Goal: Task Accomplishment & Management: Manage account settings

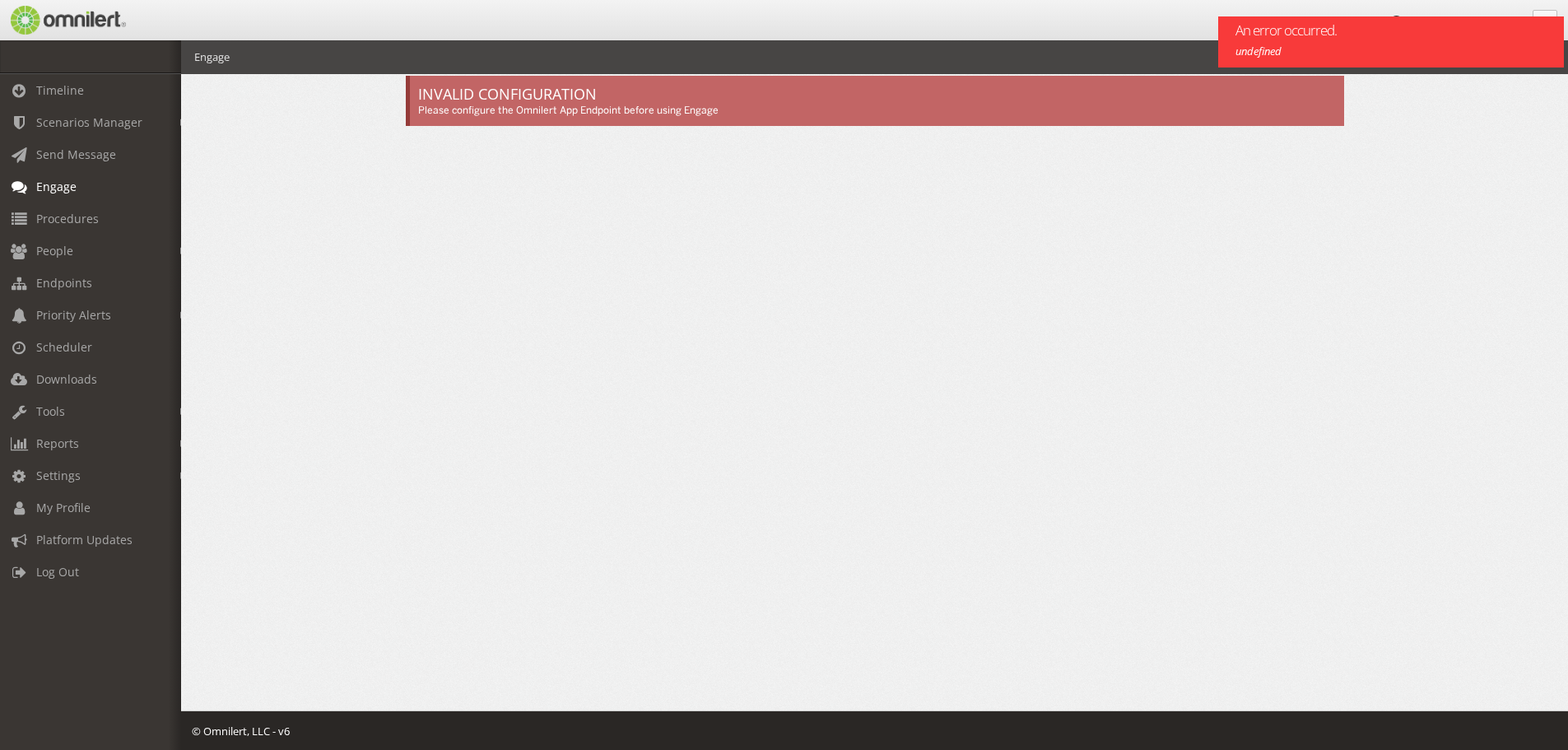
click at [576, 115] on p "Please configure the Omnilert App Endpoint before using Engage" at bounding box center [877, 111] width 918 height 14
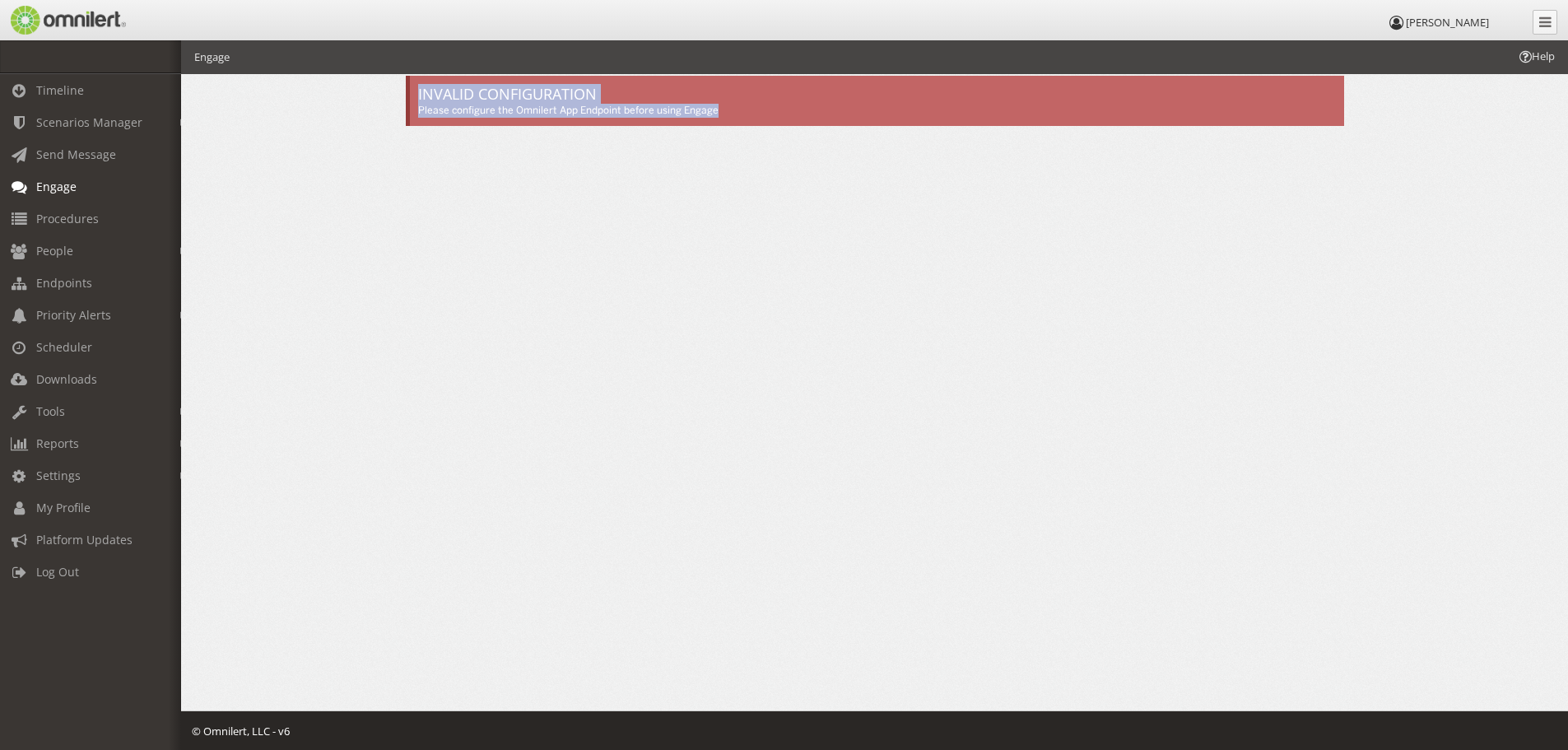
drag, startPoint x: 762, startPoint y: 117, endPoint x: 418, endPoint y: 86, distance: 345.4
click at [418, 86] on div "INVALID CONFIGURATION Please configure the Omnilert App Endpoint before using E…" at bounding box center [875, 101] width 939 height 51
click at [53, 289] on span "Endpoints" at bounding box center [64, 283] width 56 height 16
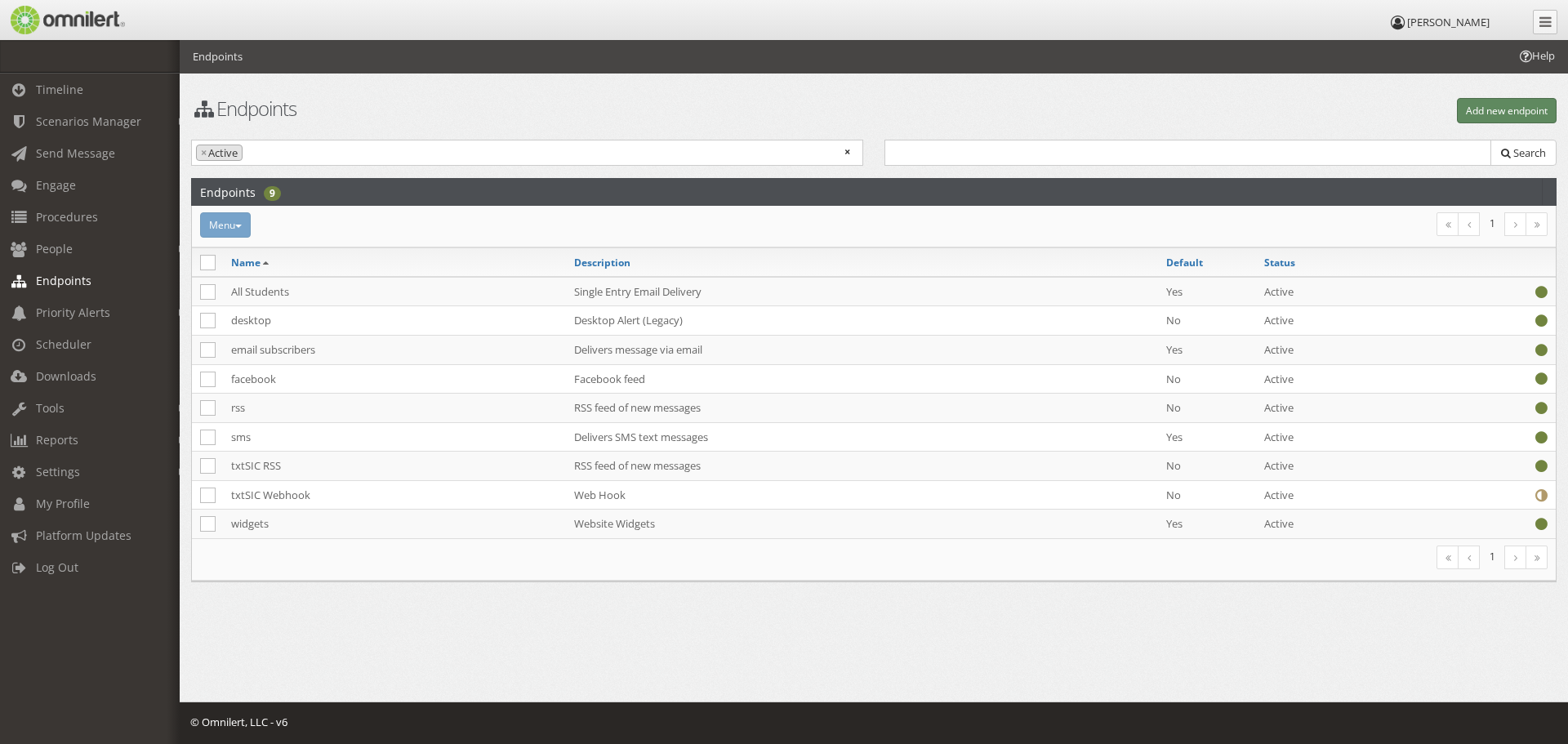
click at [1488, 113] on button "Add new endpoint" at bounding box center [1506, 110] width 100 height 25
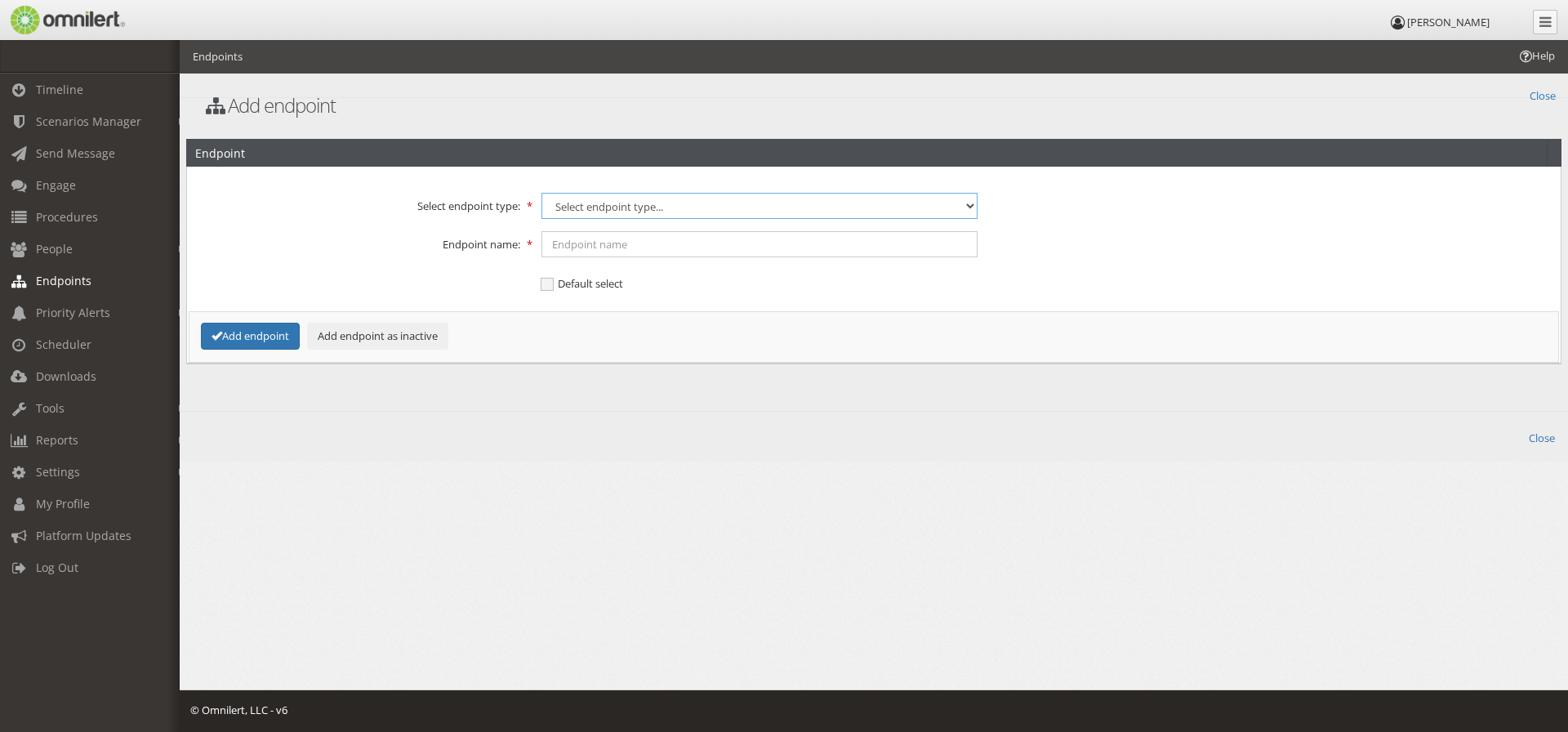
click at [868, 206] on select "Select endpoint type... CAP EAS FACEBOOK RSS SEED VOICECAST WEBHOOK WIDGETS" at bounding box center [760, 205] width 437 height 26
click at [373, 224] on fieldset "Select endpoint type: Select endpoint type... CAP EAS FACEBOOK RSS SEED VOICECA…" at bounding box center [873, 264] width 1352 height 174
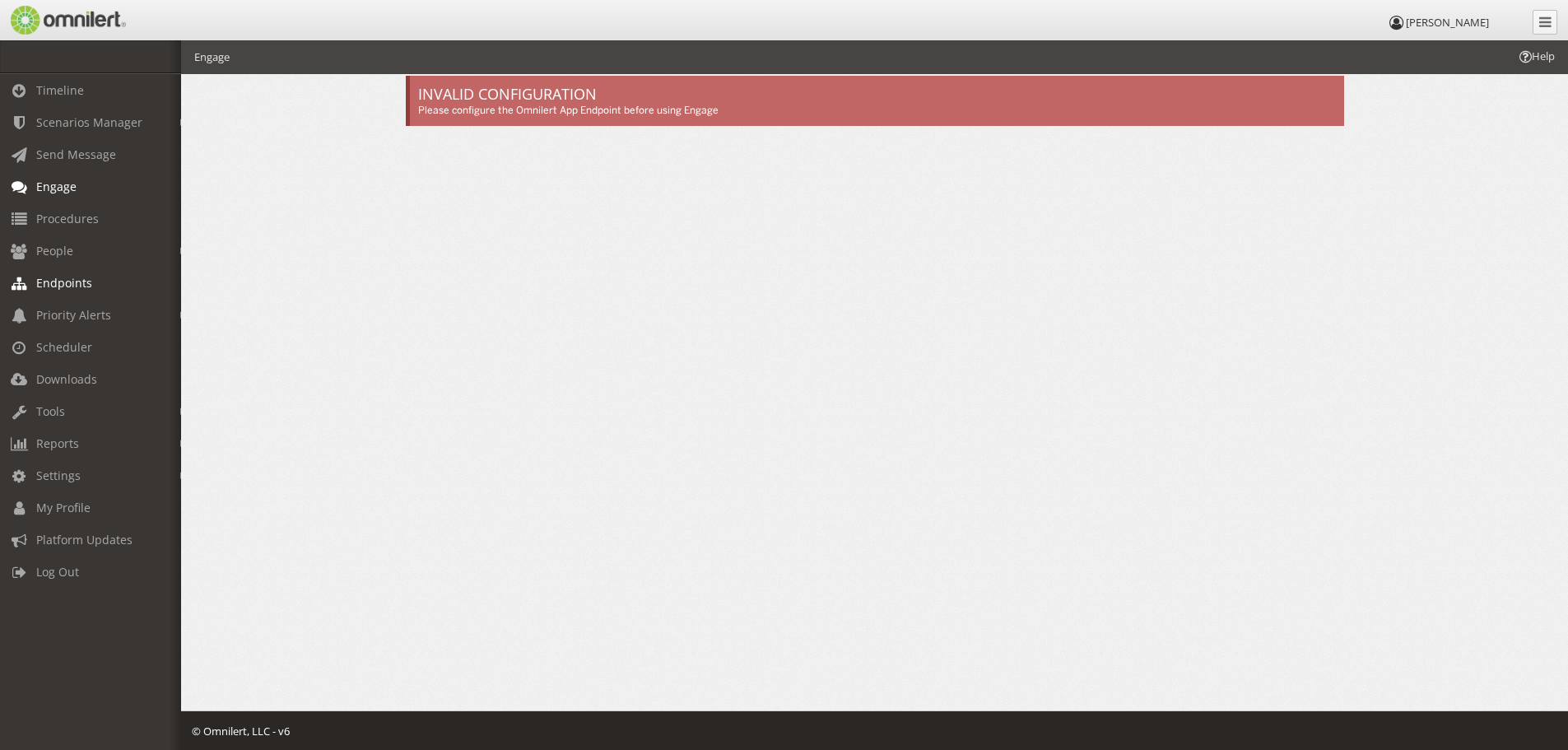
click at [55, 288] on span "Endpoints" at bounding box center [64, 283] width 56 height 16
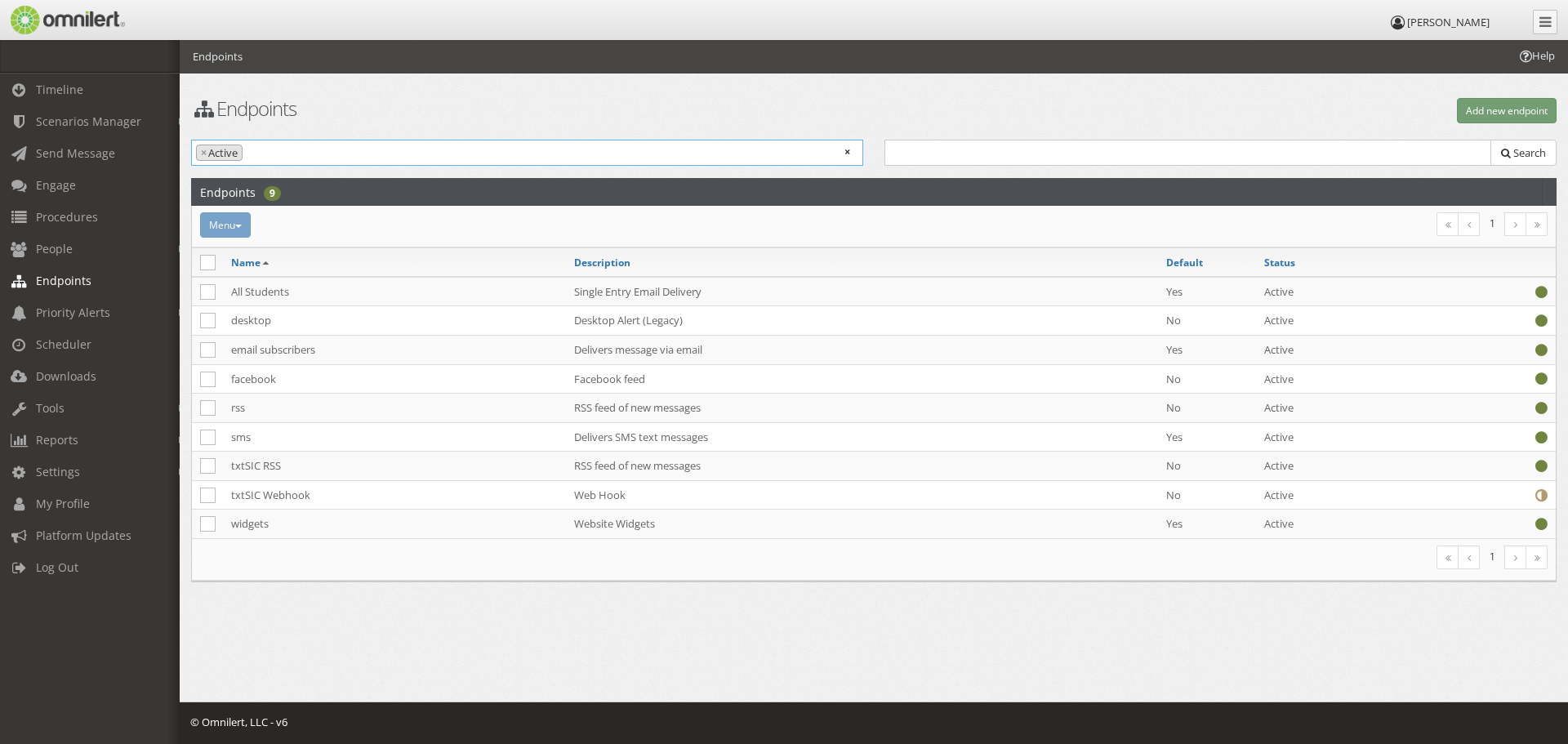
click at [520, 152] on ul "× × Active" at bounding box center [528, 151] width 671 height 22
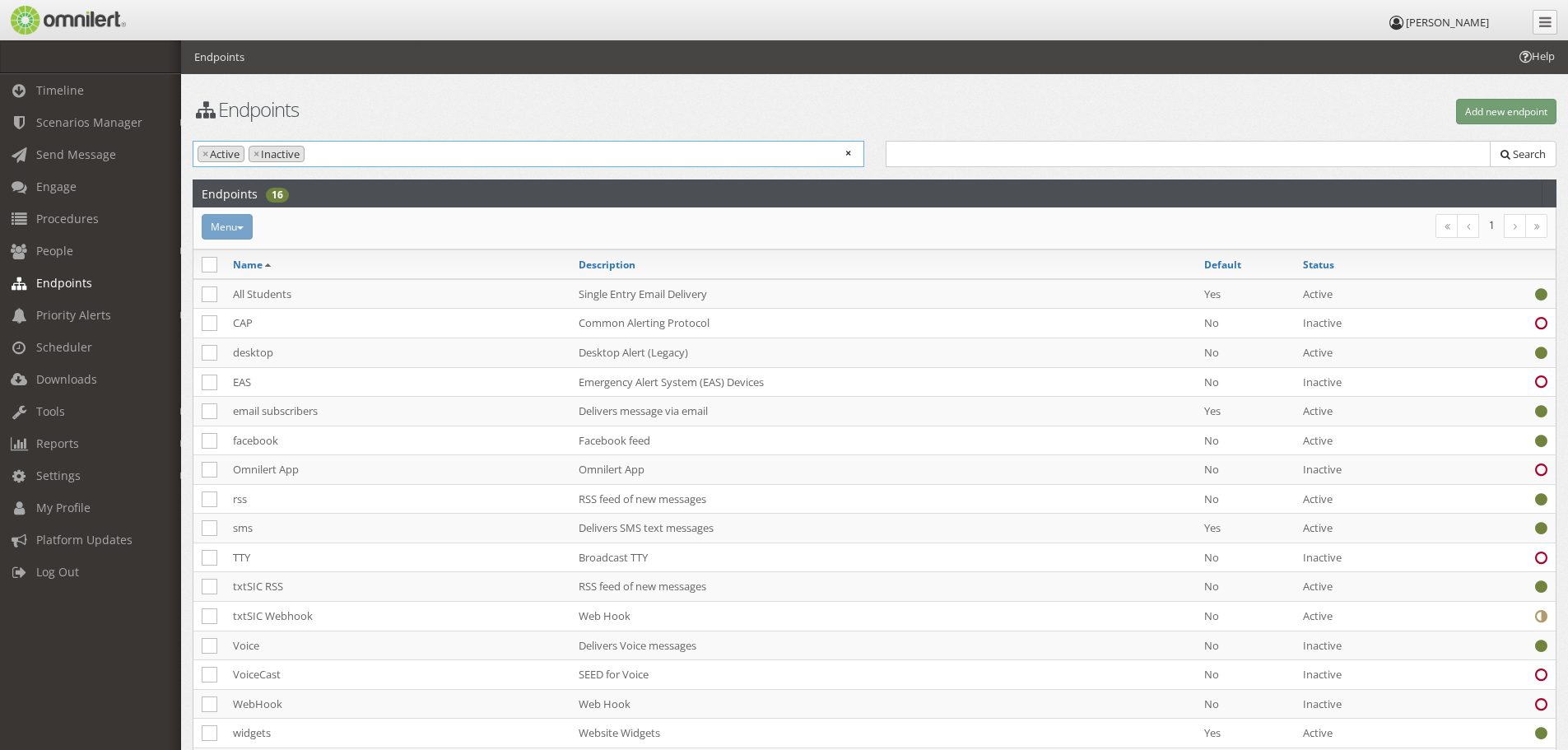
click at [201, 152] on li "× Active" at bounding box center [221, 155] width 47 height 17
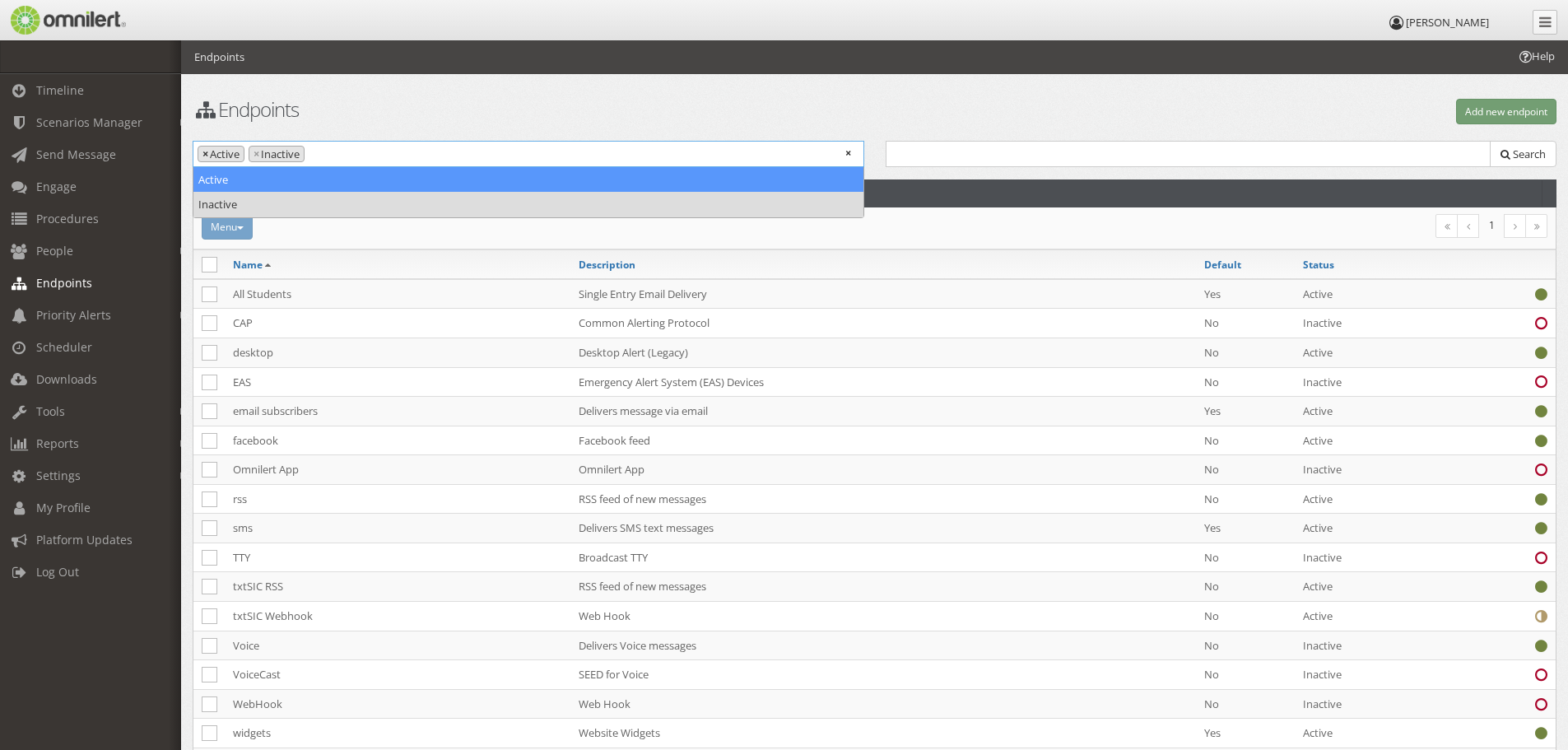
click at [203, 152] on span "×" at bounding box center [205, 155] width 6 height 16
select select "inactive"
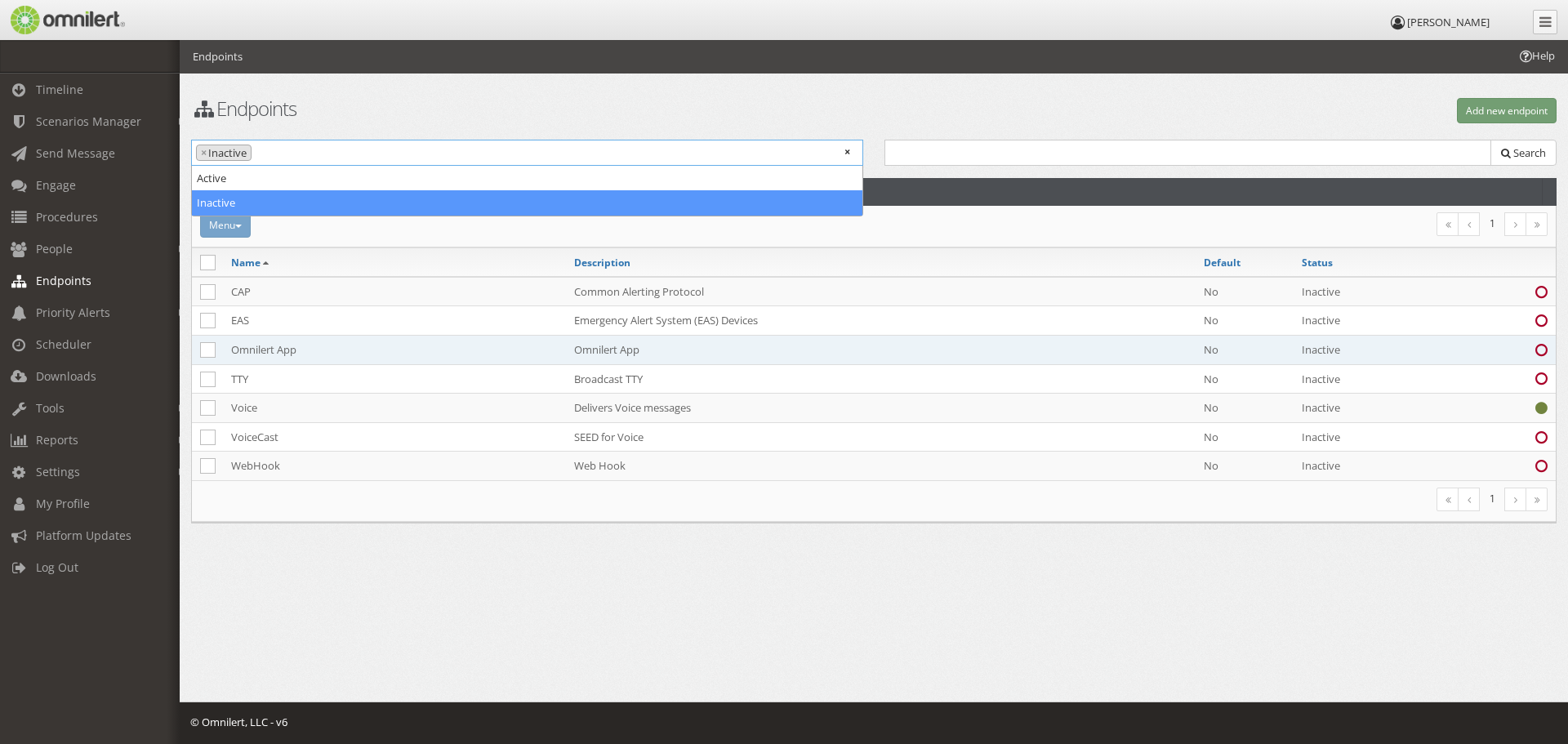
click at [1539, 349] on icon at bounding box center [1541, 350] width 12 height 10
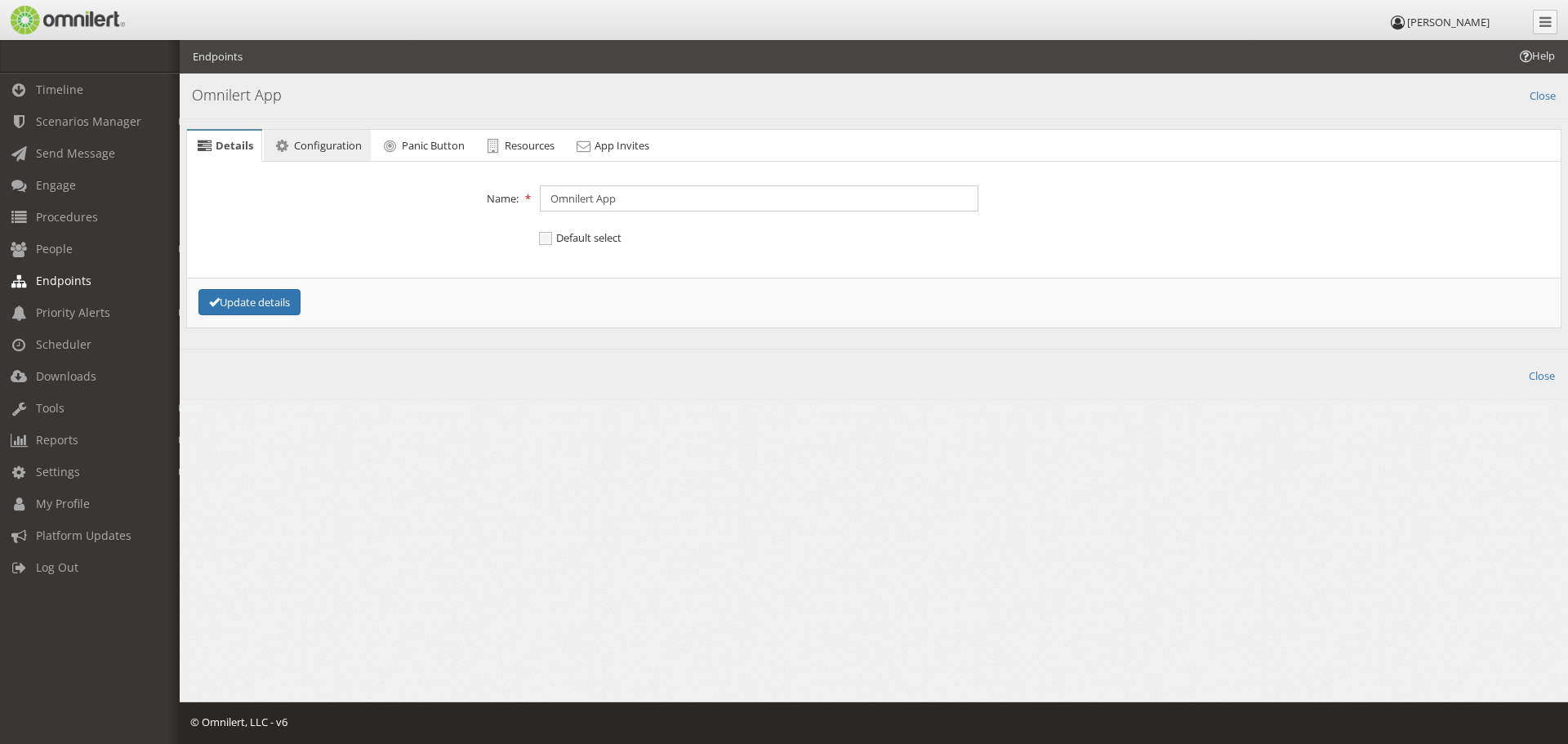
click at [310, 147] on span "Configuration" at bounding box center [327, 145] width 68 height 15
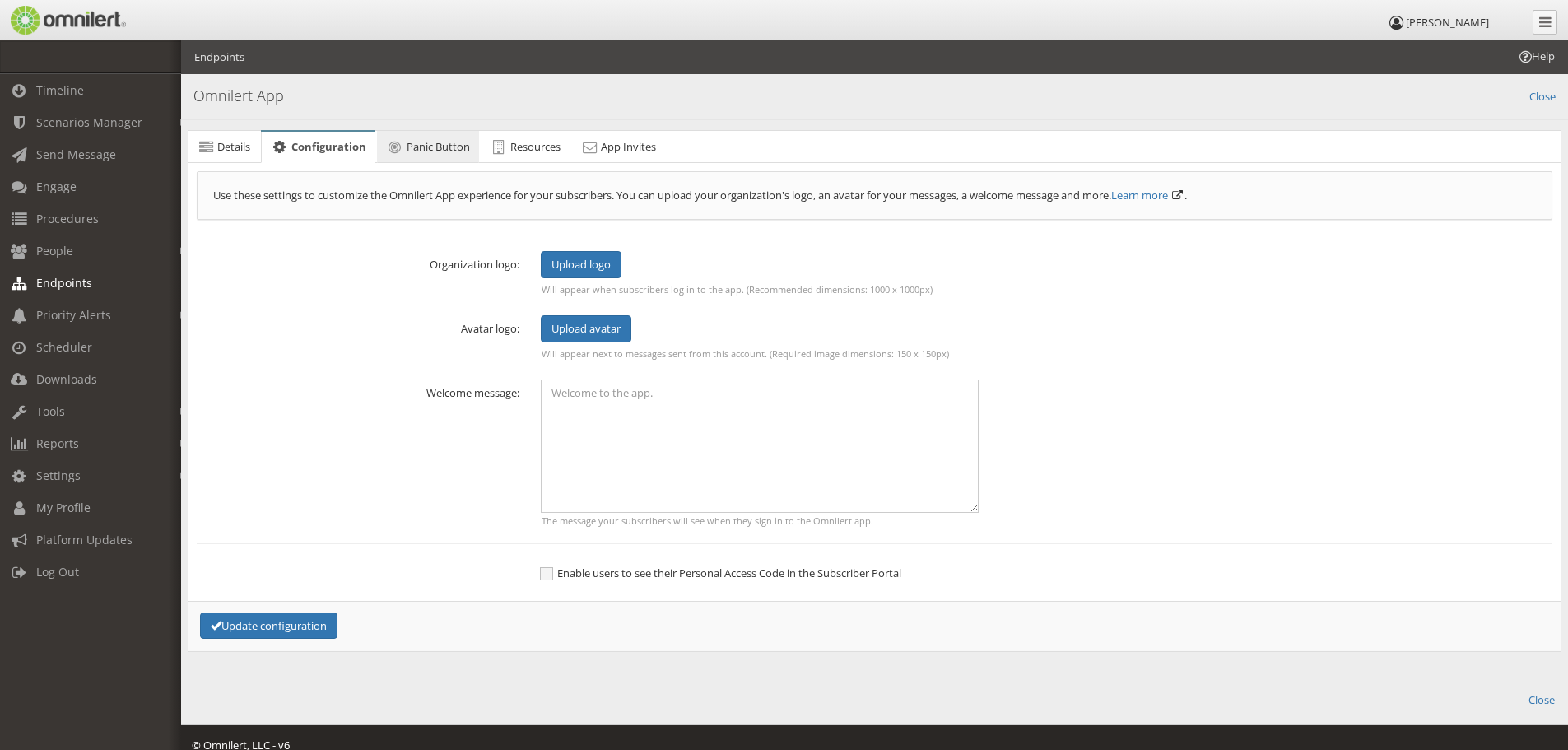
click at [434, 141] on span "Panic Button" at bounding box center [438, 146] width 64 height 15
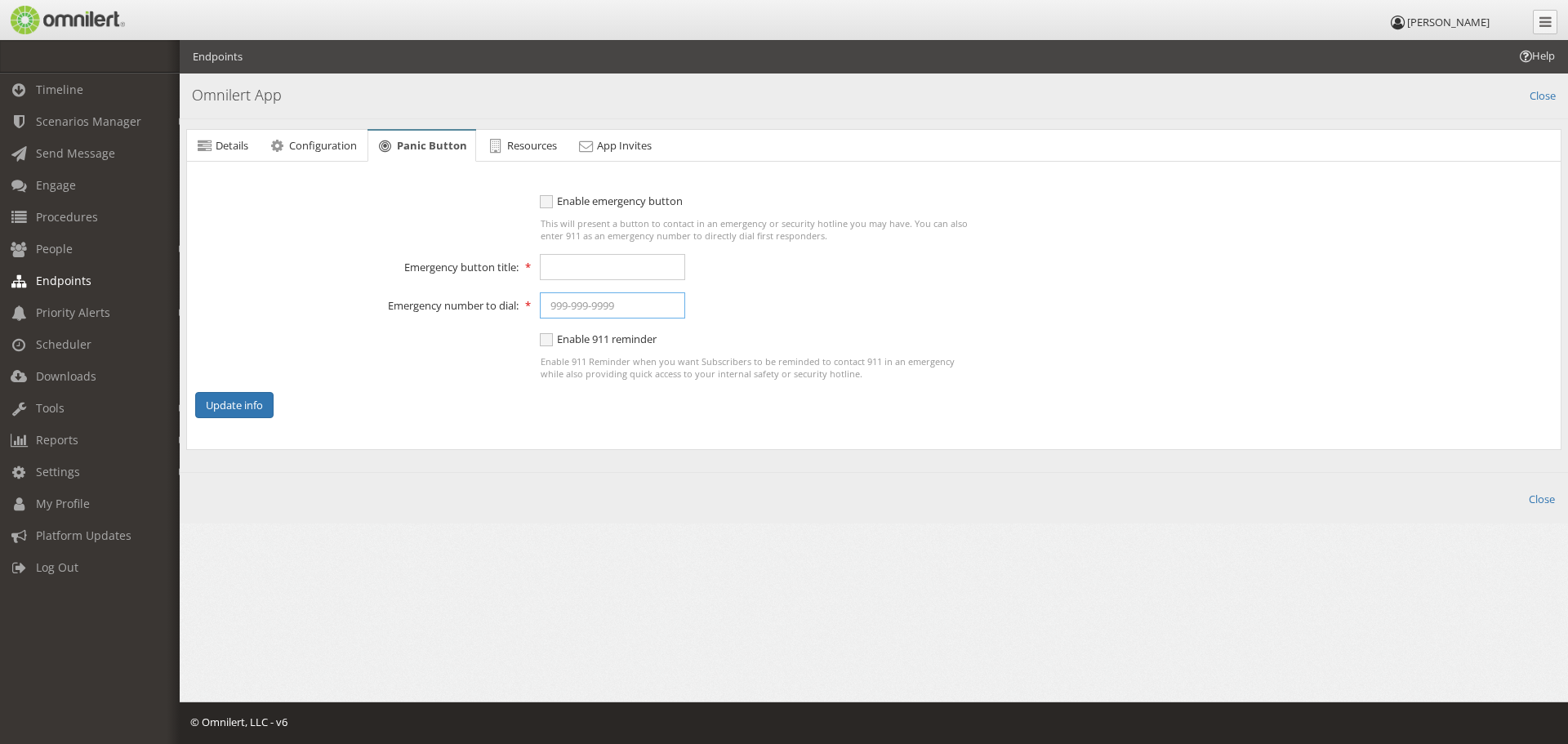
click at [573, 301] on input "text" at bounding box center [612, 305] width 146 height 26
type input "[PHONE_NUMBER], 2911"
click at [583, 263] on input "text" at bounding box center [612, 267] width 146 height 26
type input "Campus Security"
click at [223, 411] on button "Update info" at bounding box center [234, 404] width 78 height 27
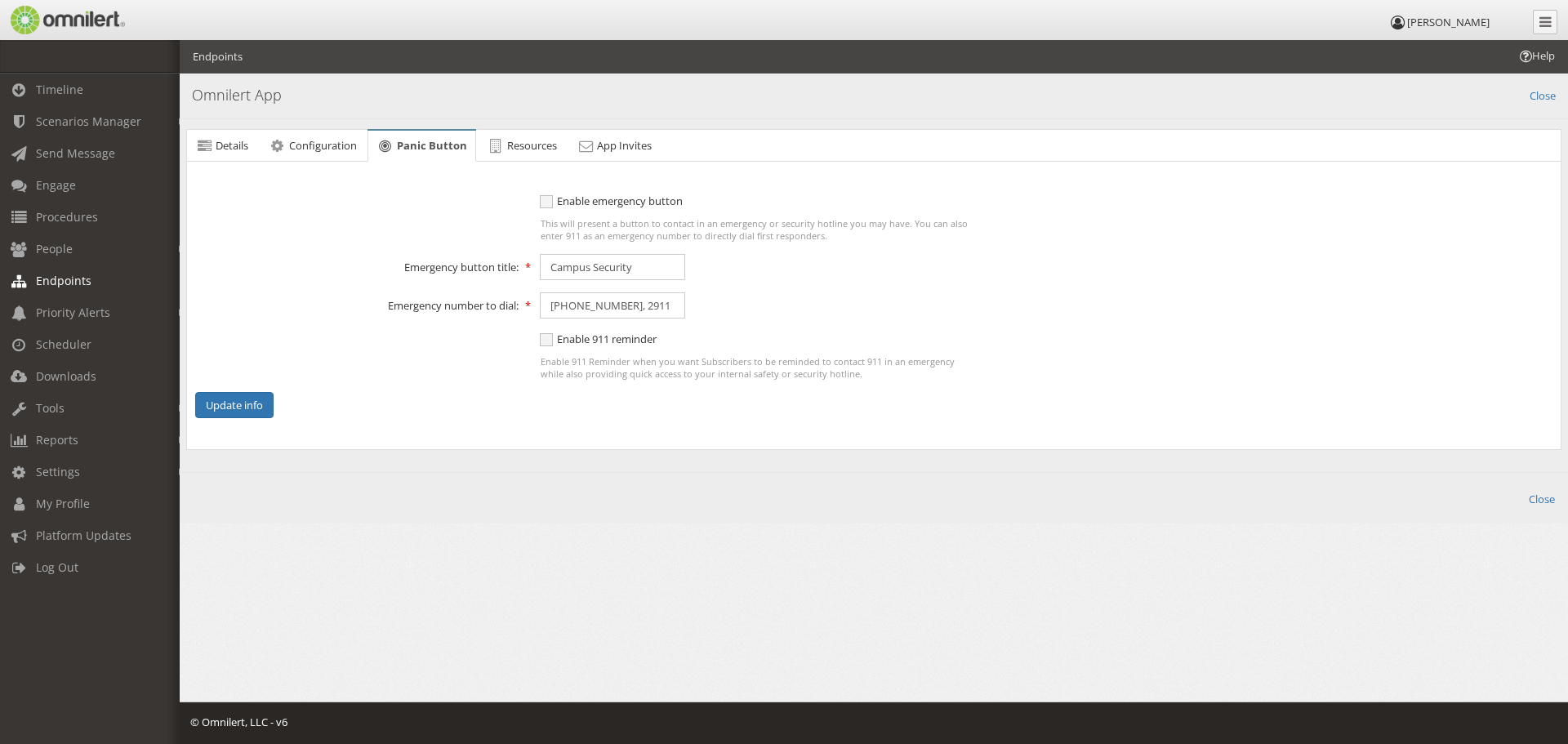
drag, startPoint x: 583, startPoint y: 228, endPoint x: 850, endPoint y: 240, distance: 267.3
click at [850, 240] on div "This will present a button to contact in an emergency or security hotline you m…" at bounding box center [759, 230] width 438 height 24
click at [552, 199] on span "Enable emergency button" at bounding box center [611, 200] width 143 height 15
click at [552, 199] on input "Enable emergency button" at bounding box center [547, 203] width 15 height 21
checkbox input "true"
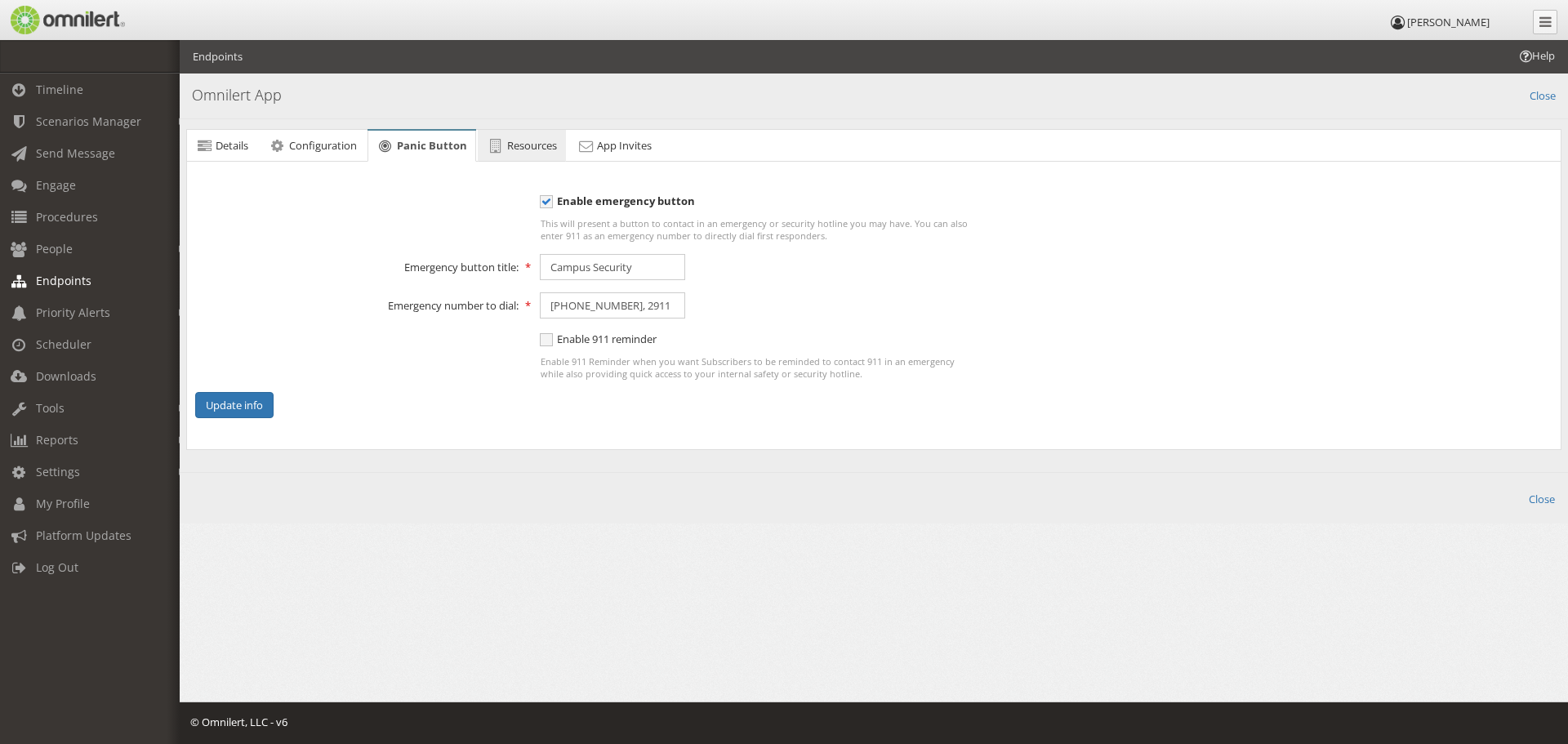
click at [513, 144] on span "Resources" at bounding box center [532, 145] width 50 height 15
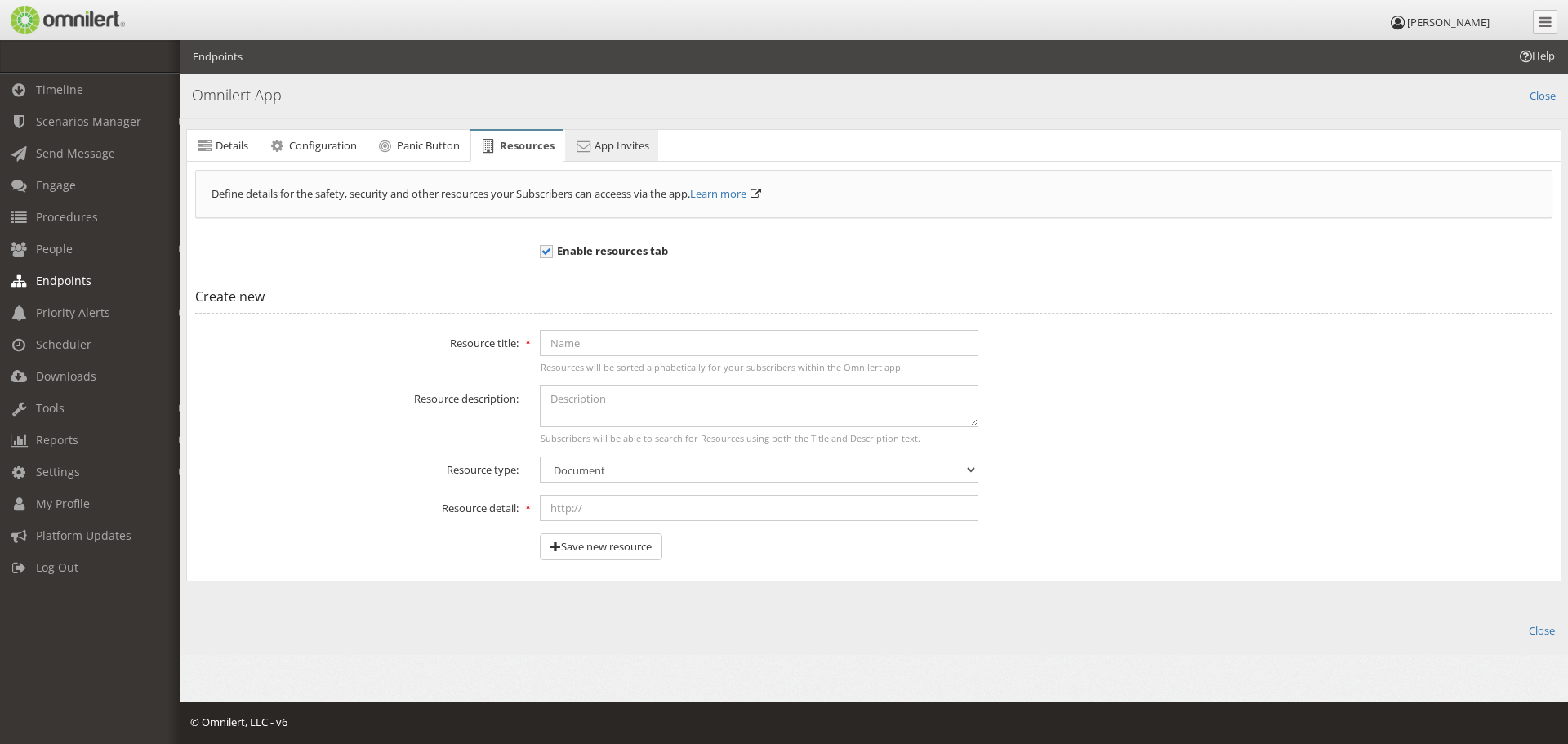
click at [606, 149] on span "App Invites" at bounding box center [621, 145] width 55 height 15
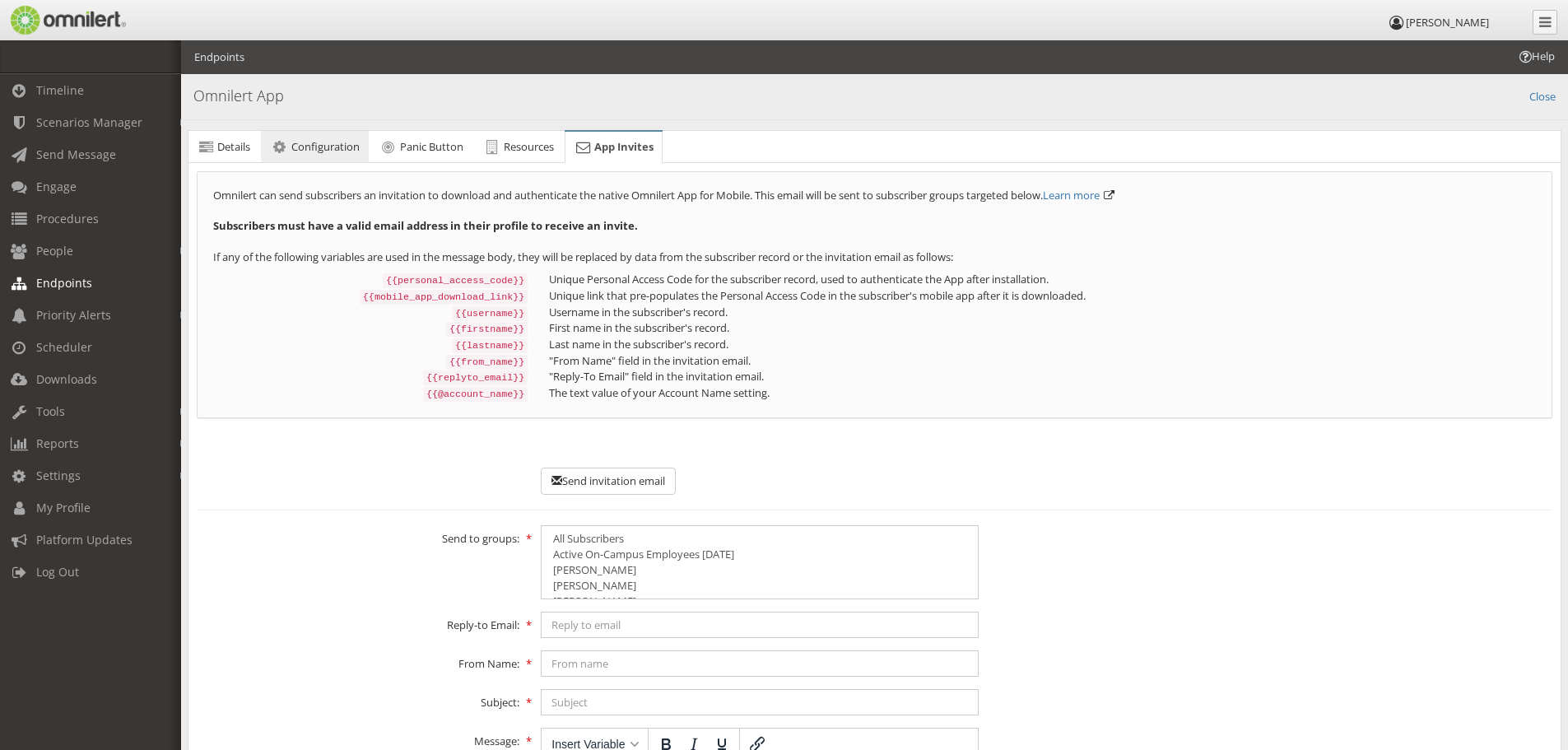
click at [328, 156] on link "Configuration" at bounding box center [314, 148] width 107 height 33
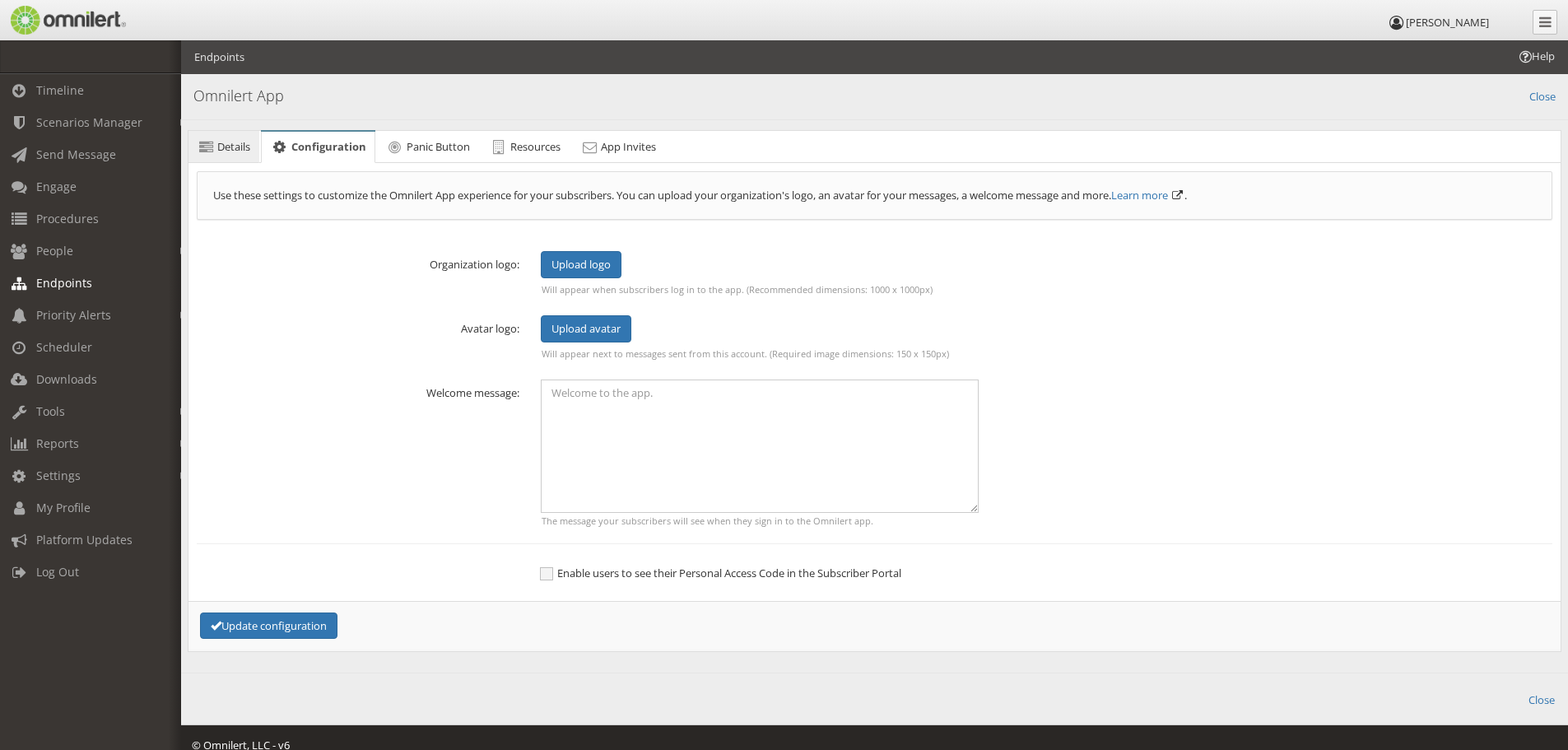
click at [248, 145] on span "Details" at bounding box center [234, 146] width 33 height 15
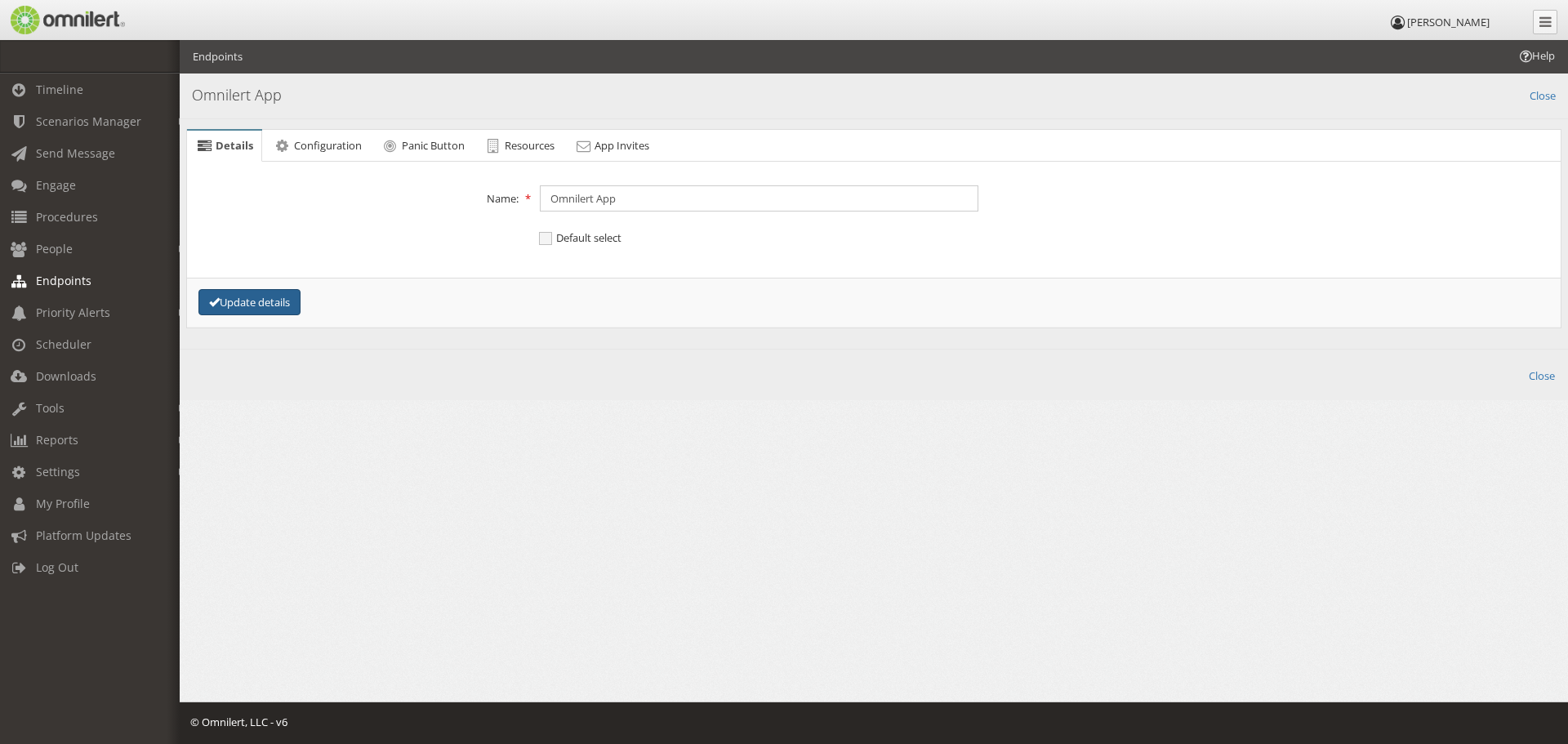
click at [243, 307] on button "Update details" at bounding box center [249, 302] width 102 height 27
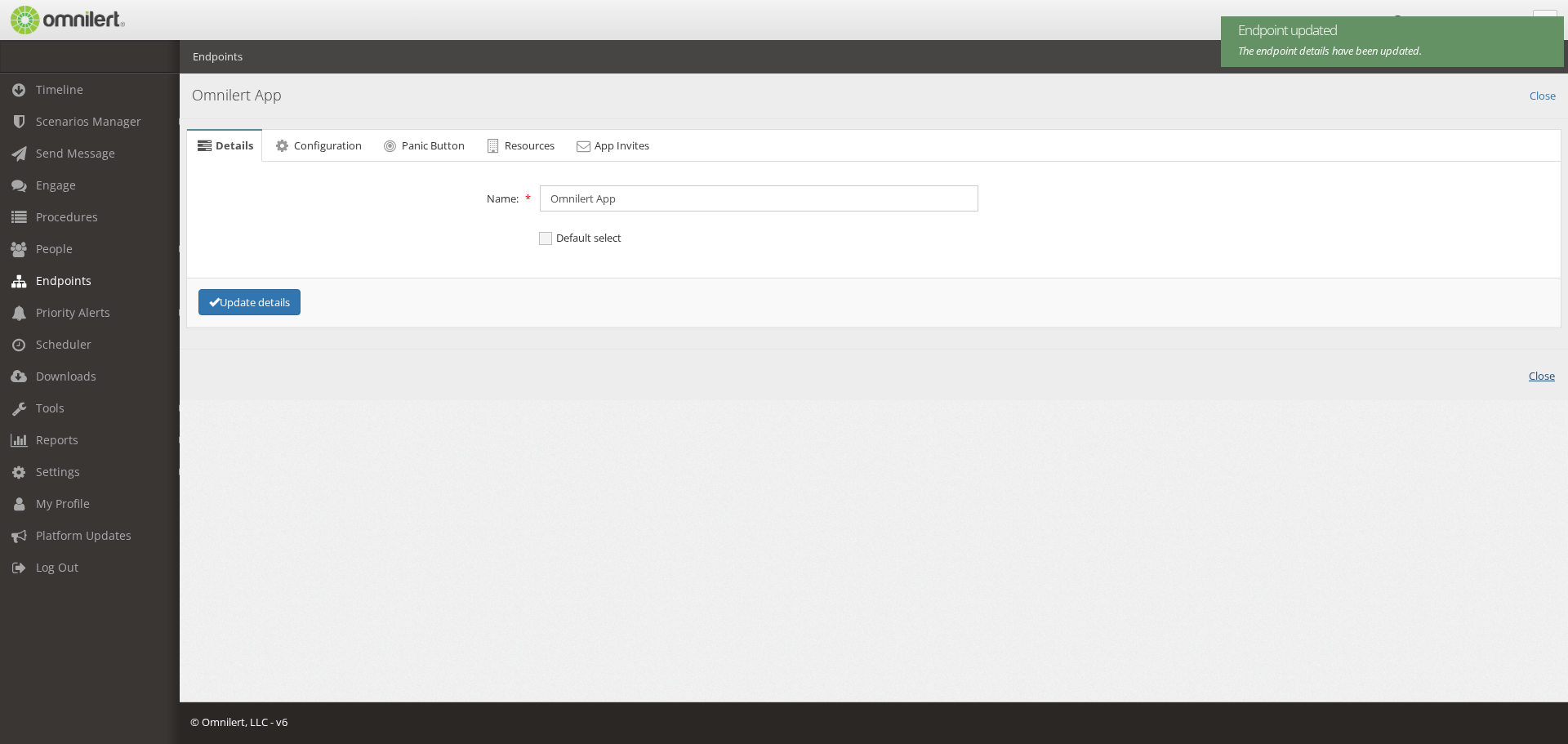
click at [1537, 372] on link "Close" at bounding box center [1542, 374] width 26 height 19
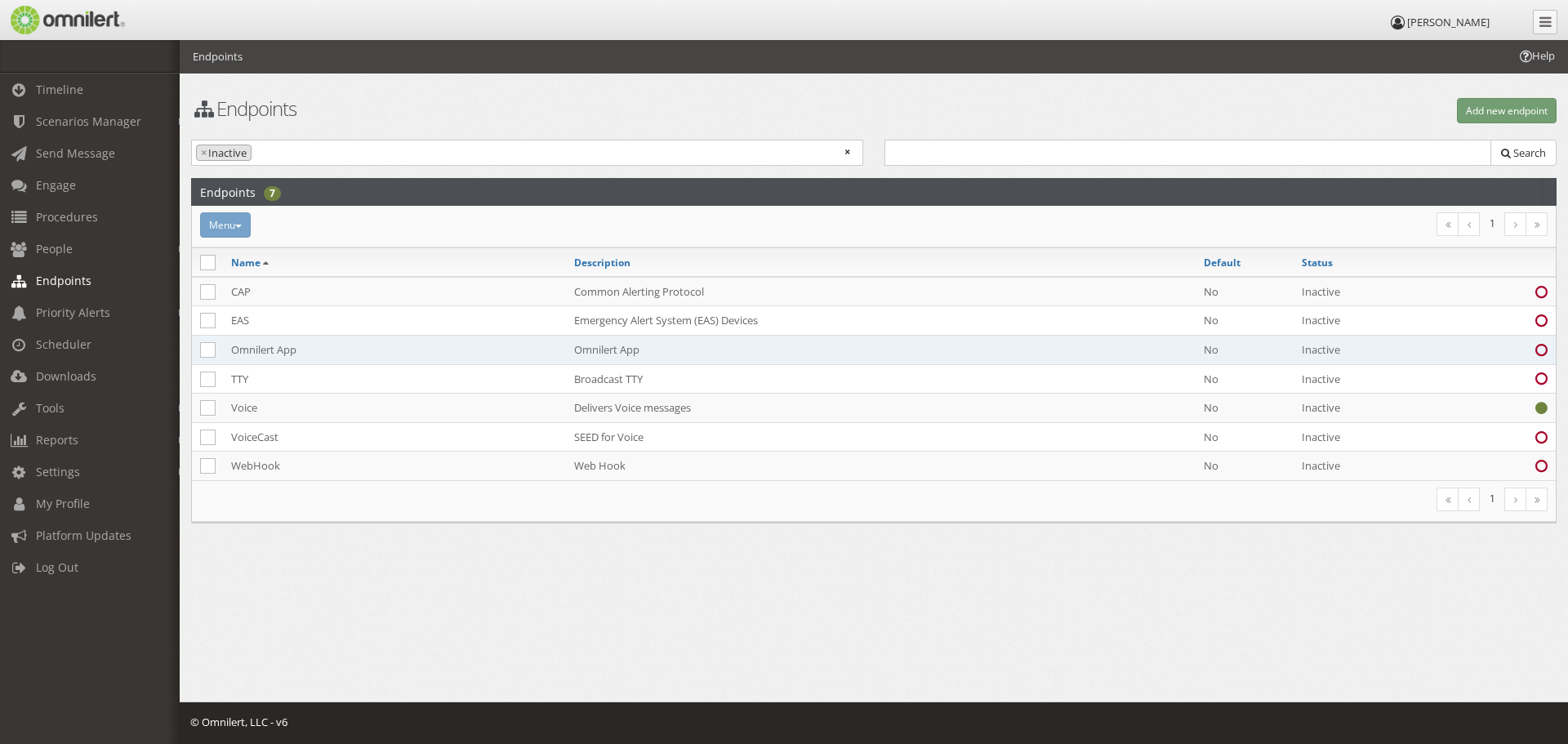
click at [1540, 349] on icon at bounding box center [1541, 350] width 12 height 10
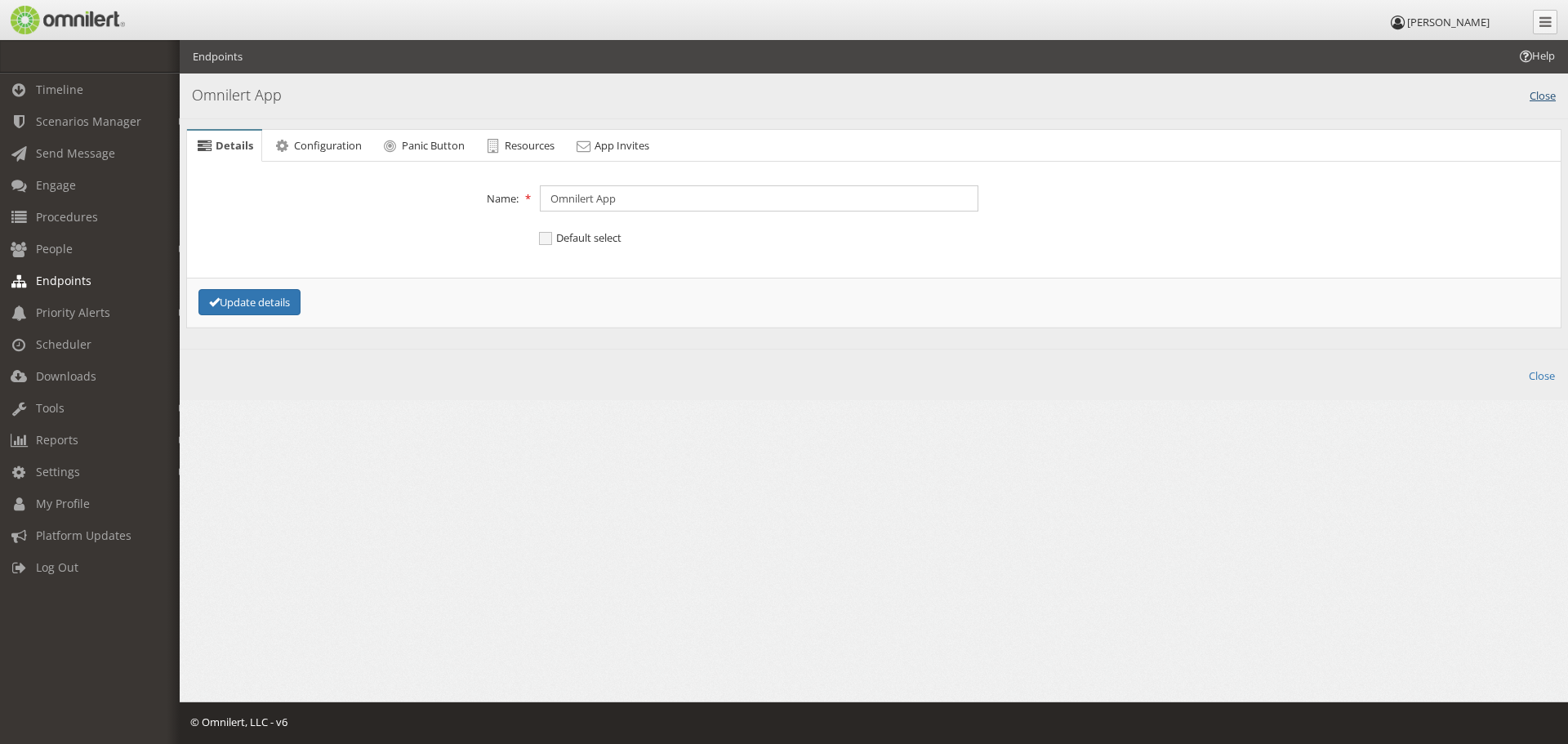
click at [1540, 96] on link "Close" at bounding box center [1543, 94] width 26 height 19
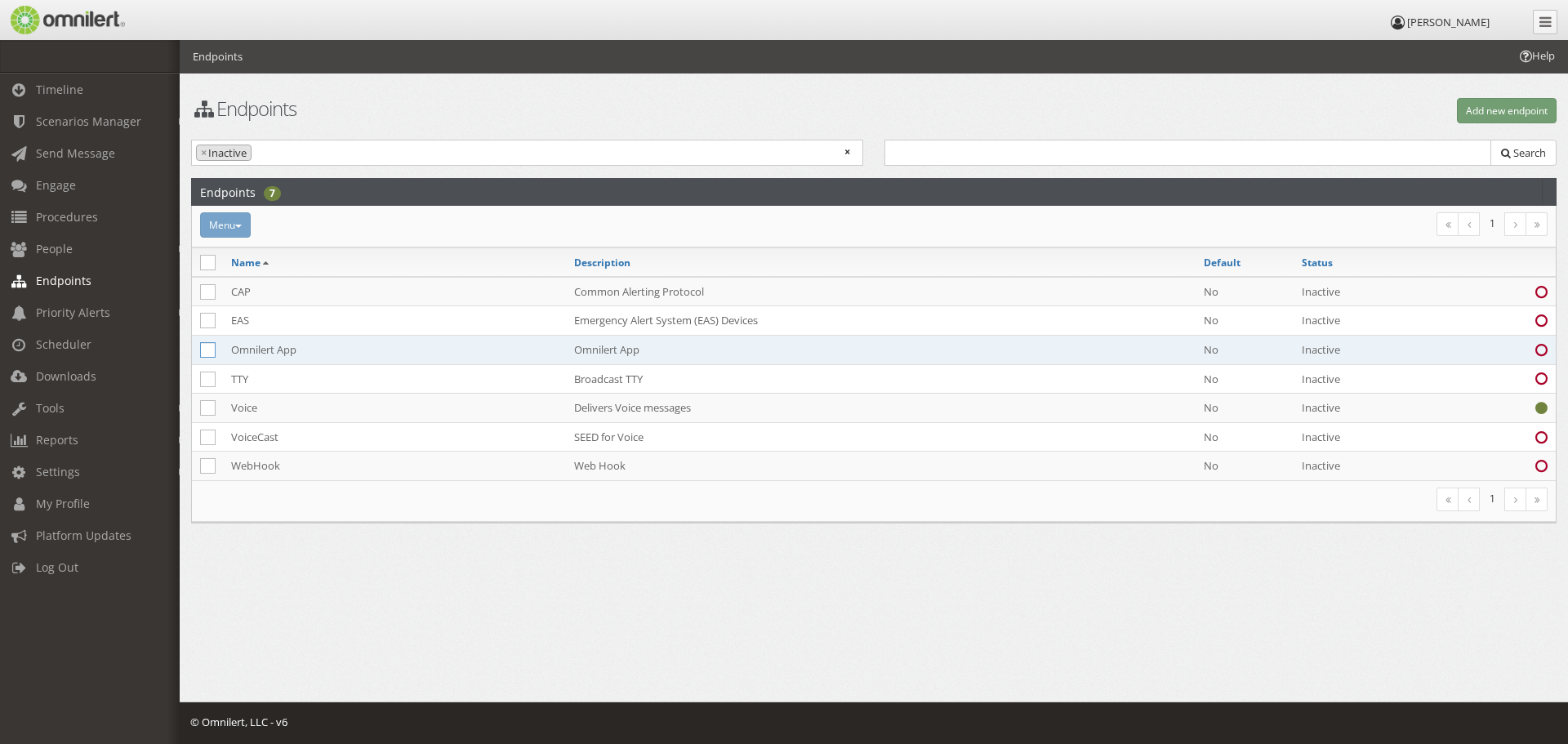
click at [206, 356] on icon at bounding box center [208, 350] width 16 height 16
checkbox input "true"
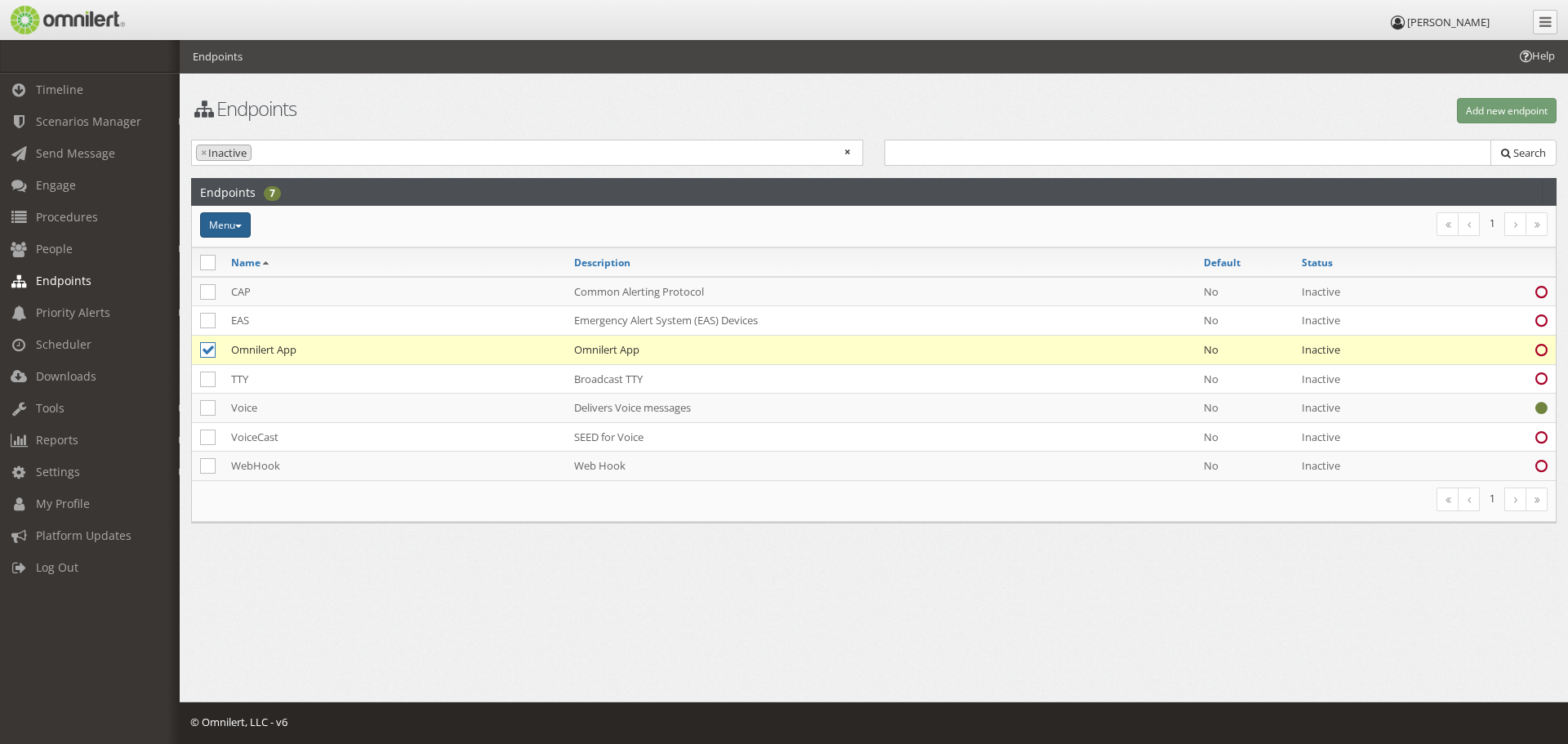
click at [243, 221] on button "Menu" at bounding box center [225, 224] width 50 height 25
click at [236, 253] on link "Activate" at bounding box center [264, 255] width 129 height 21
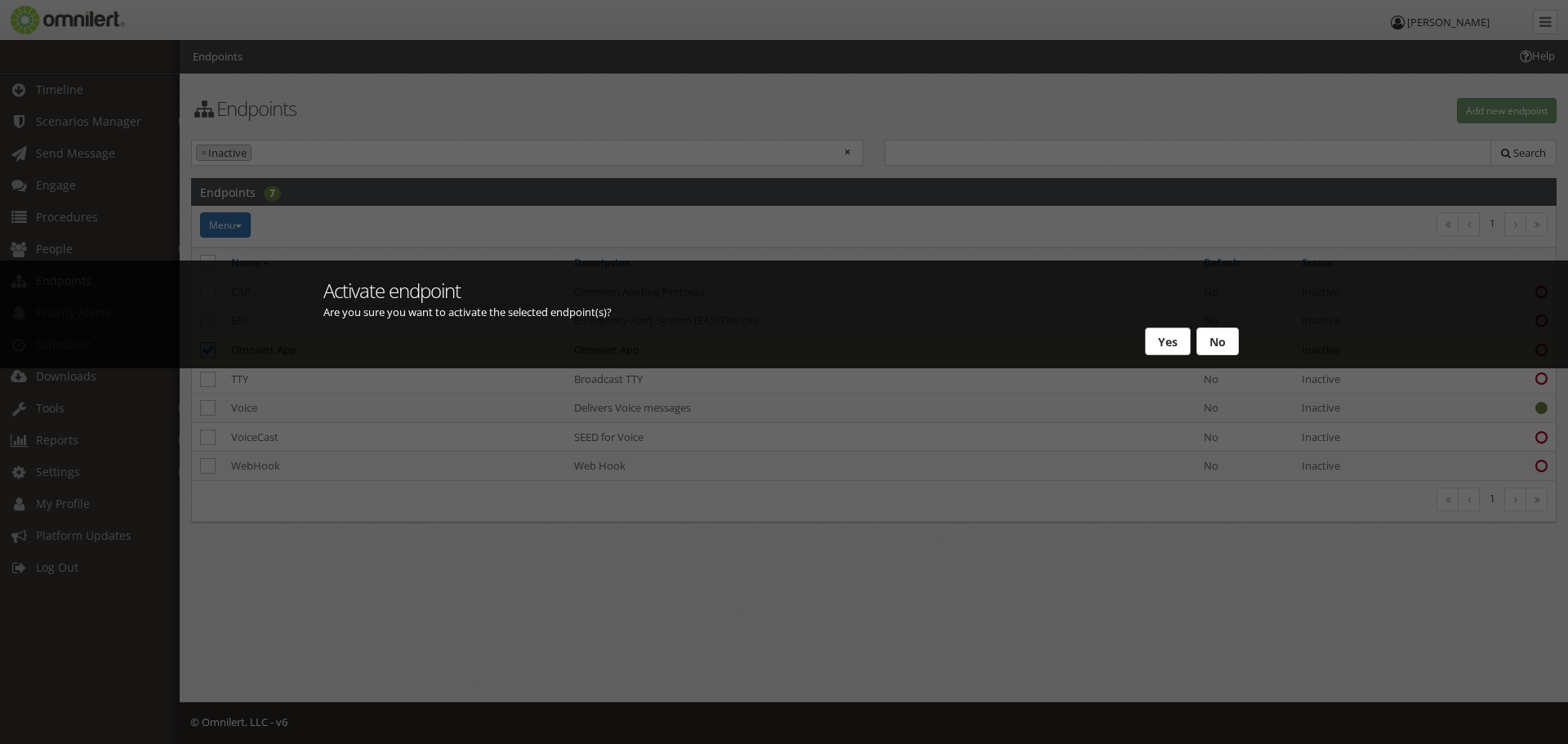
click at [1161, 339] on button "Yes" at bounding box center [1168, 341] width 46 height 28
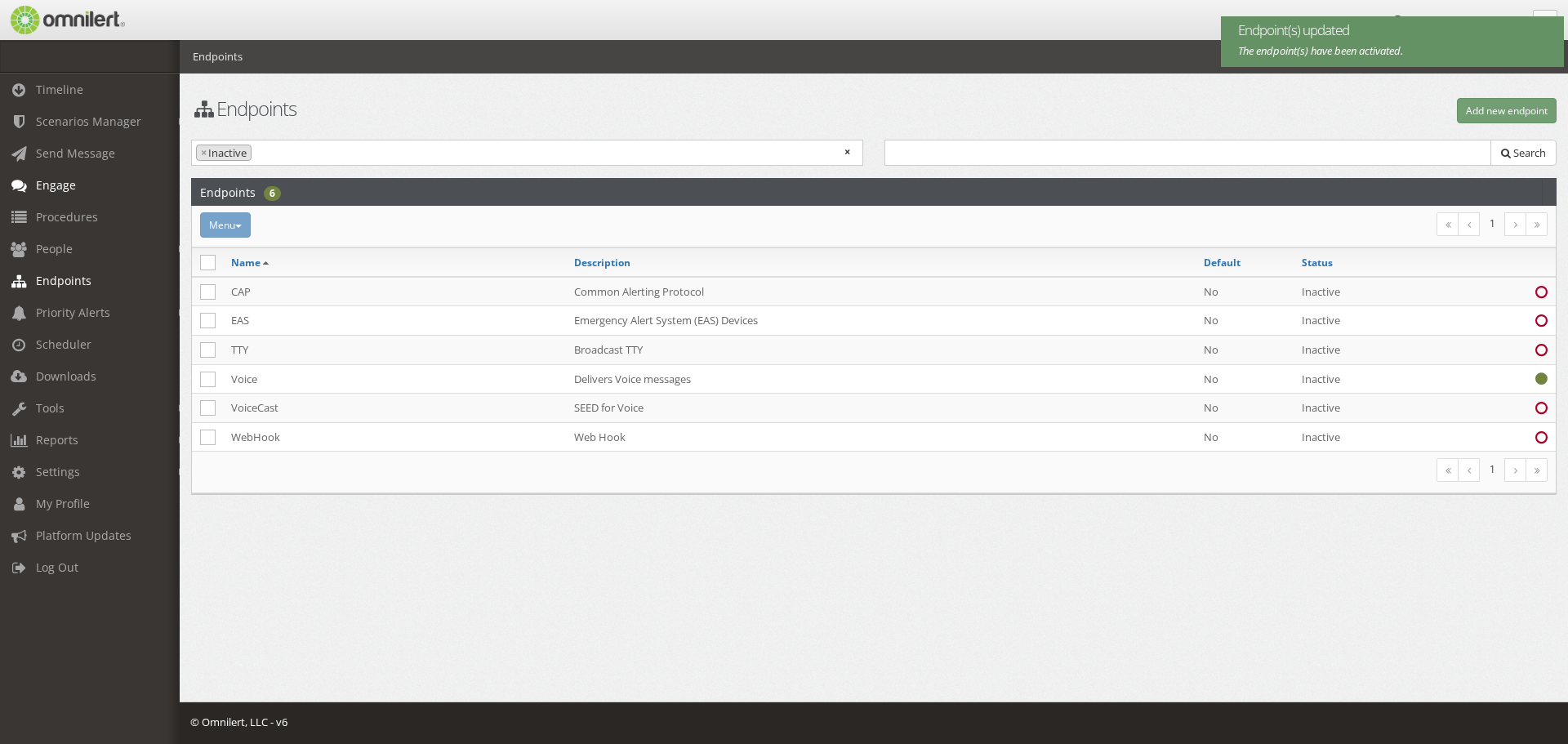
click at [59, 187] on span "Engage" at bounding box center [55, 185] width 40 height 16
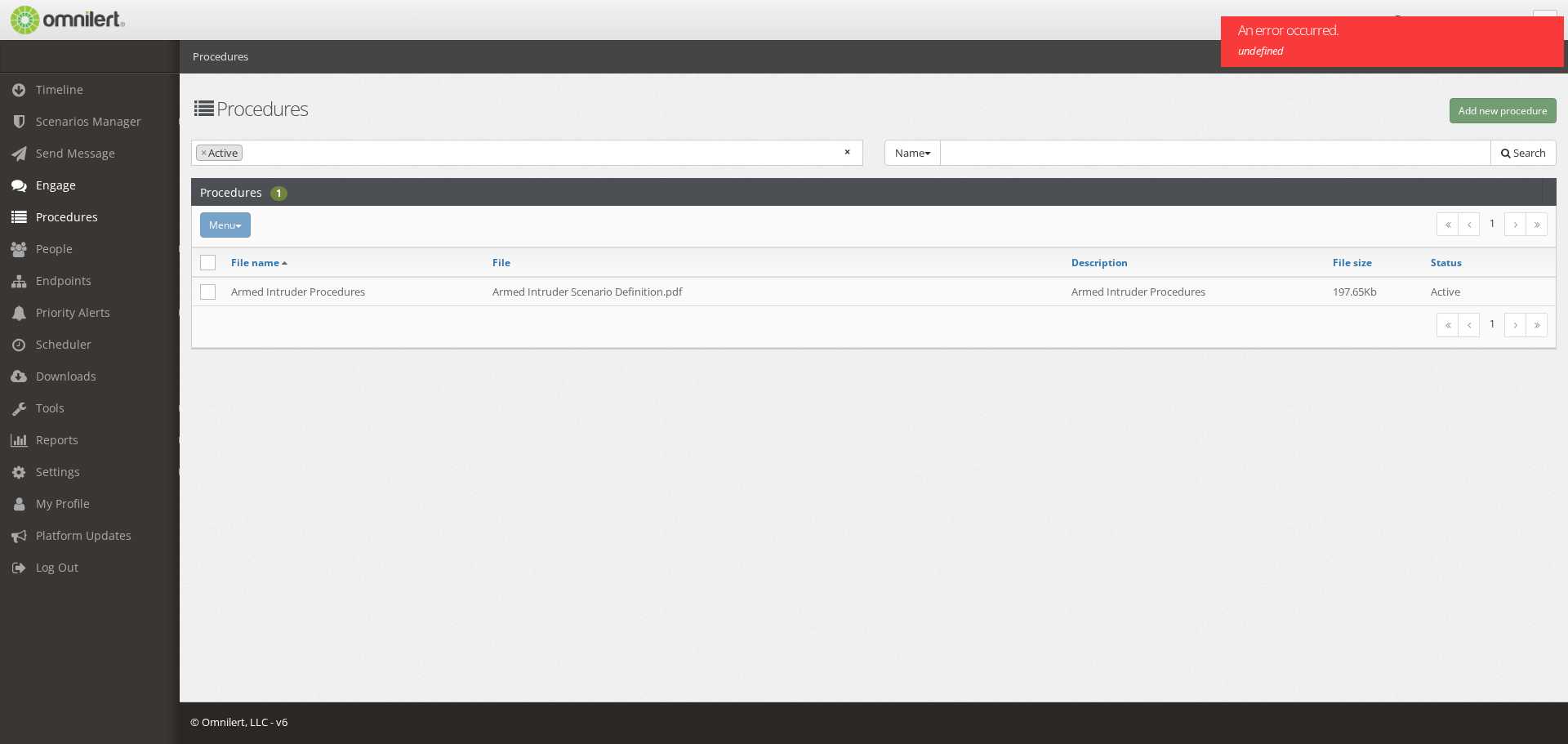
click at [42, 190] on span "Engage" at bounding box center [55, 185] width 40 height 16
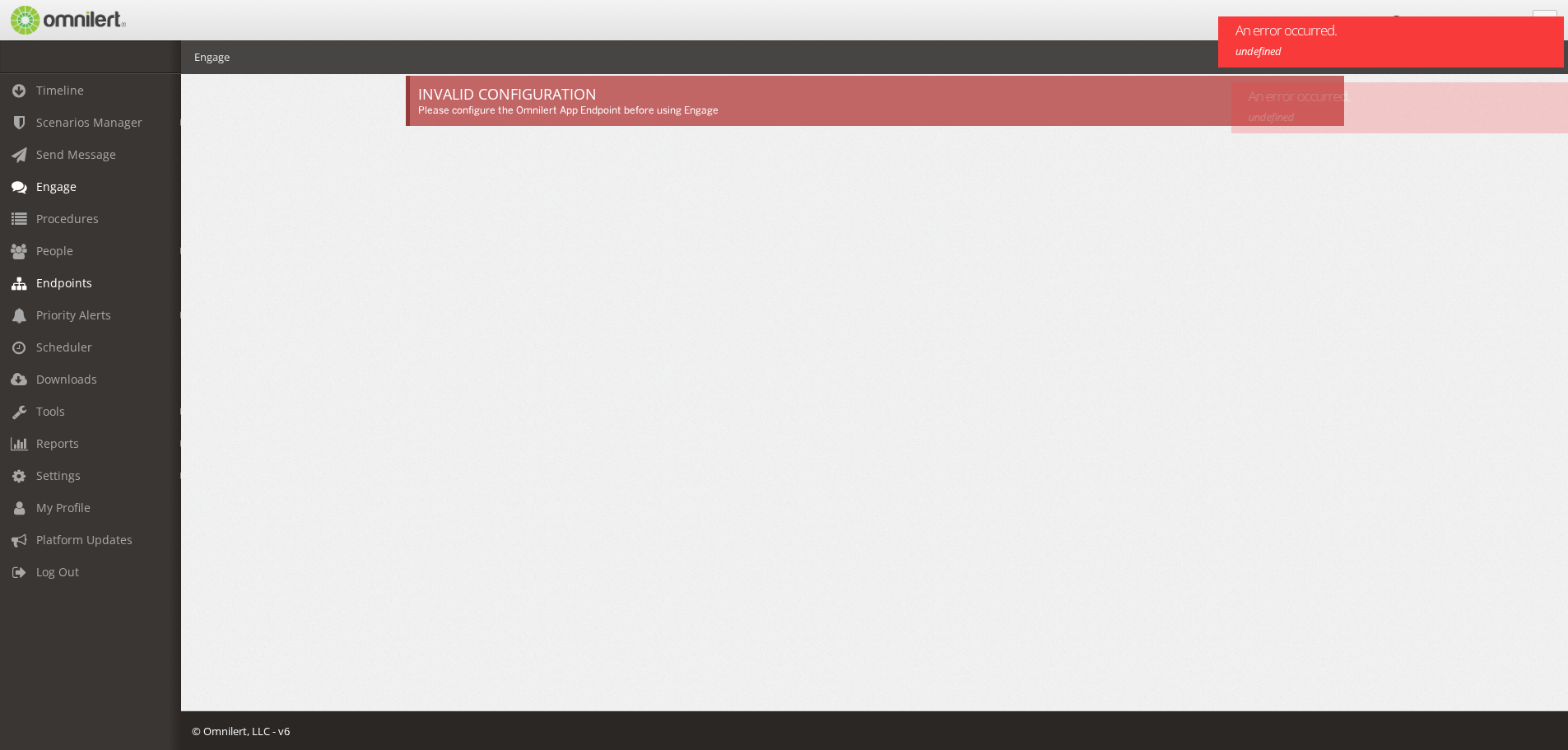
click at [51, 287] on span "Endpoints" at bounding box center [64, 283] width 56 height 16
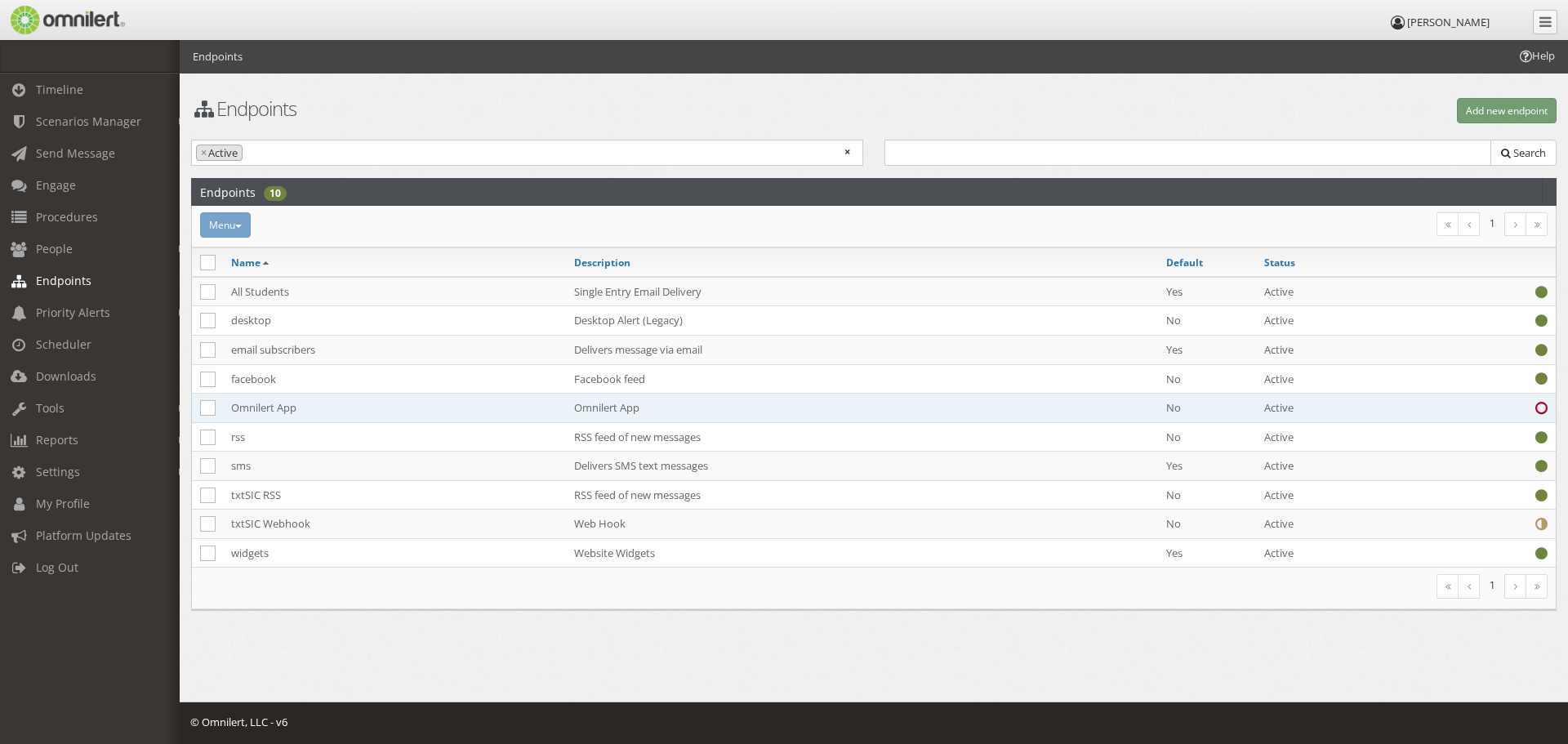
click at [618, 409] on td "Omnilert App" at bounding box center [861, 408] width 592 height 29
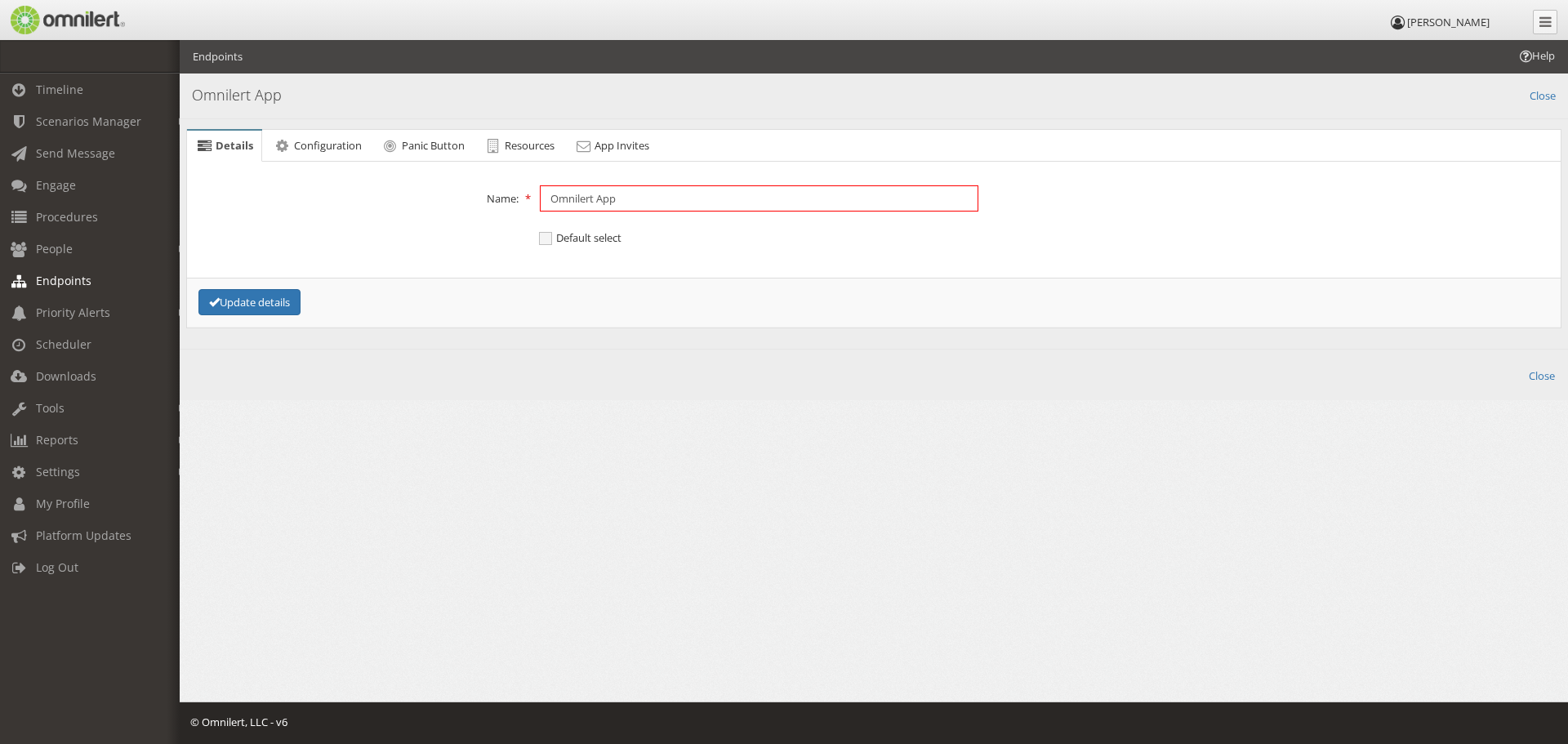
click at [637, 196] on input "Omnilert App" at bounding box center [759, 198] width 438 height 26
click at [337, 144] on span "Configuration" at bounding box center [327, 145] width 68 height 15
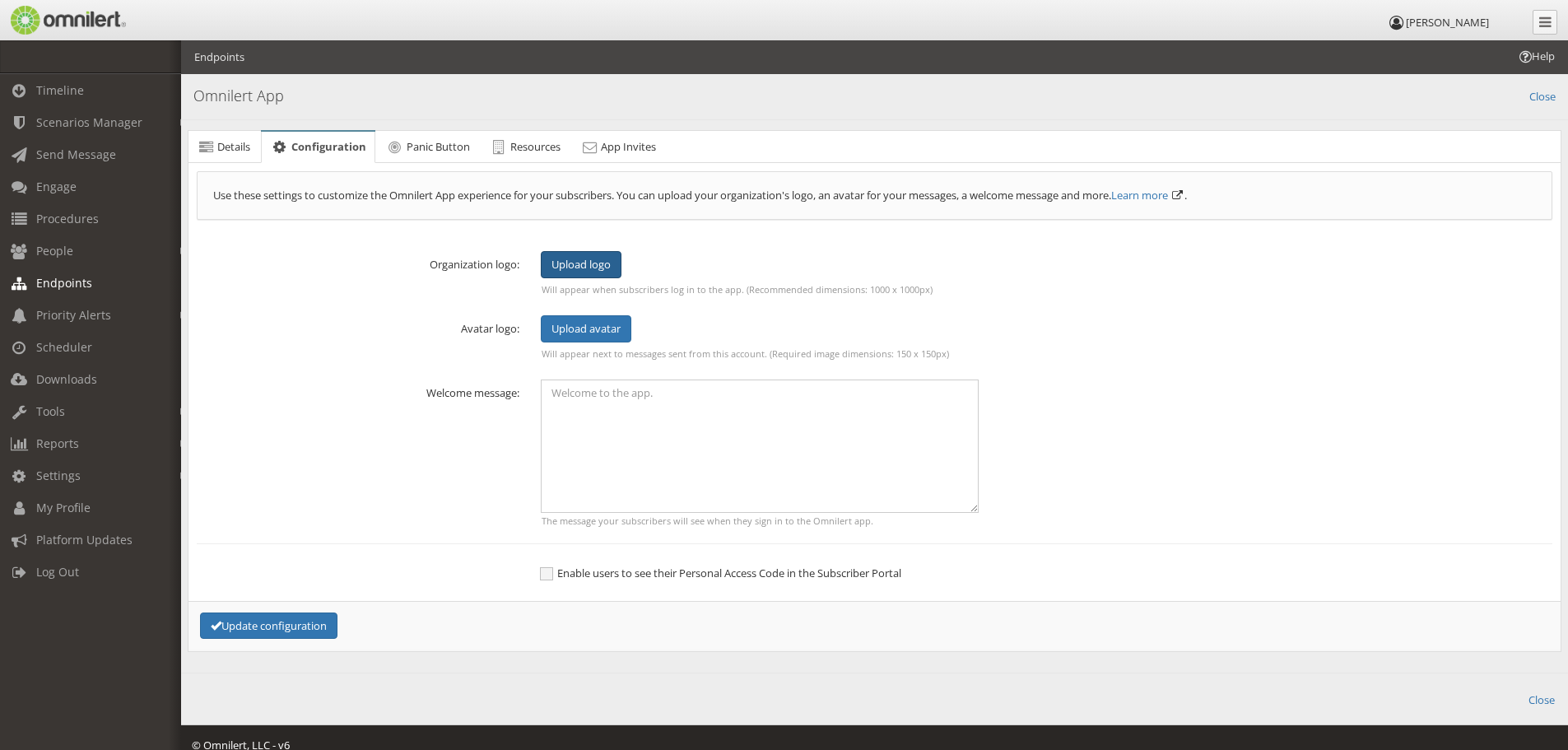
click at [576, 254] on div "Upload logo" at bounding box center [581, 265] width 80 height 27
click at [299, 625] on button "Update configuration" at bounding box center [268, 625] width 137 height 27
click at [83, 279] on span "Endpoints" at bounding box center [64, 283] width 56 height 16
click at [66, 254] on span "People" at bounding box center [54, 251] width 37 height 16
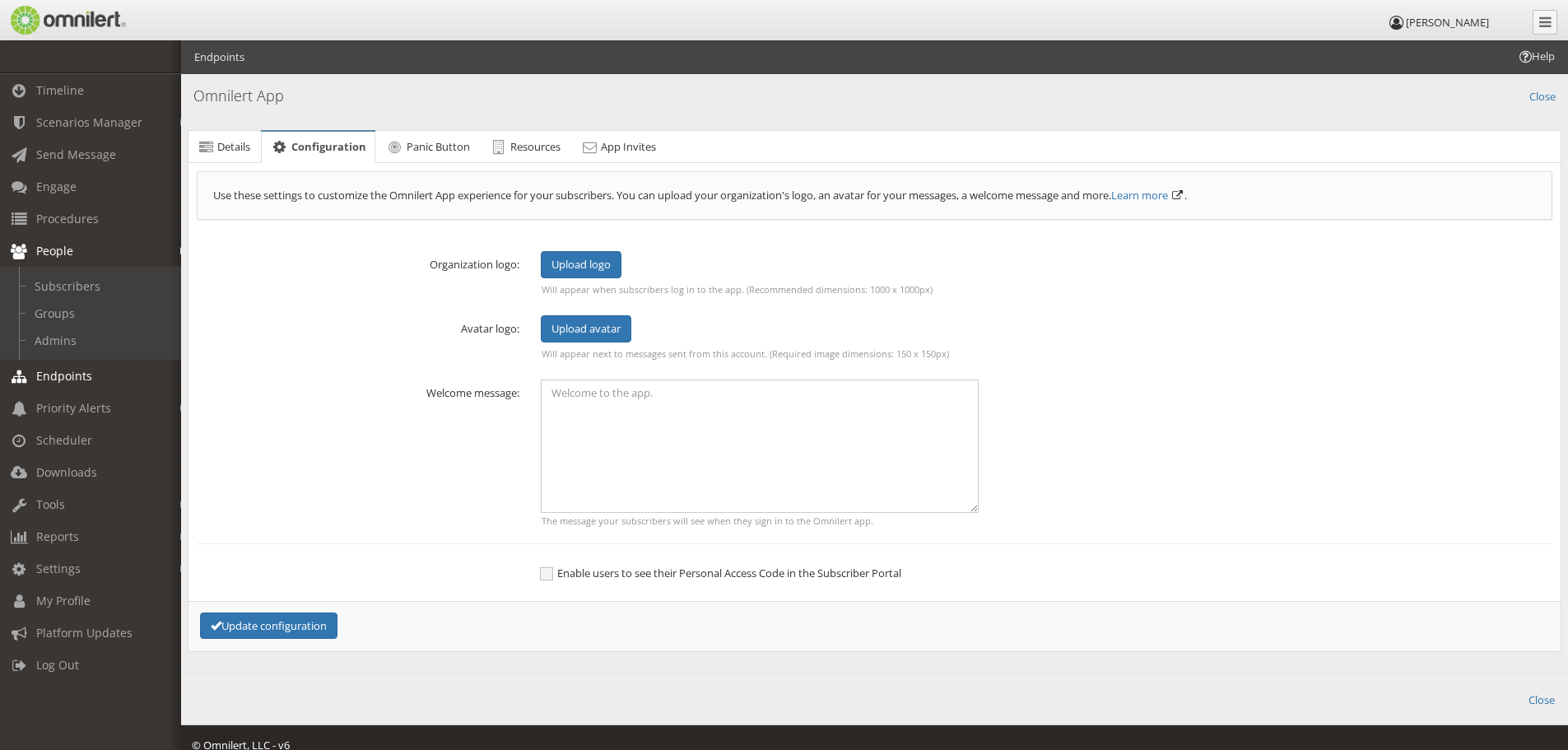
click at [79, 379] on span "Endpoints" at bounding box center [64, 375] width 56 height 16
click at [1530, 702] on link "Close" at bounding box center [1542, 698] width 26 height 19
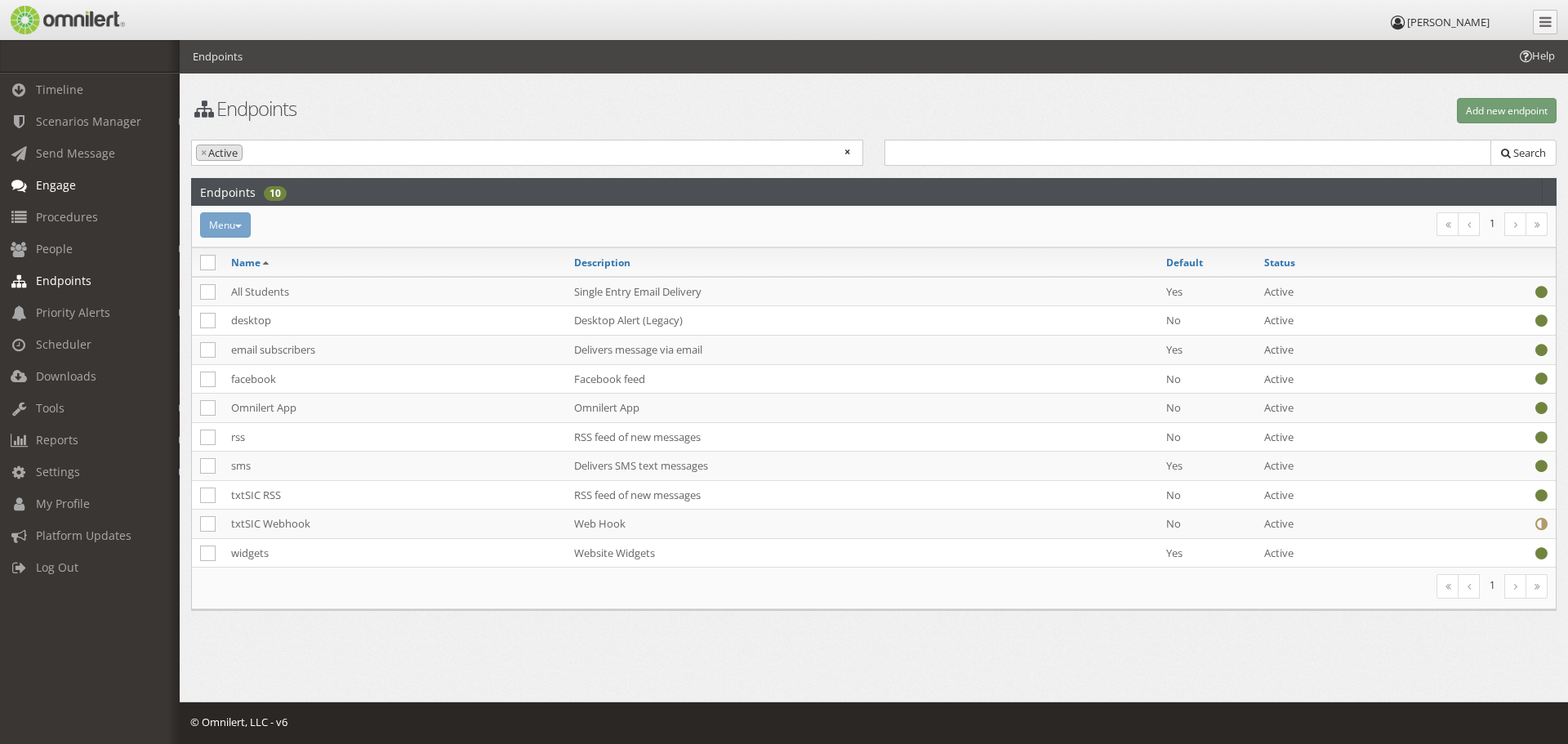
click at [49, 184] on span "Engage" at bounding box center [55, 185] width 40 height 16
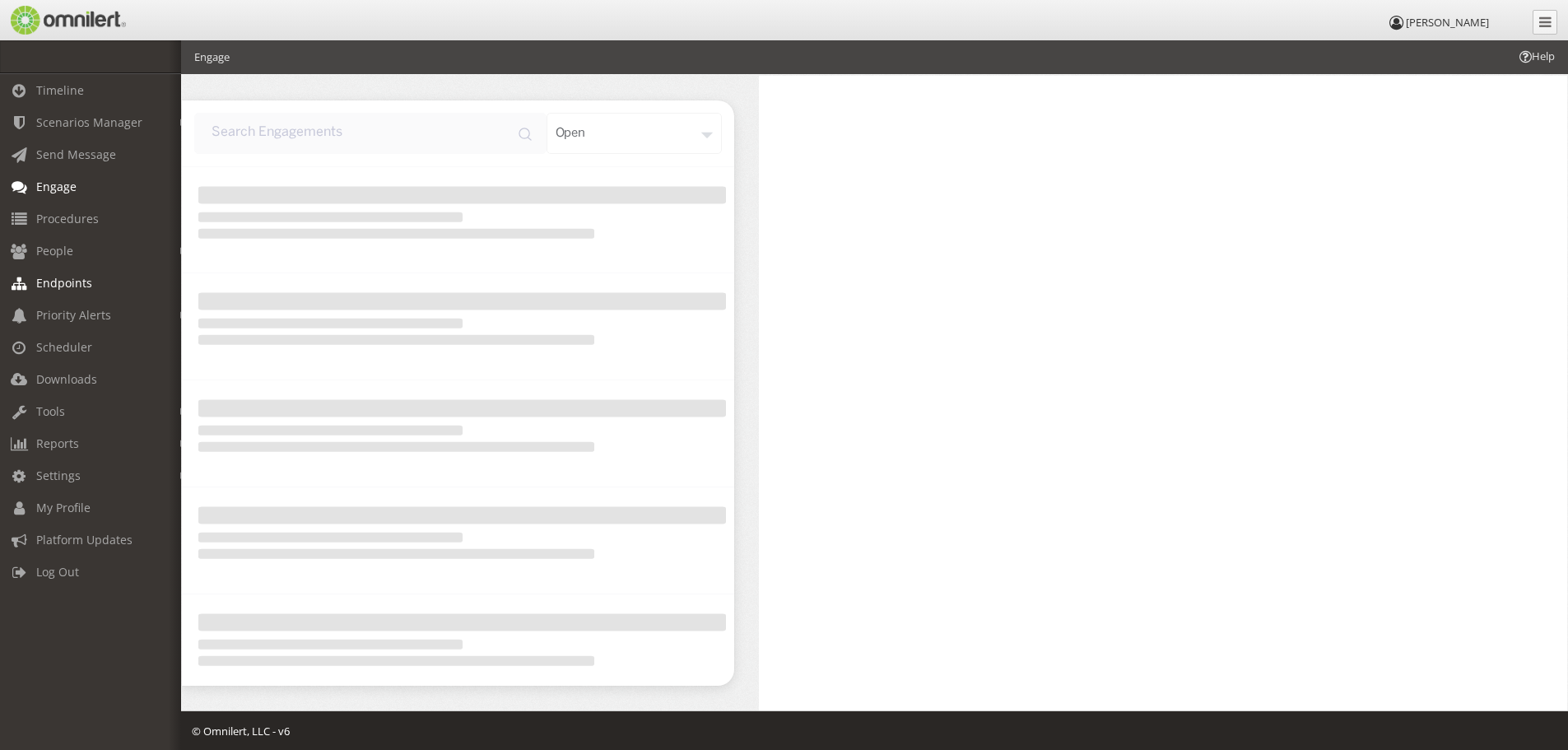
click at [73, 288] on span "Endpoints" at bounding box center [64, 283] width 56 height 16
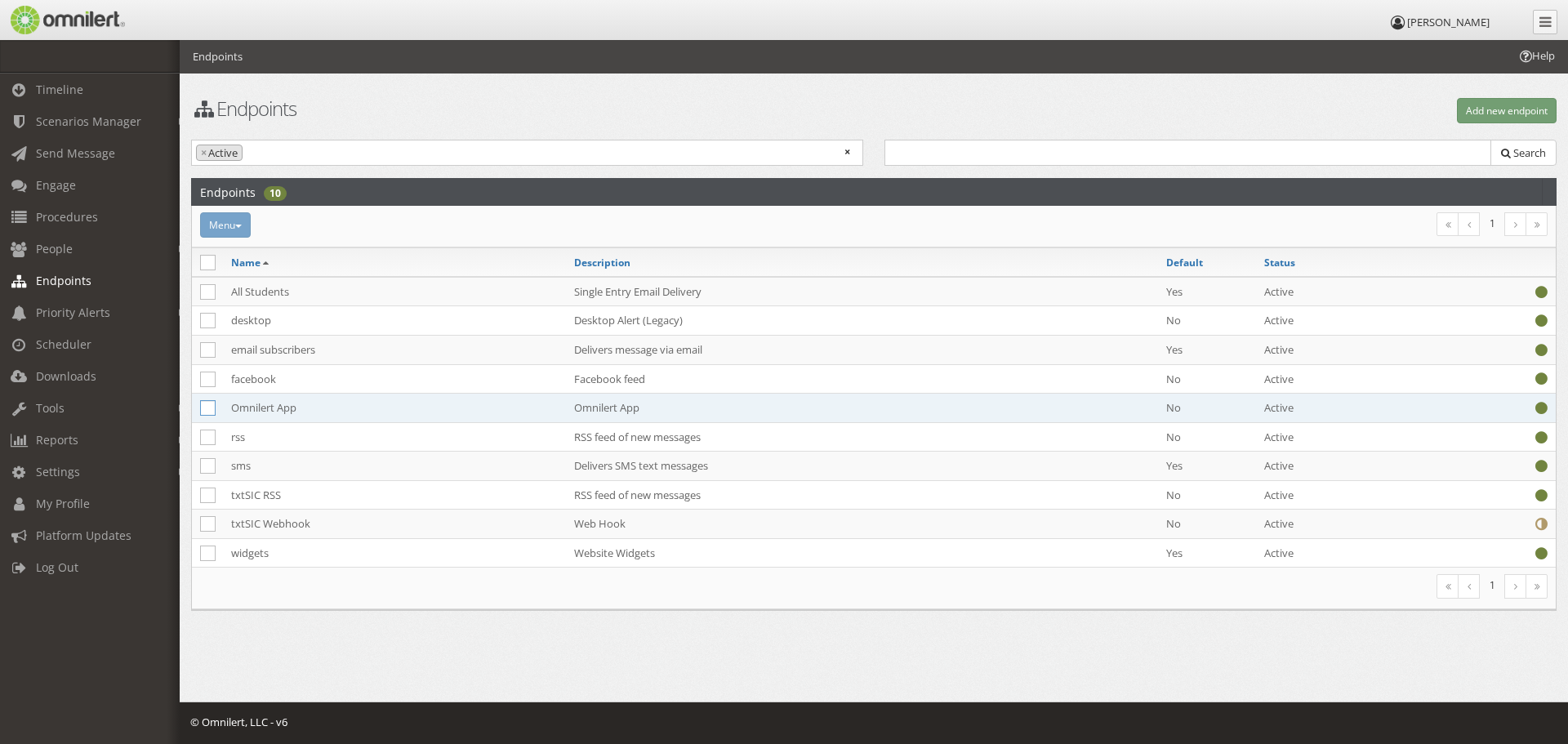
click at [208, 413] on icon at bounding box center [208, 408] width 16 height 16
checkbox input "true"
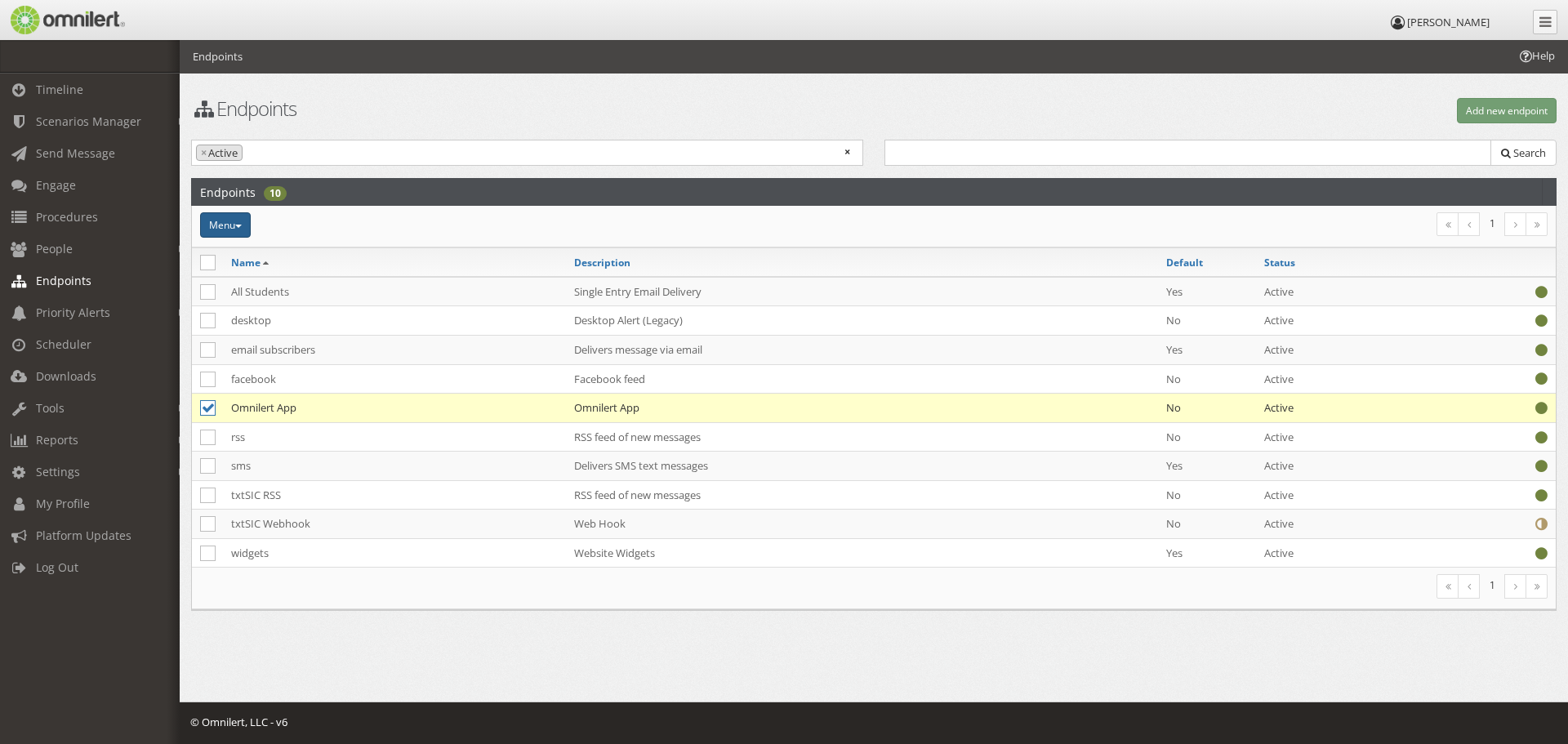
click at [241, 231] on button "Menu" at bounding box center [225, 224] width 50 height 25
click at [244, 273] on link "Inactivate" at bounding box center [264, 275] width 129 height 21
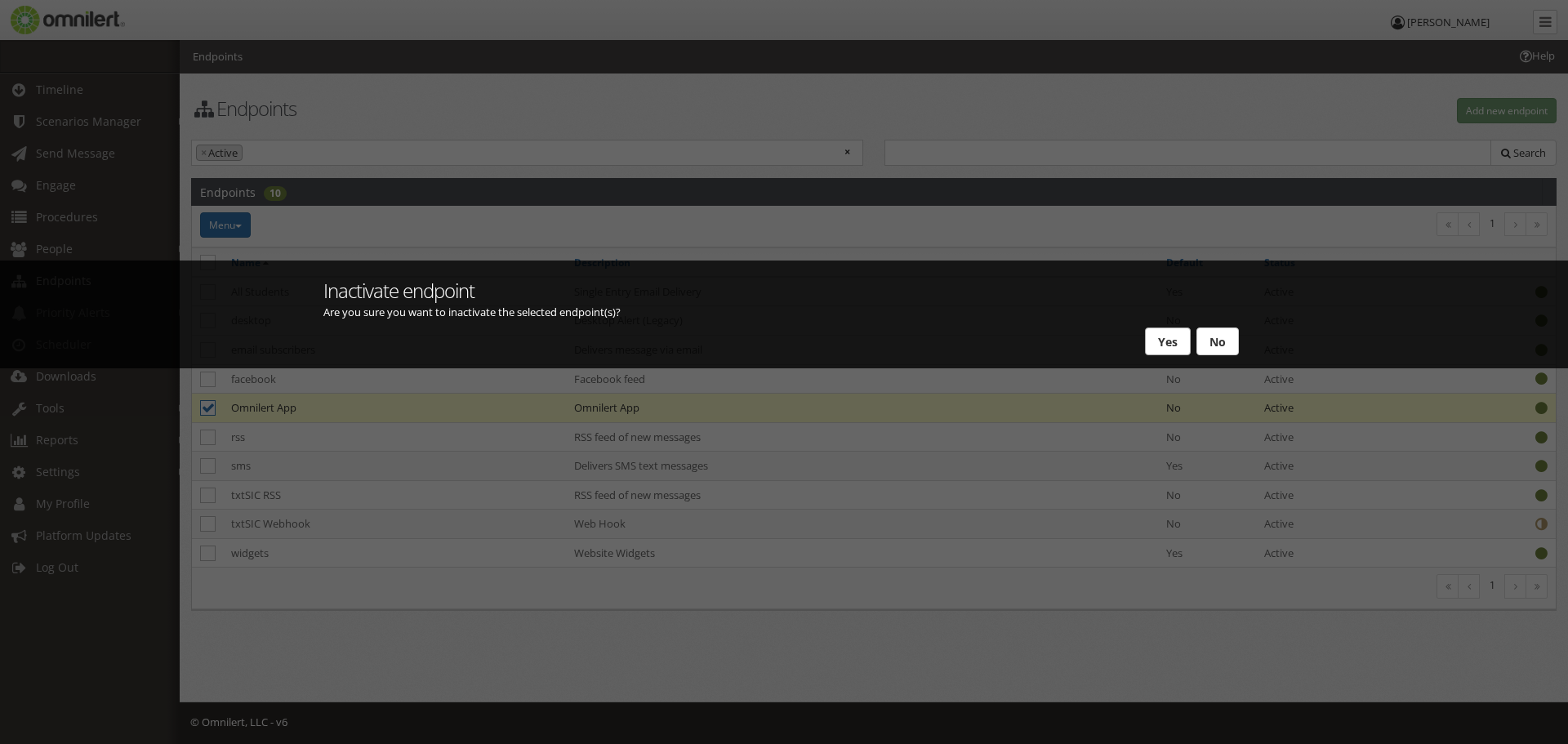
click at [1163, 336] on button "Yes" at bounding box center [1168, 341] width 46 height 28
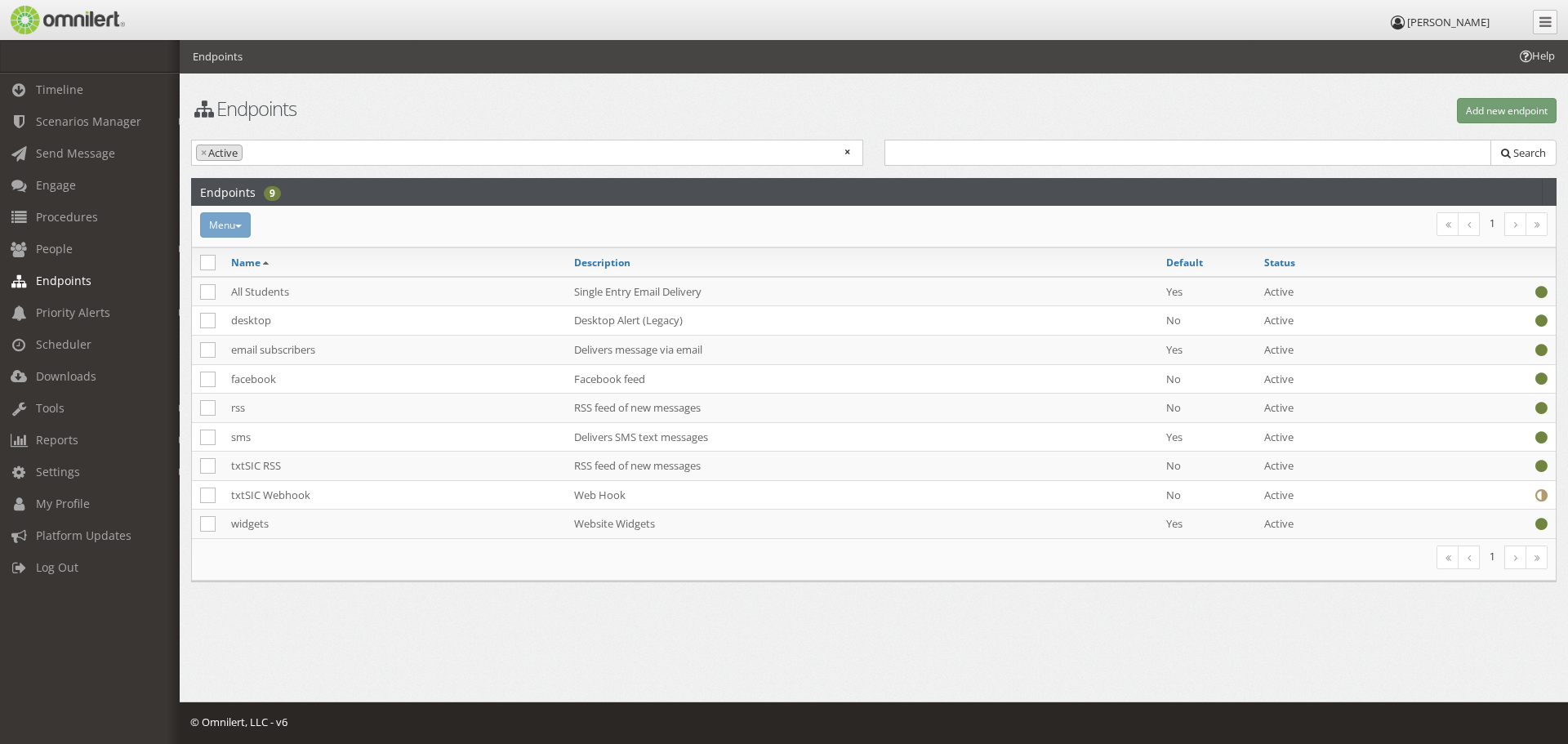
click at [537, 157] on ul "× × Active" at bounding box center [528, 151] width 671 height 22
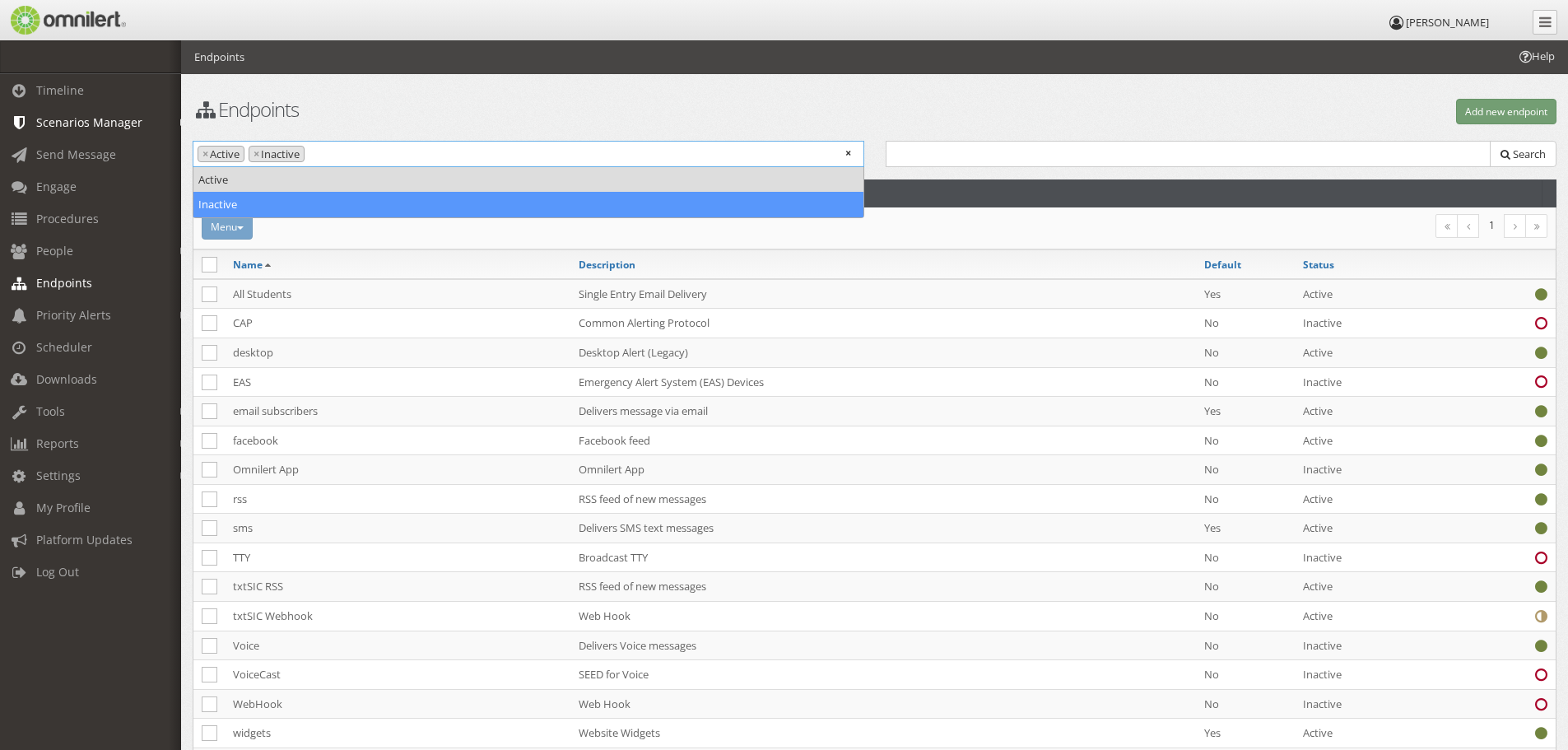
click at [66, 127] on span "Scenarios Manager" at bounding box center [89, 122] width 107 height 16
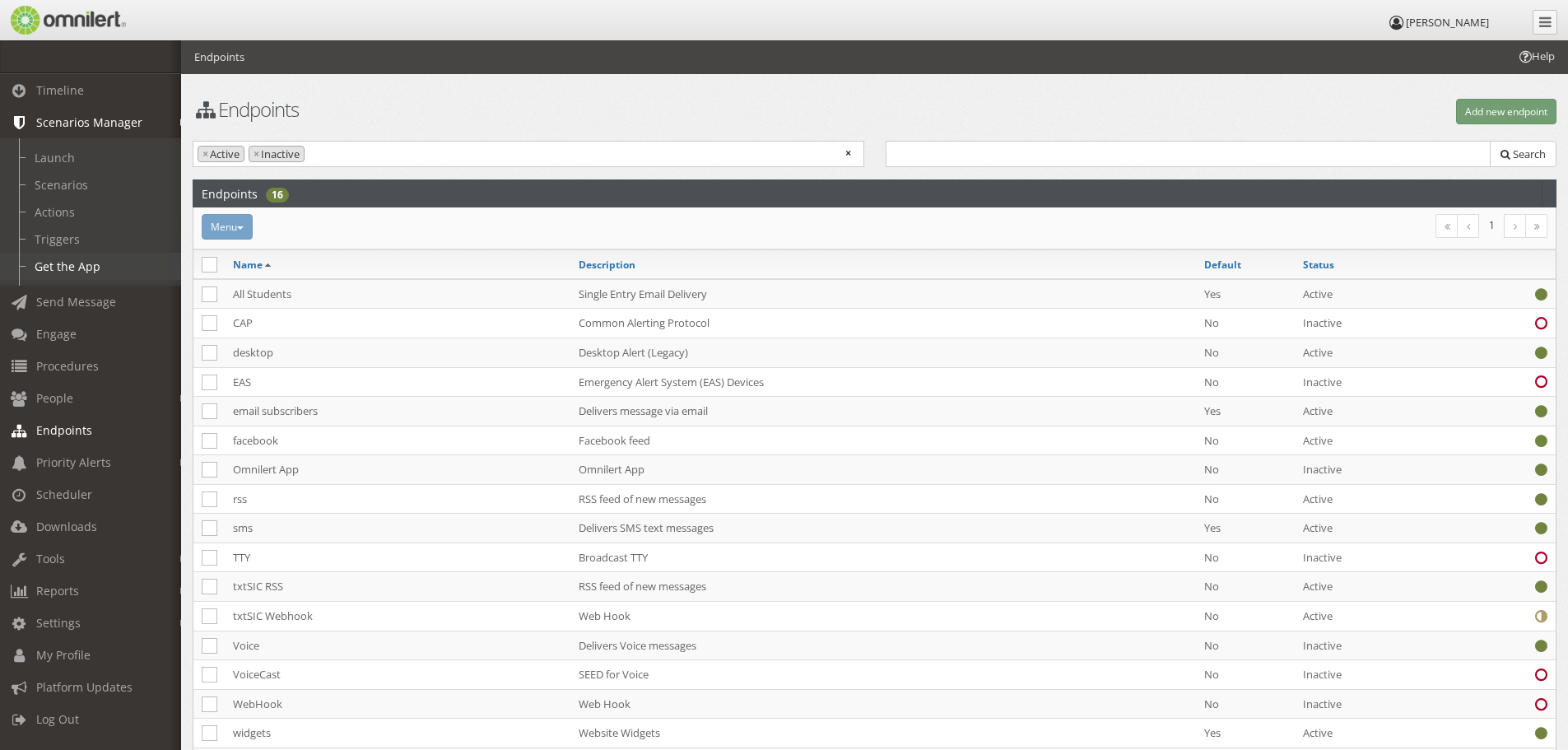
click at [65, 262] on link "Get the App" at bounding box center [98, 265] width 196 height 27
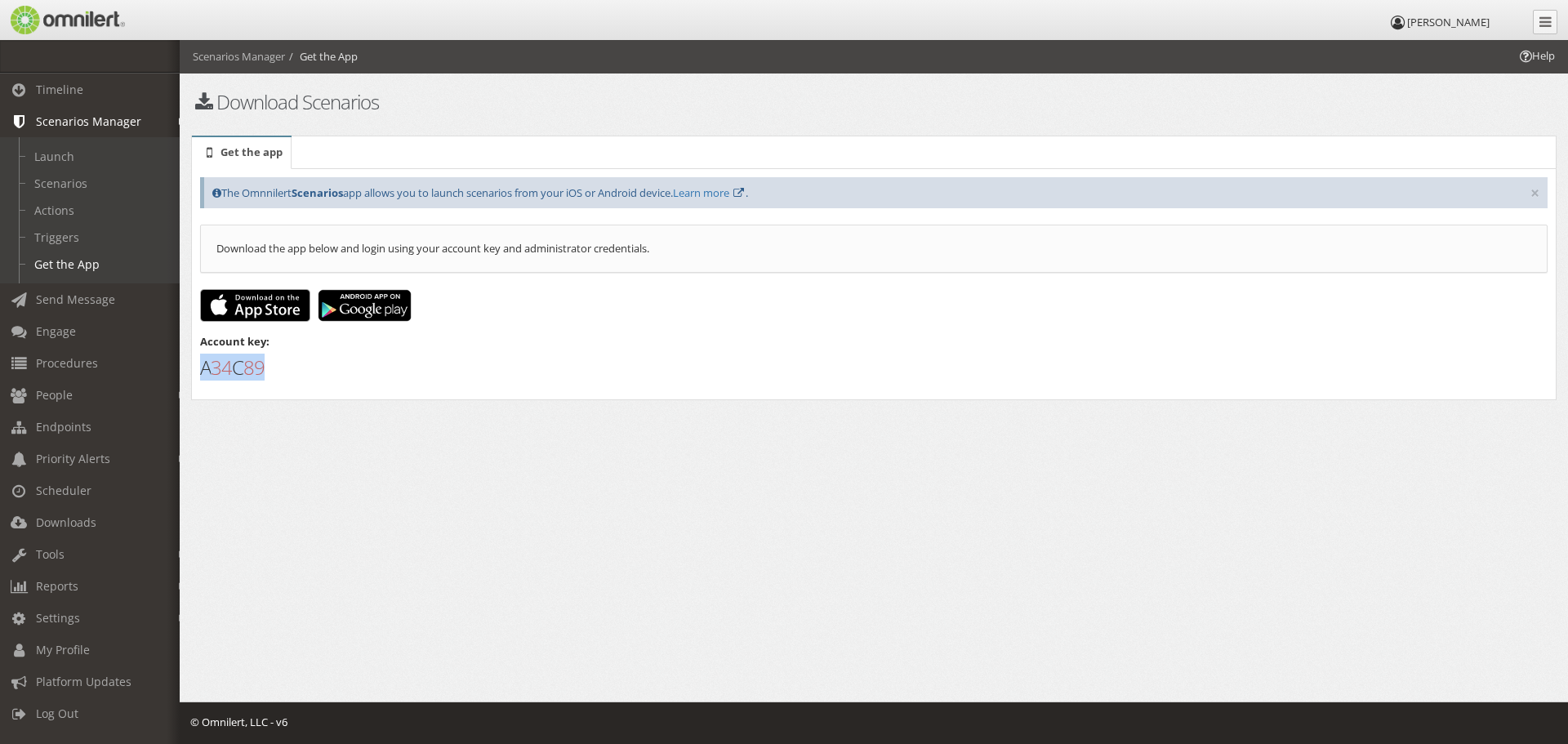
drag, startPoint x: 271, startPoint y: 373, endPoint x: 201, endPoint y: 372, distance: 70.0
click at [201, 372] on h1 "A 3 4 C 8 9" at bounding box center [873, 367] width 1347 height 22
click at [78, 414] on link "Endpoints" at bounding box center [97, 426] width 194 height 32
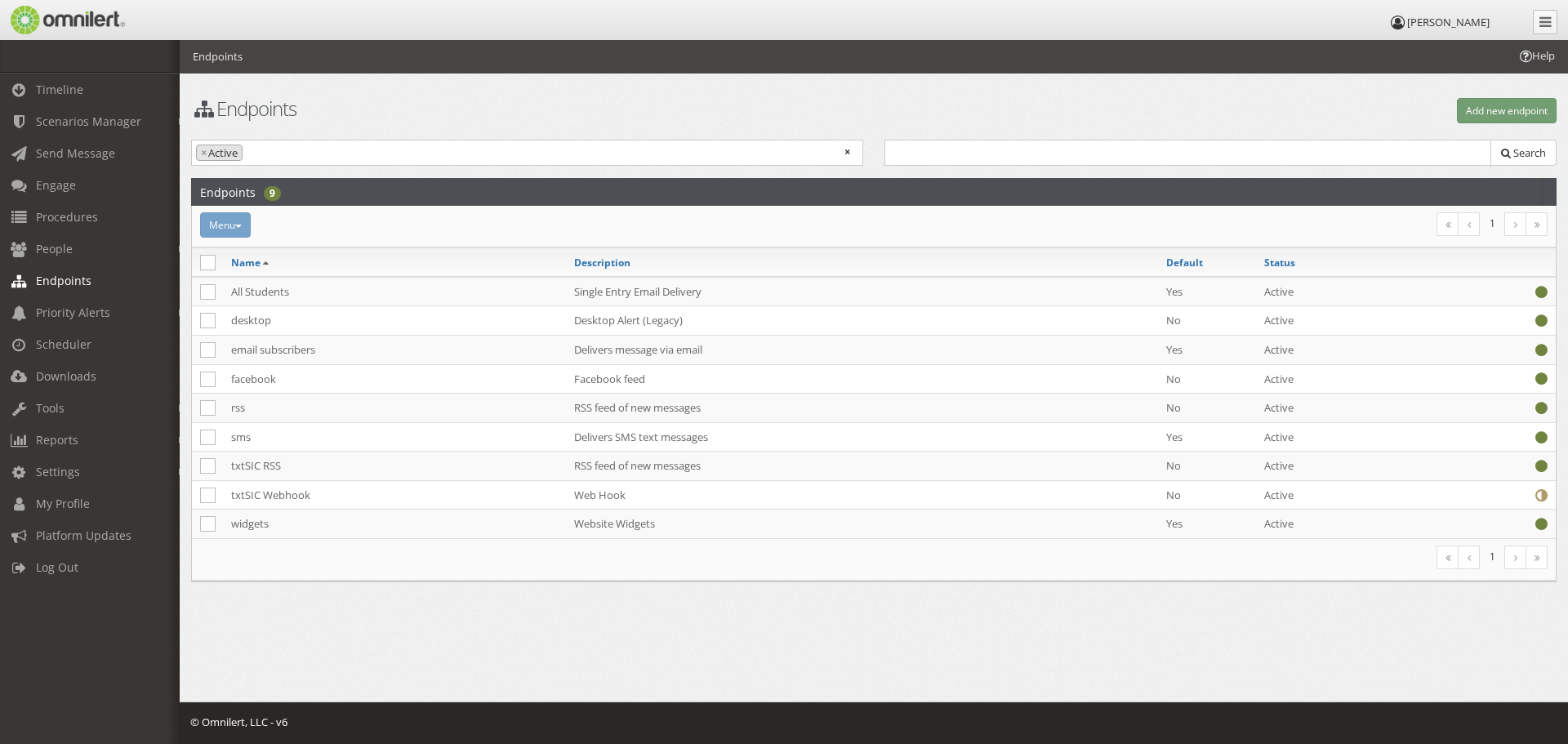
click at [308, 152] on input "search" at bounding box center [308, 152] width 124 height 16
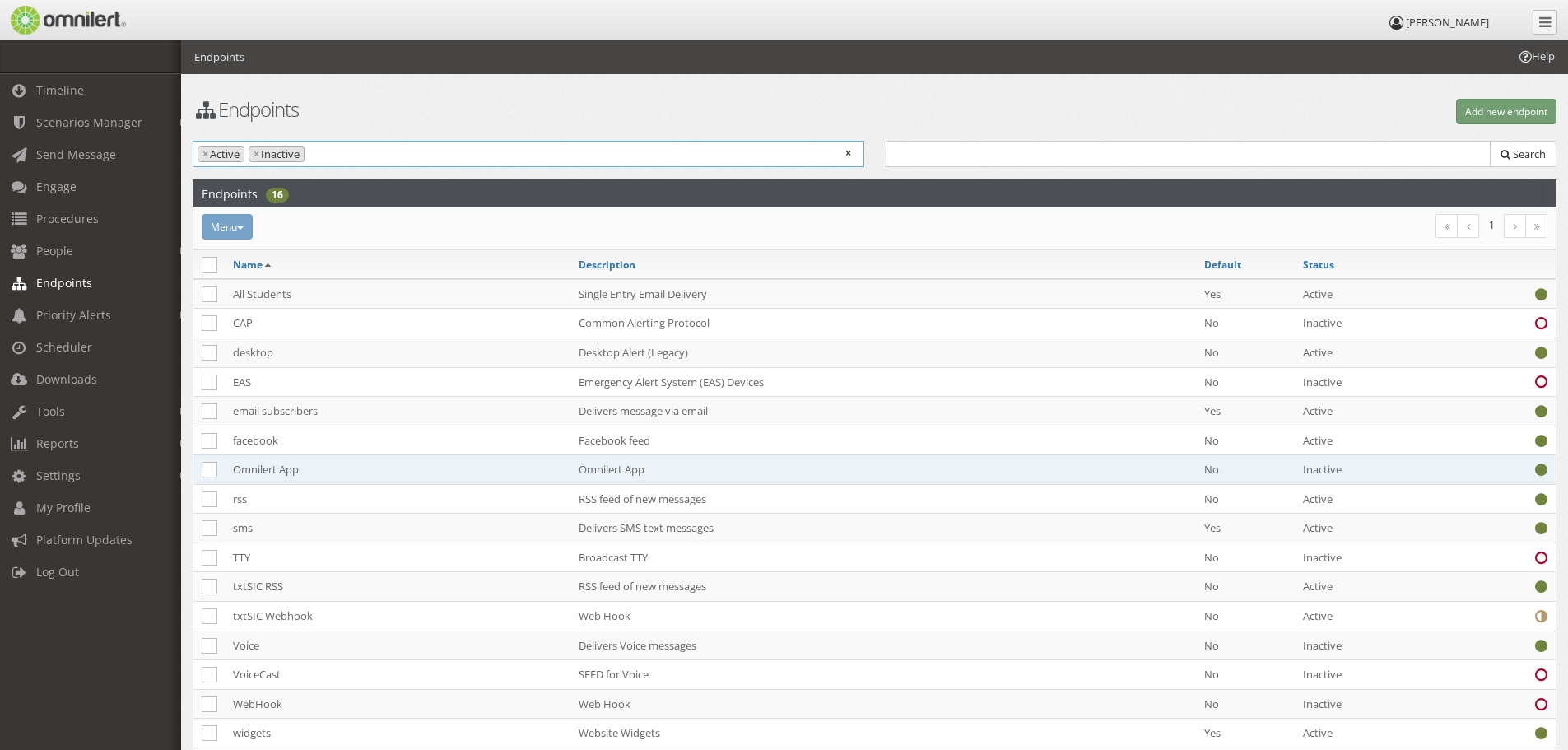
click at [264, 464] on td "Omnilert App" at bounding box center [397, 470] width 346 height 30
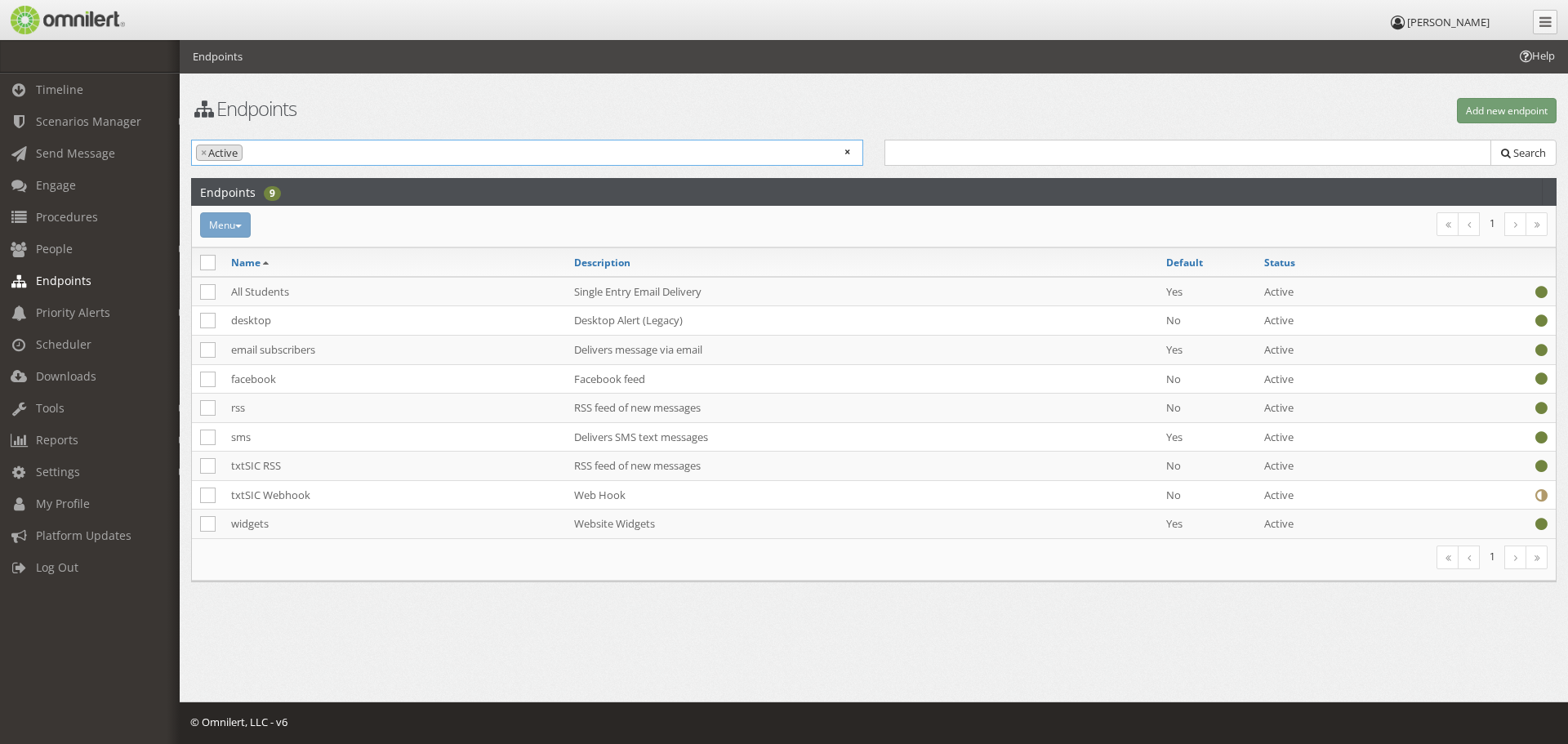
click at [366, 154] on input "search" at bounding box center [308, 152] width 124 height 16
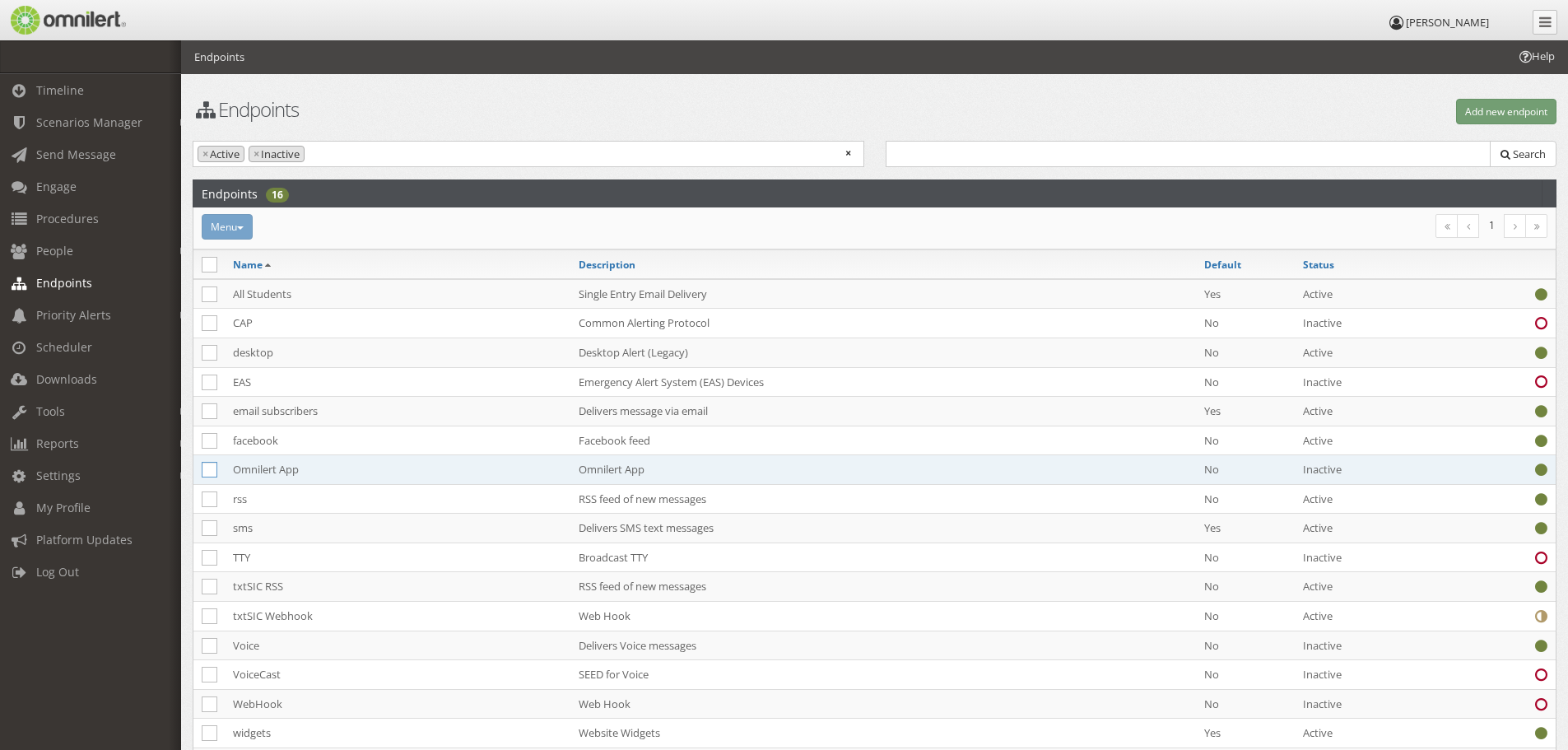
click at [210, 470] on icon at bounding box center [210, 470] width 16 height 16
checkbox input "true"
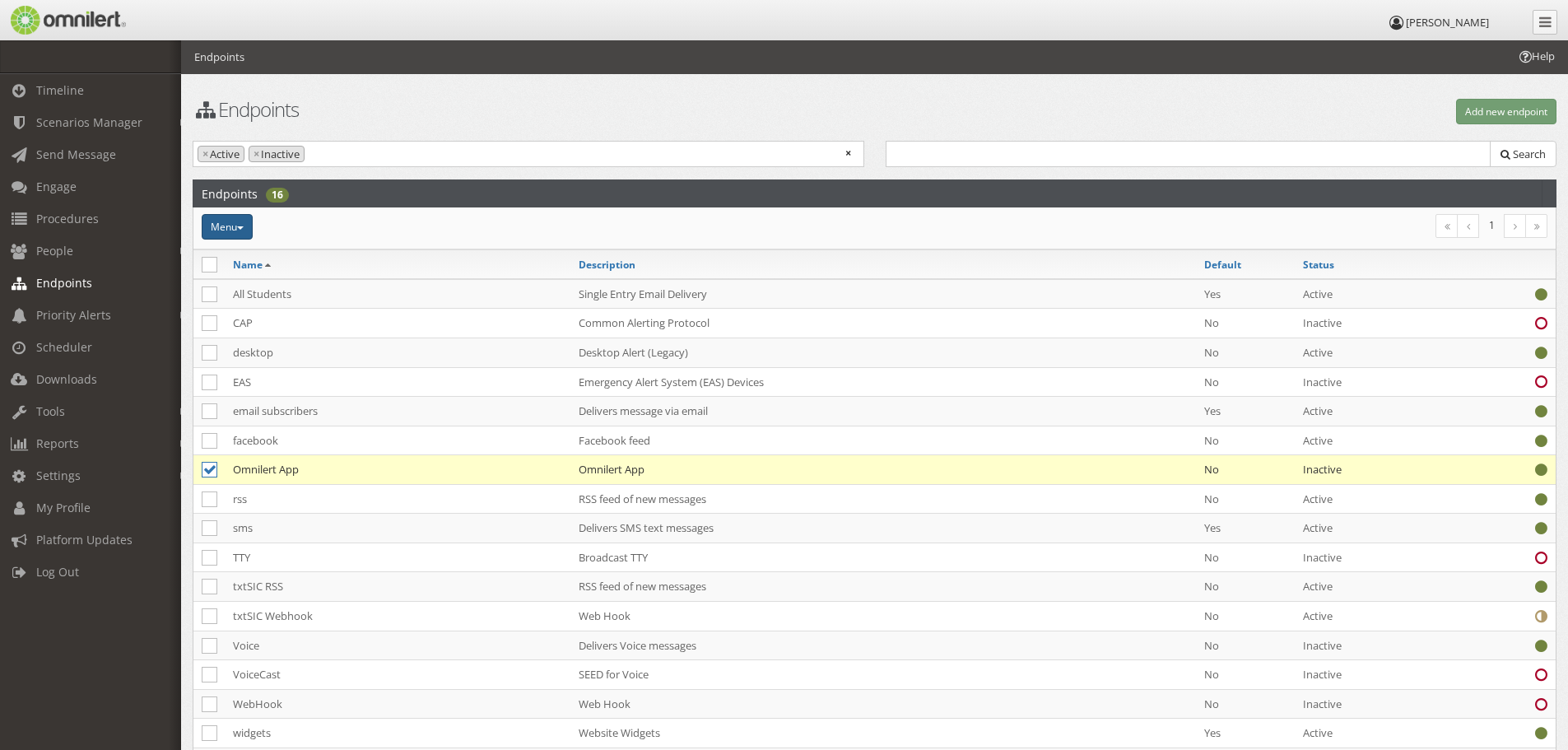
click at [251, 233] on button "Menu" at bounding box center [227, 226] width 51 height 25
click at [239, 254] on link "Activate" at bounding box center [266, 257] width 130 height 21
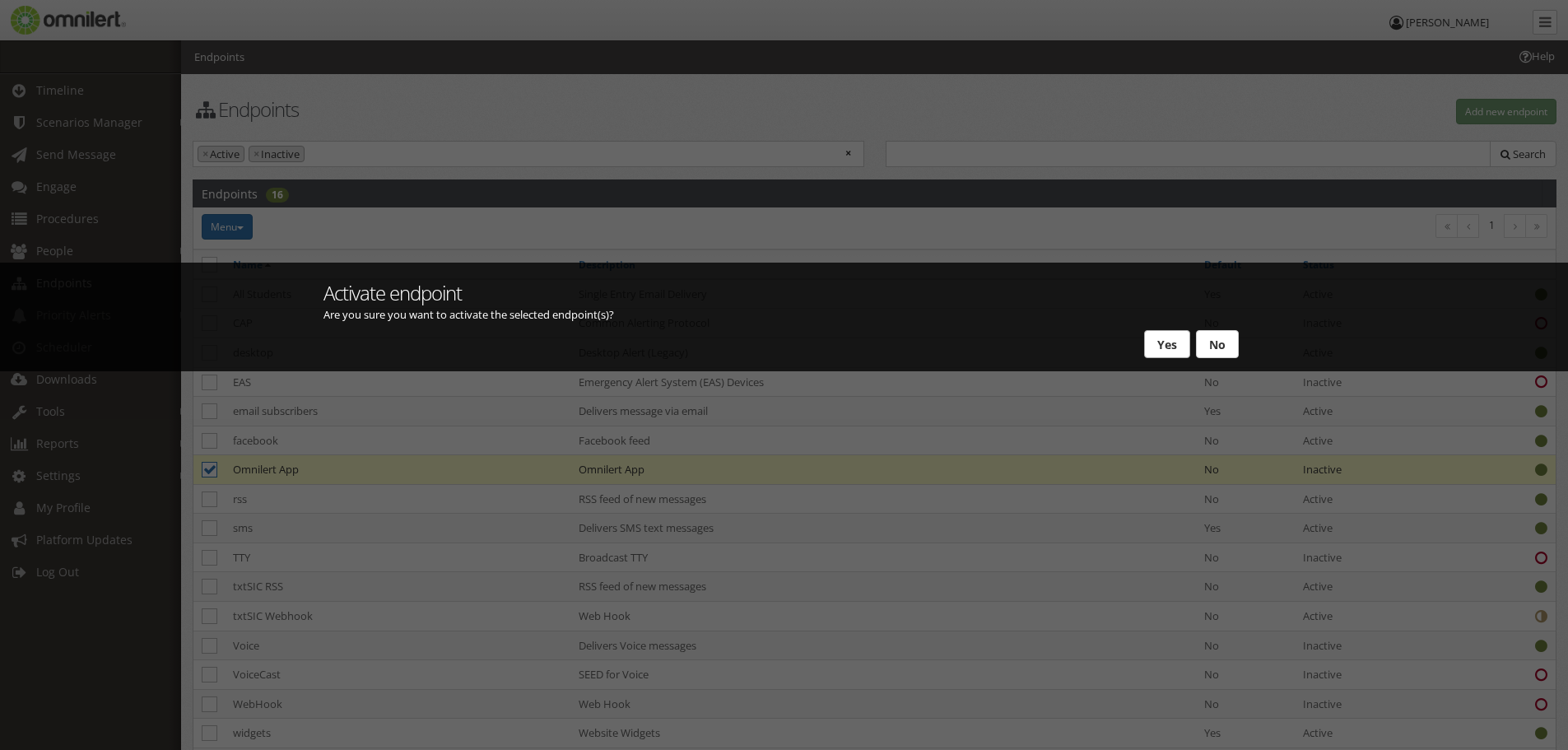
click at [1170, 338] on button "Yes" at bounding box center [1166, 344] width 46 height 28
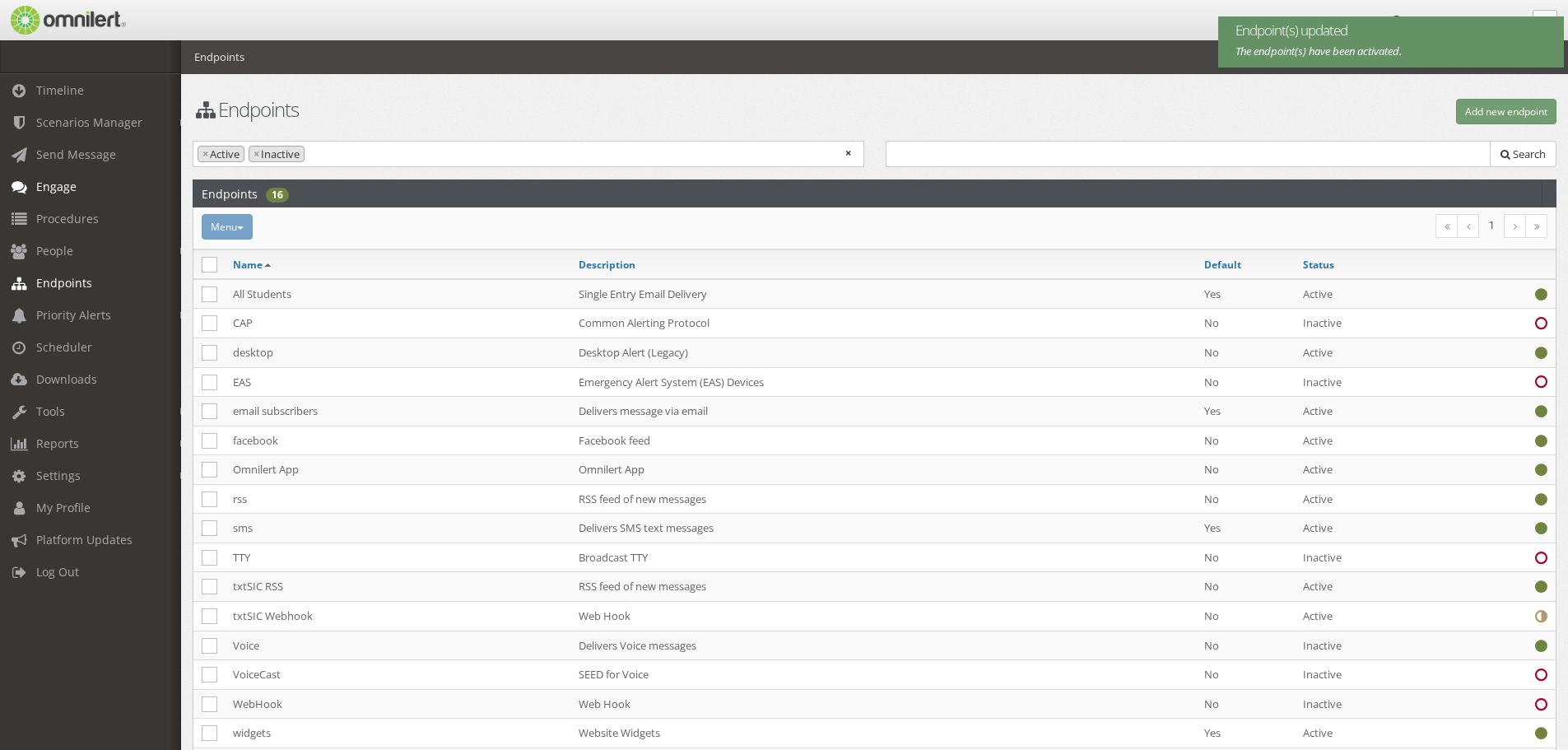
click at [55, 191] on span "Engage" at bounding box center [56, 187] width 40 height 16
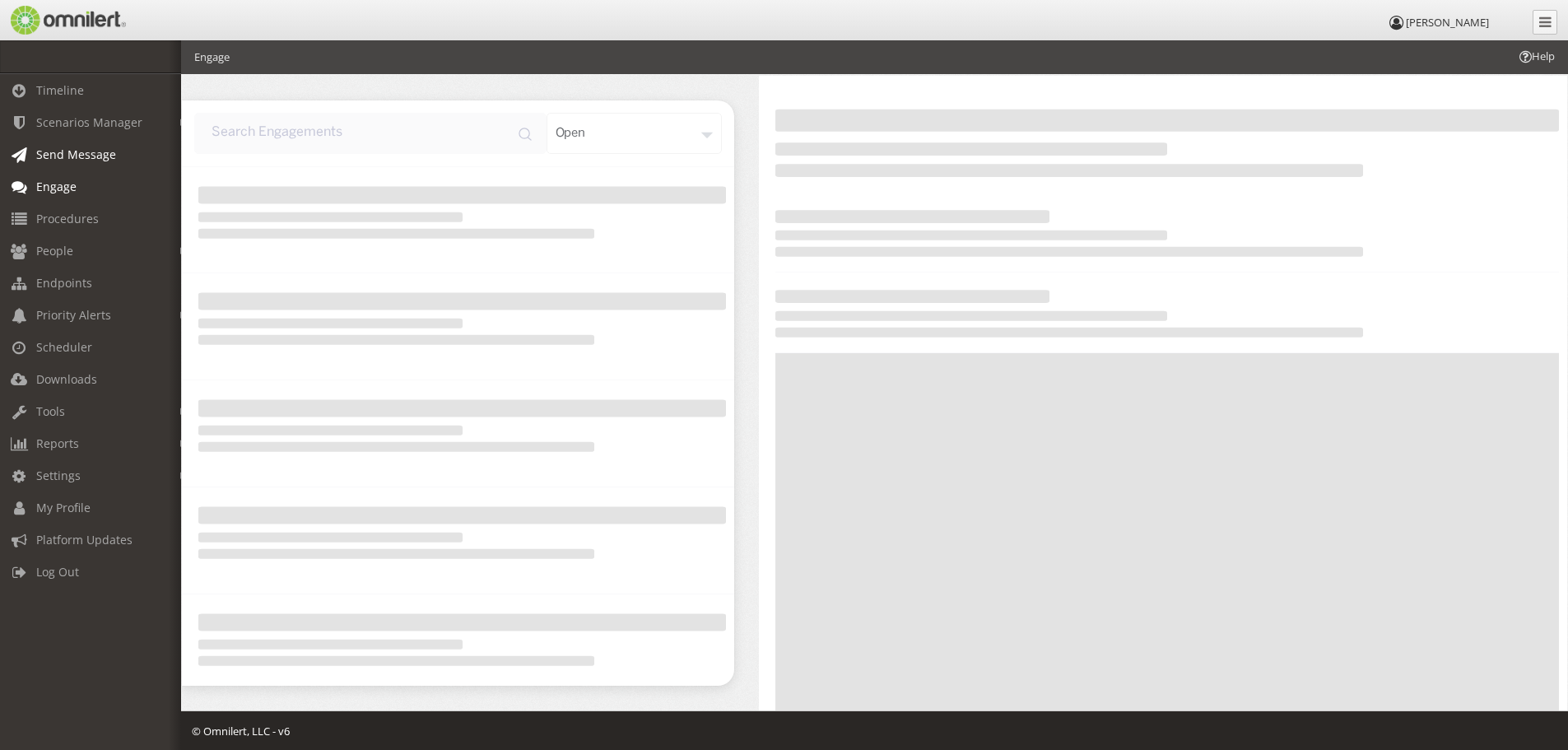
click at [52, 151] on span "Send Message" at bounding box center [75, 155] width 79 height 16
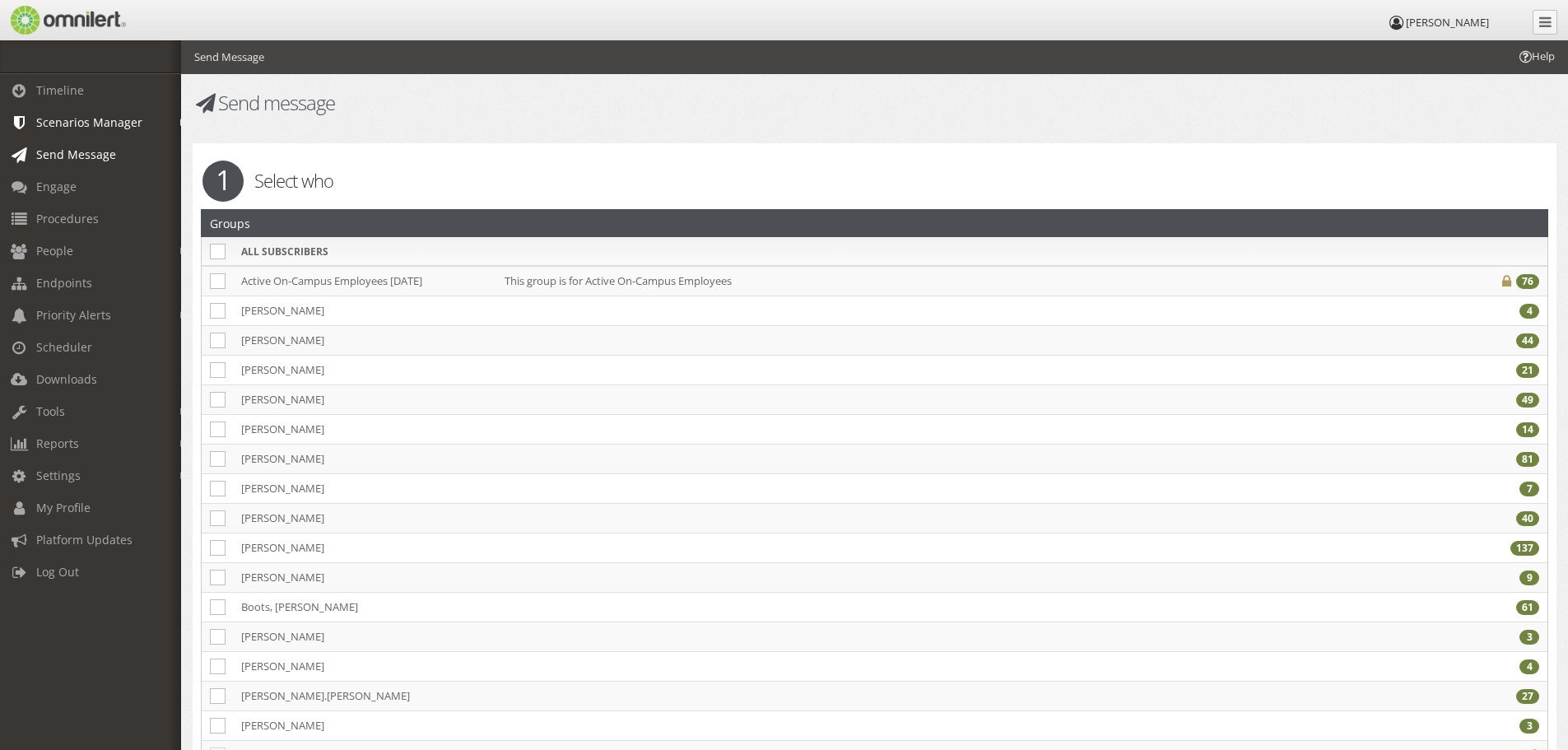
click at [58, 121] on span "Scenarios Manager" at bounding box center [89, 122] width 107 height 16
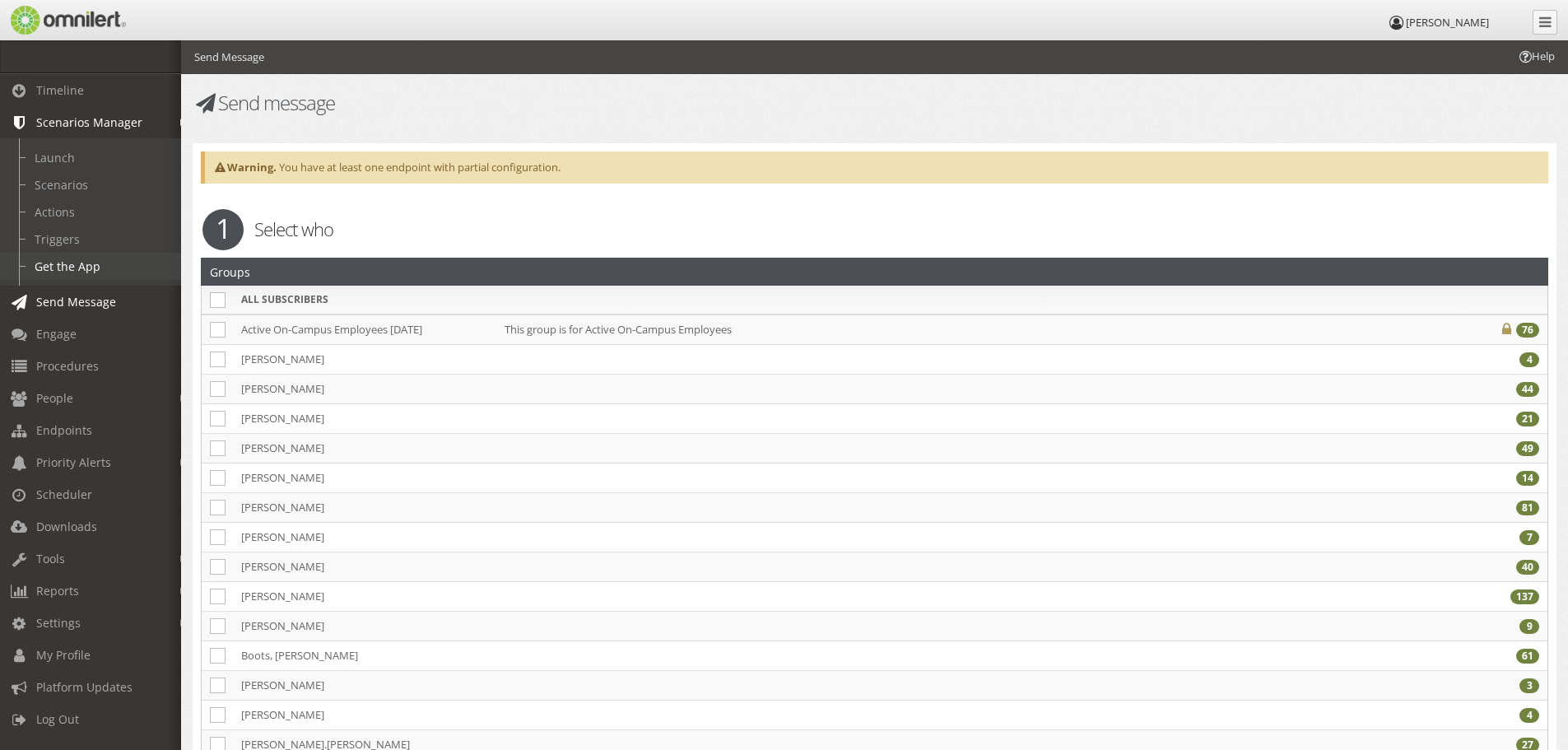
click at [72, 261] on link "Get the App" at bounding box center [98, 265] width 196 height 27
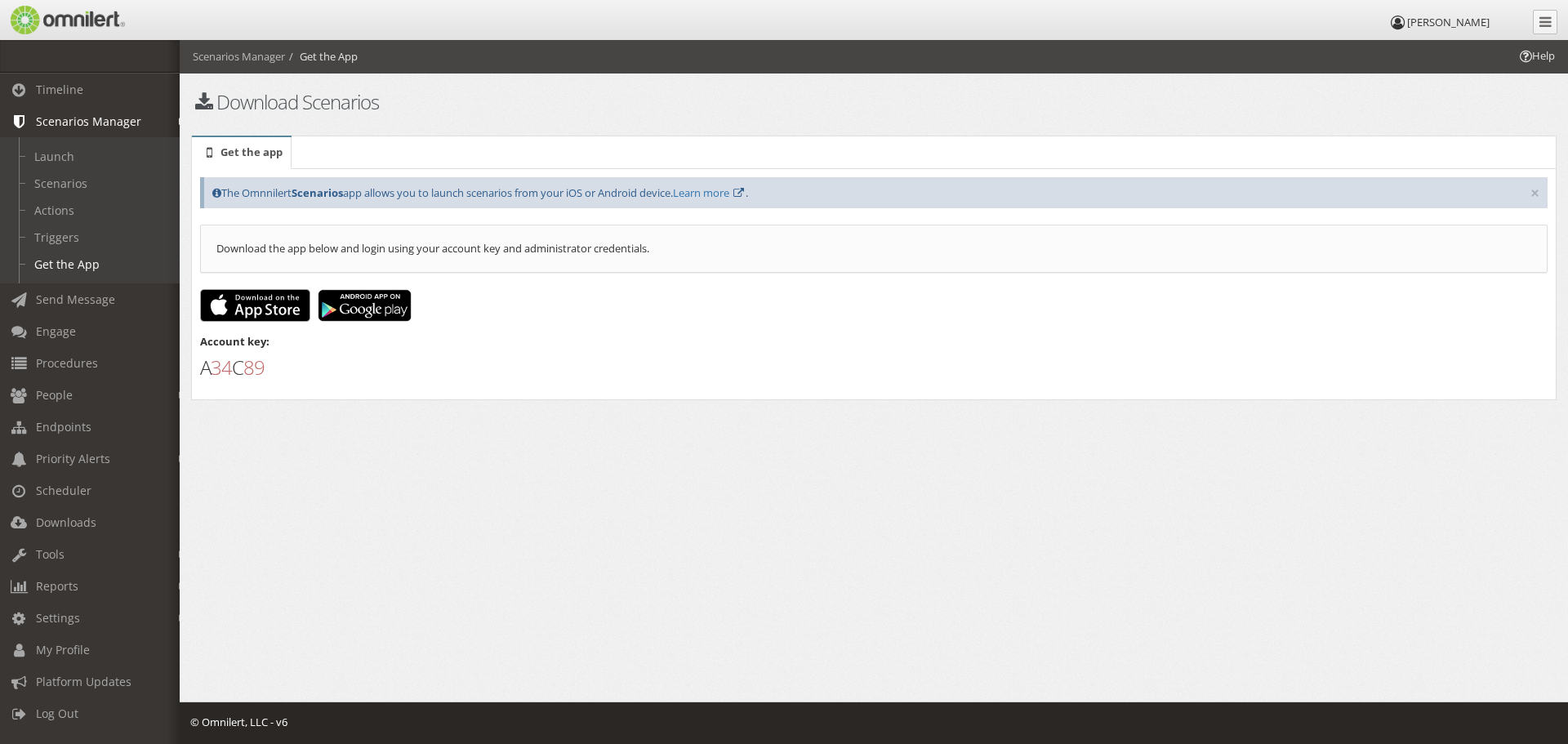
click at [431, 249] on div "Download the app below and login using your account key and administrator crede…" at bounding box center [873, 249] width 1347 height 49
click at [52, 422] on span "Endpoints" at bounding box center [63, 427] width 55 height 16
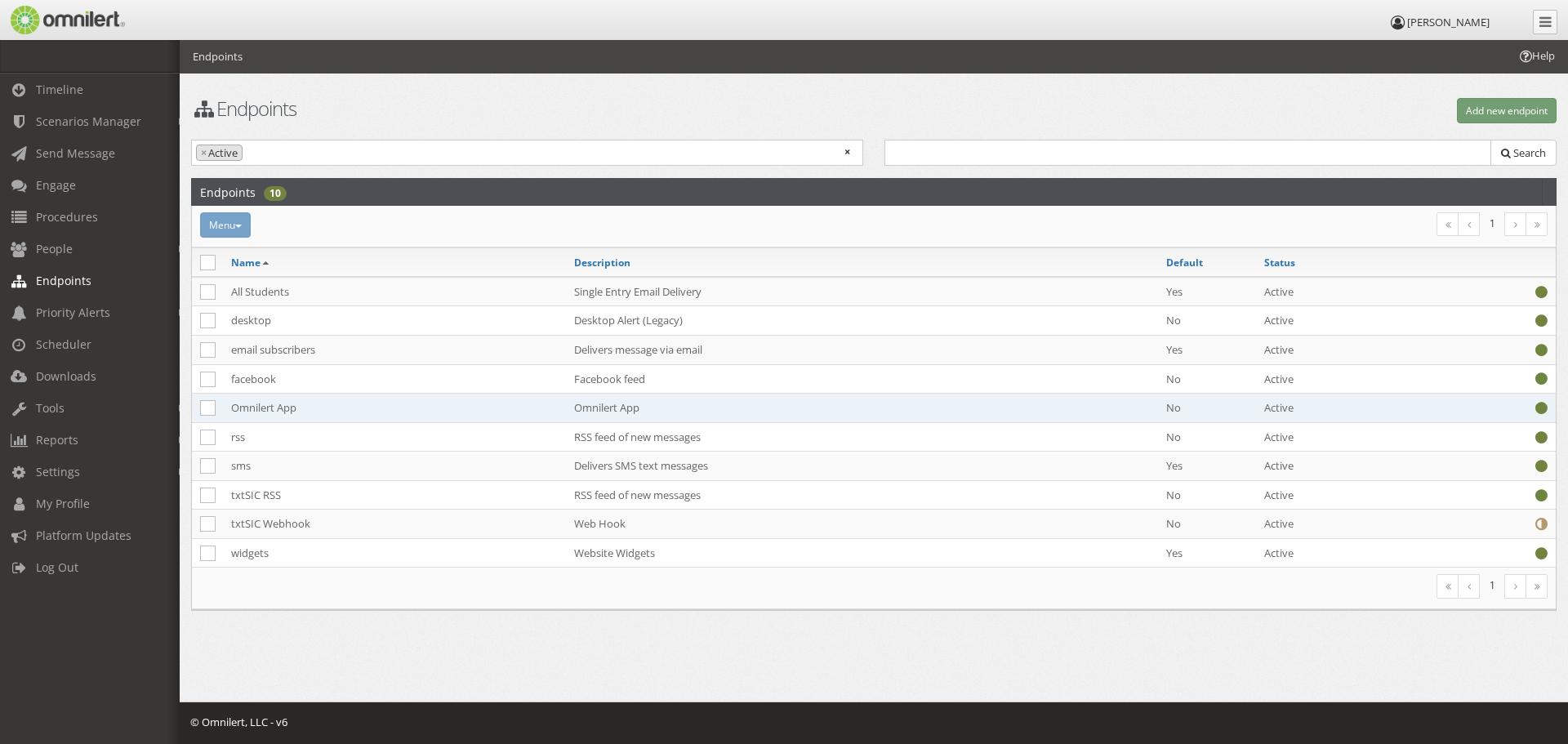
click at [252, 404] on td "Omnilert App" at bounding box center [394, 408] width 343 height 29
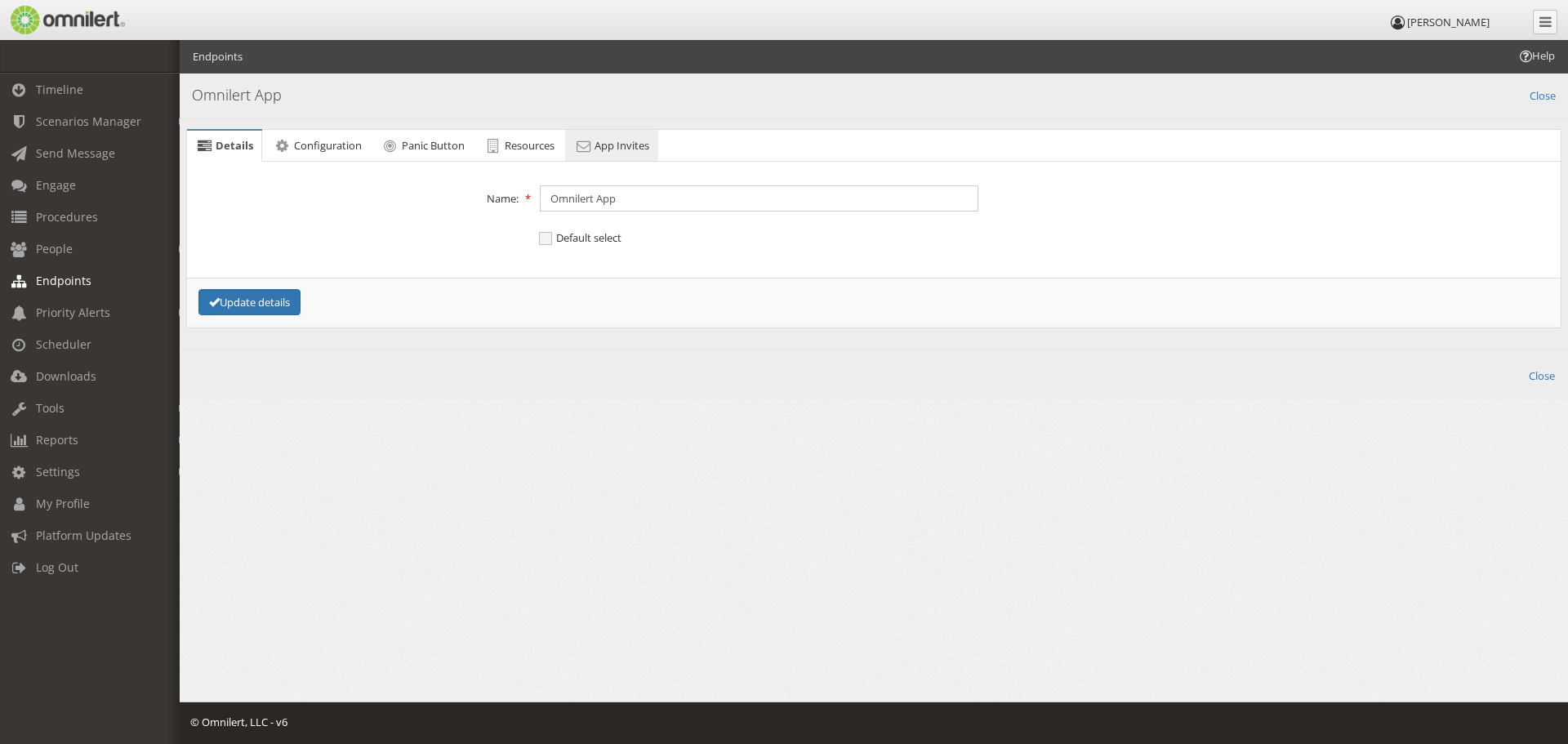
click at [602, 152] on span "App Invites" at bounding box center [621, 145] width 55 height 15
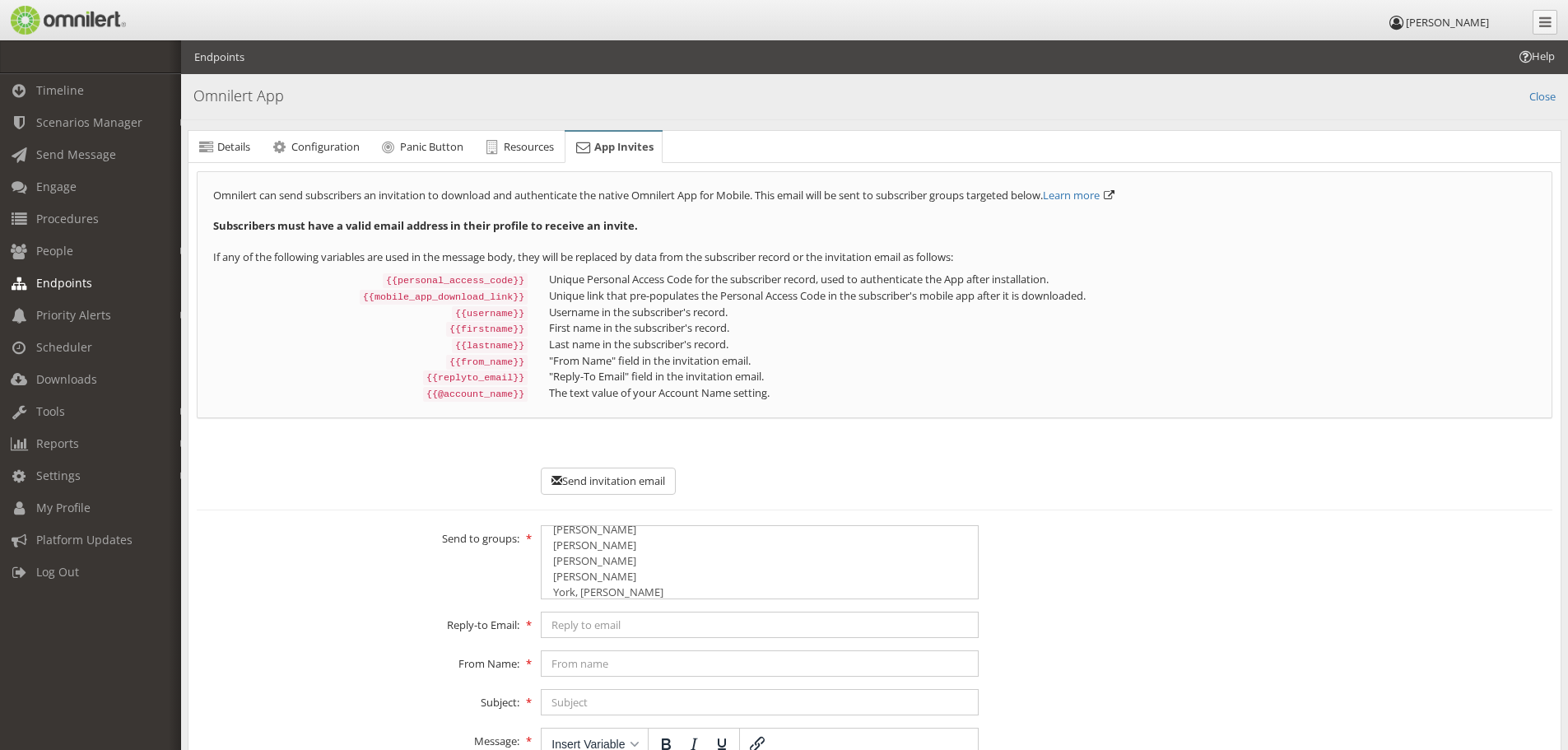
scroll to position [1455, 0]
click at [711, 563] on option "[PERSON_NAME]" at bounding box center [760, 570] width 416 height 16
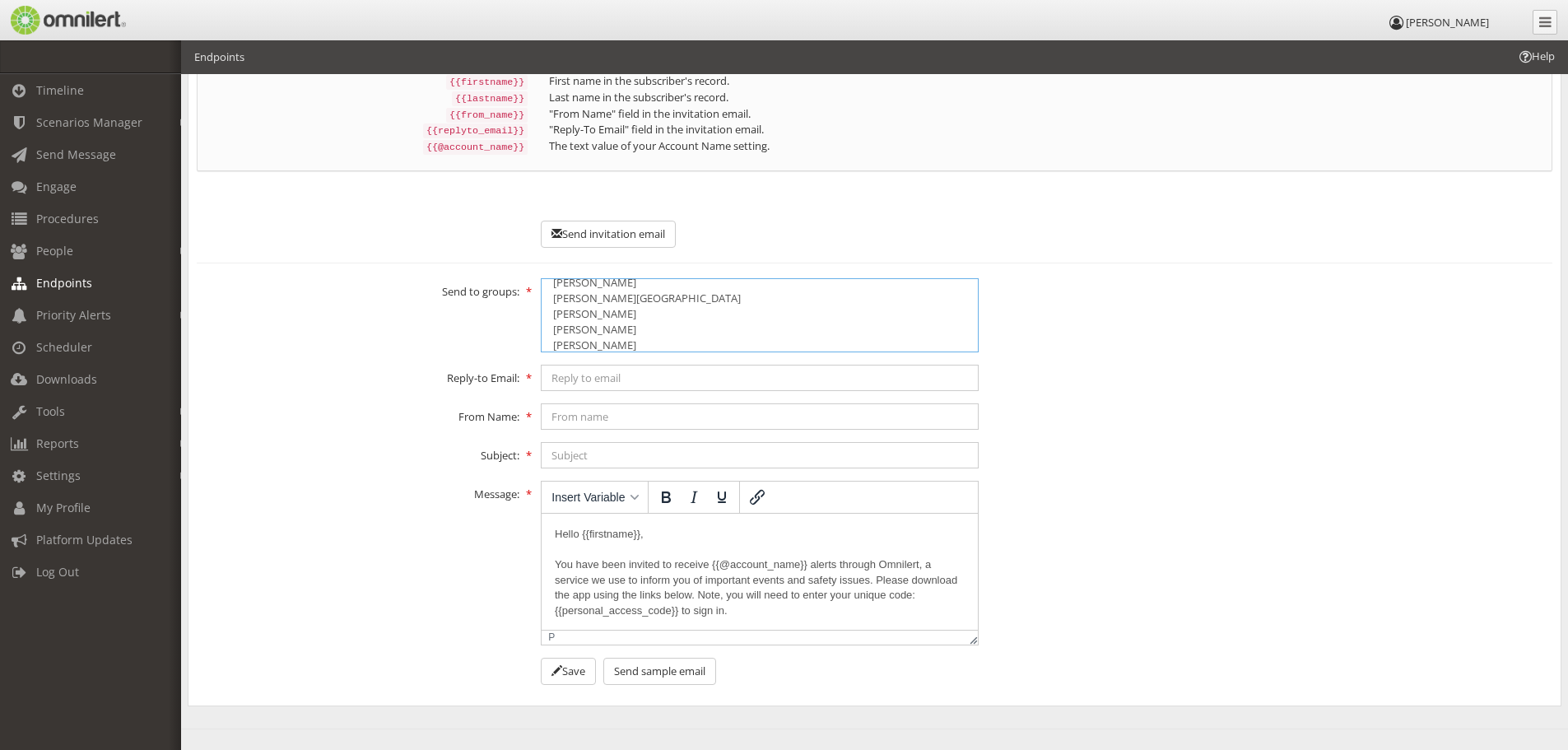
scroll to position [0, 0]
click at [1079, 327] on div "Send to groups: All Subscribers Active On-Campus Employees [DATE] [PERSON_NAME]…" at bounding box center [874, 315] width 1377 height 74
click at [836, 304] on option "Active On-Campus Employees [DATE]" at bounding box center [760, 307] width 416 height 16
click at [654, 320] on option "[PERSON_NAME]" at bounding box center [760, 323] width 416 height 16
click at [615, 285] on option "All Subscribers" at bounding box center [760, 292] width 416 height 16
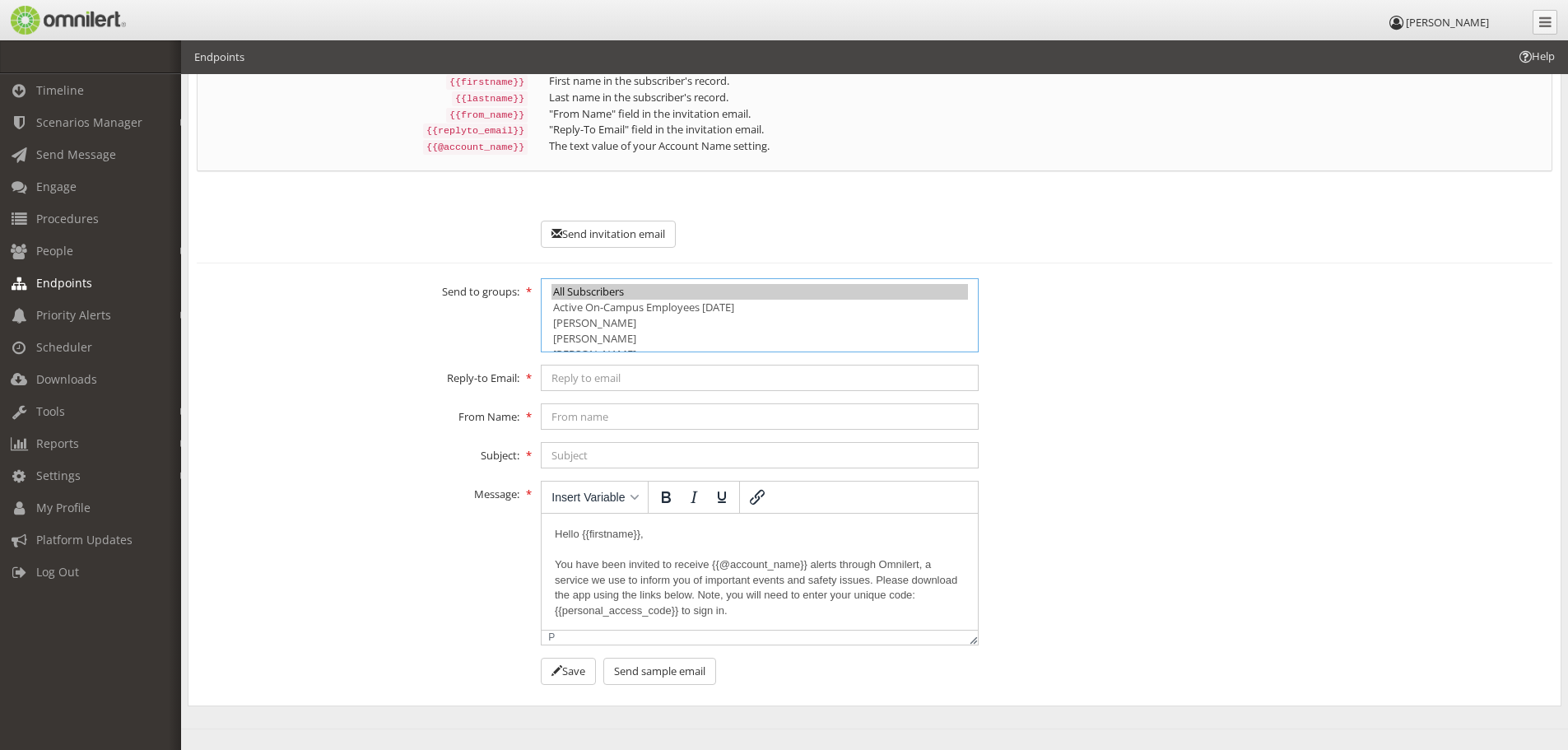
click at [633, 320] on option "[PERSON_NAME]" at bounding box center [760, 323] width 416 height 16
select select "4343095"
click at [592, 326] on option "[PERSON_NAME]" at bounding box center [760, 332] width 416 height 16
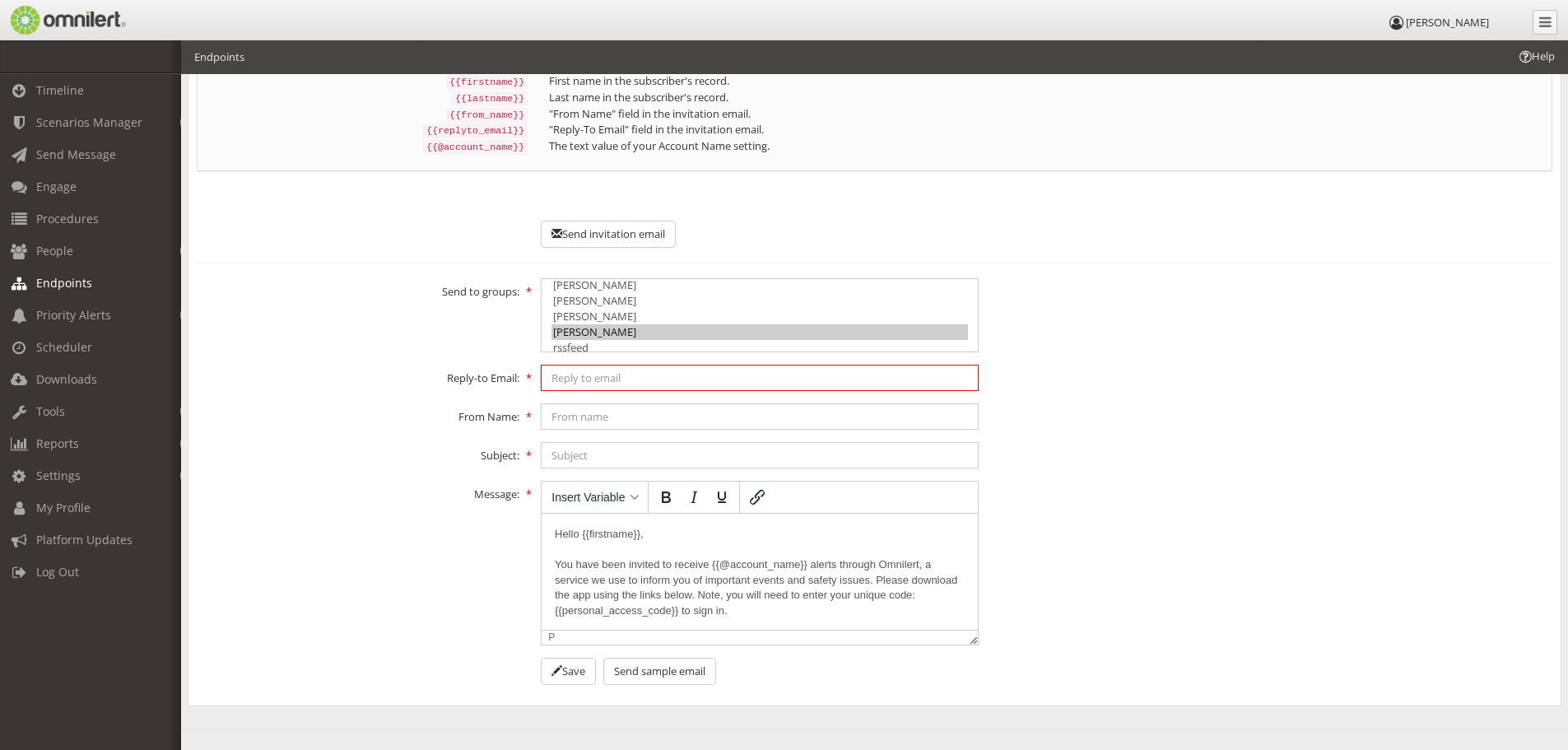
click at [606, 375] on input "text" at bounding box center [759, 378] width 437 height 26
type input "[PERSON_NAME][EMAIL_ADDRESS][PERSON_NAME][DOMAIN_NAME]"
click at [657, 417] on input "text" at bounding box center [759, 416] width 437 height 26
type input "[PERSON_NAME]"
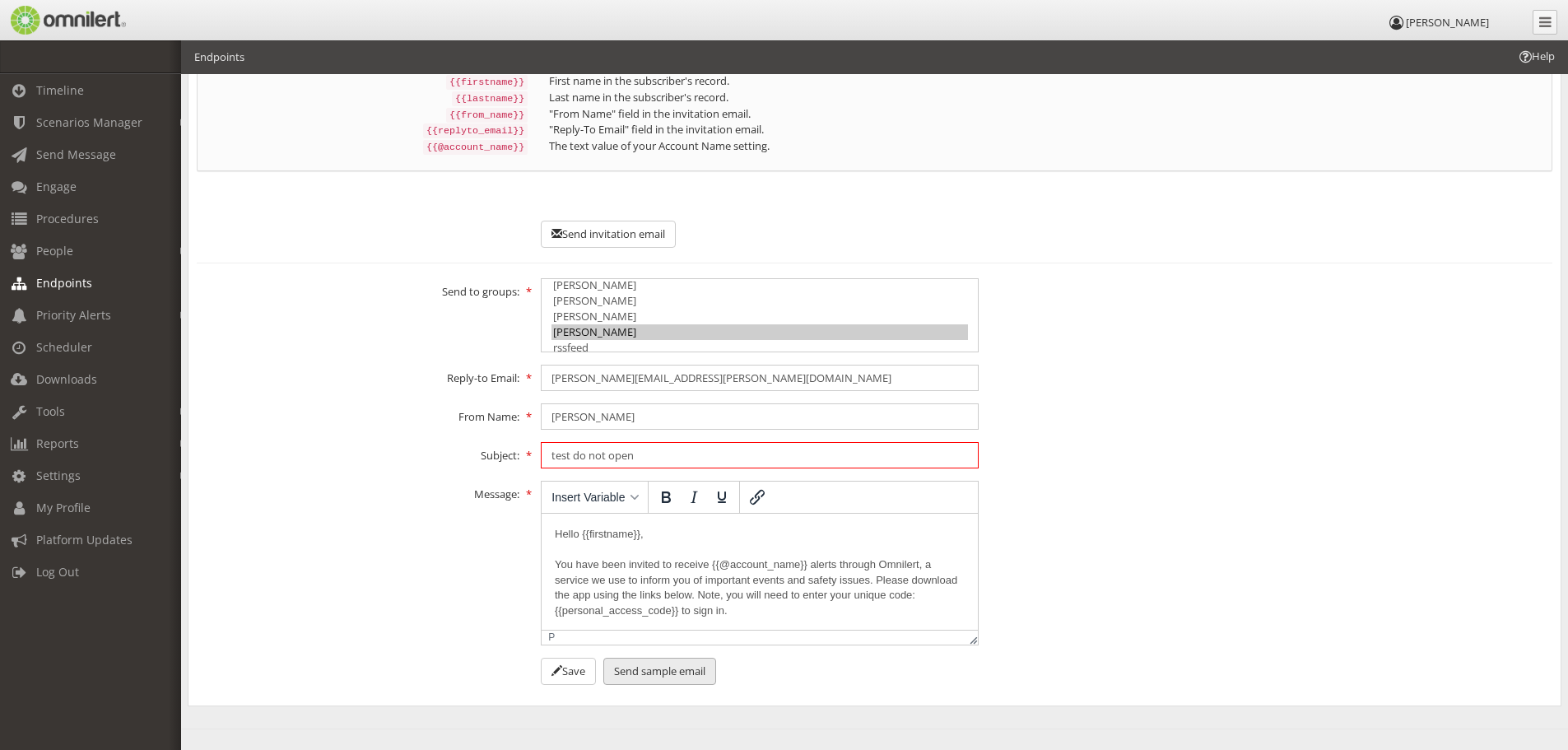
type input "test do not open"
click at [669, 664] on button "Send sample email" at bounding box center [659, 671] width 113 height 27
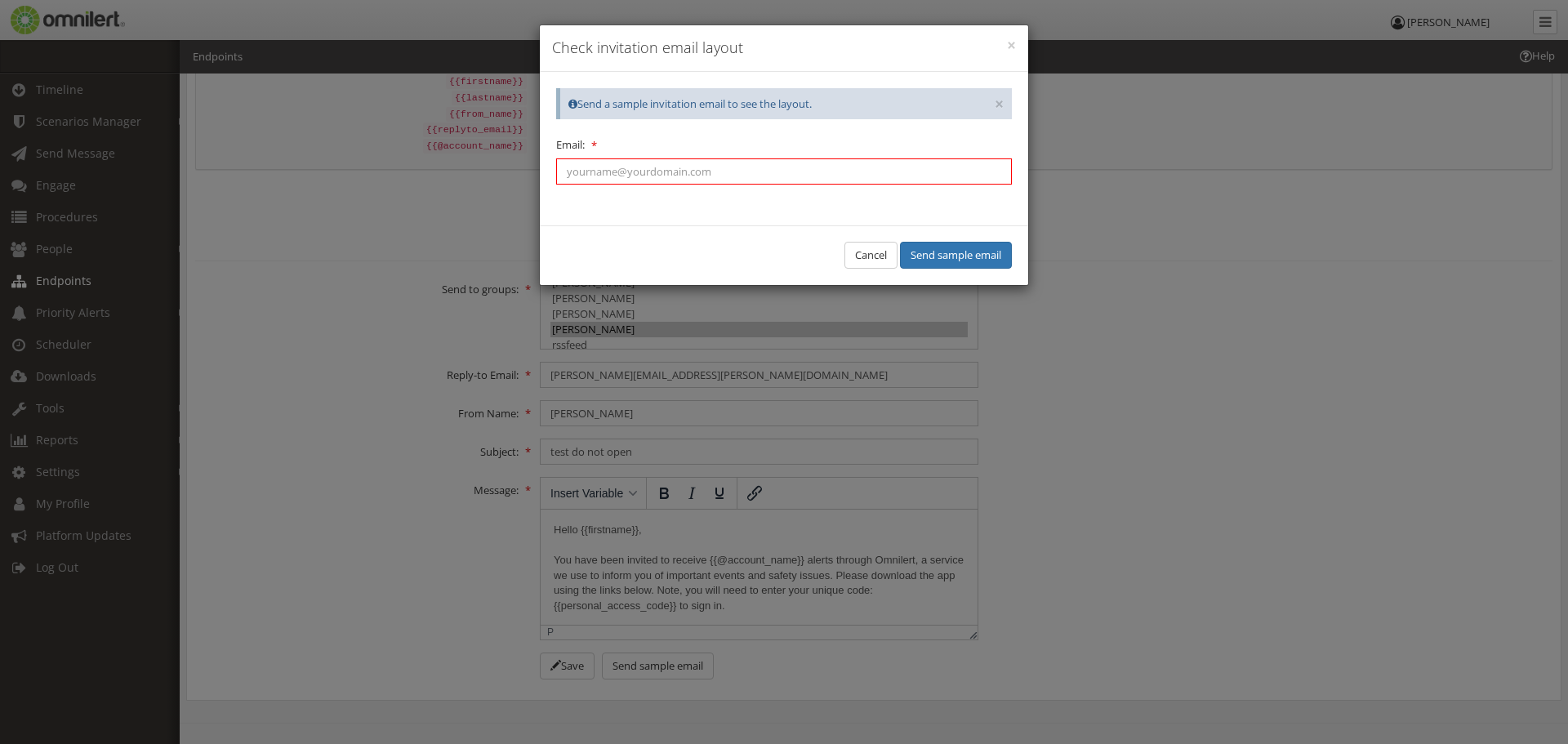
click at [832, 176] on input "text" at bounding box center [784, 171] width 456 height 26
type input "[PERSON_NAME][EMAIL_ADDRESS][PERSON_NAME][DOMAIN_NAME]"
click at [926, 259] on button "Send sample email" at bounding box center [956, 255] width 112 height 27
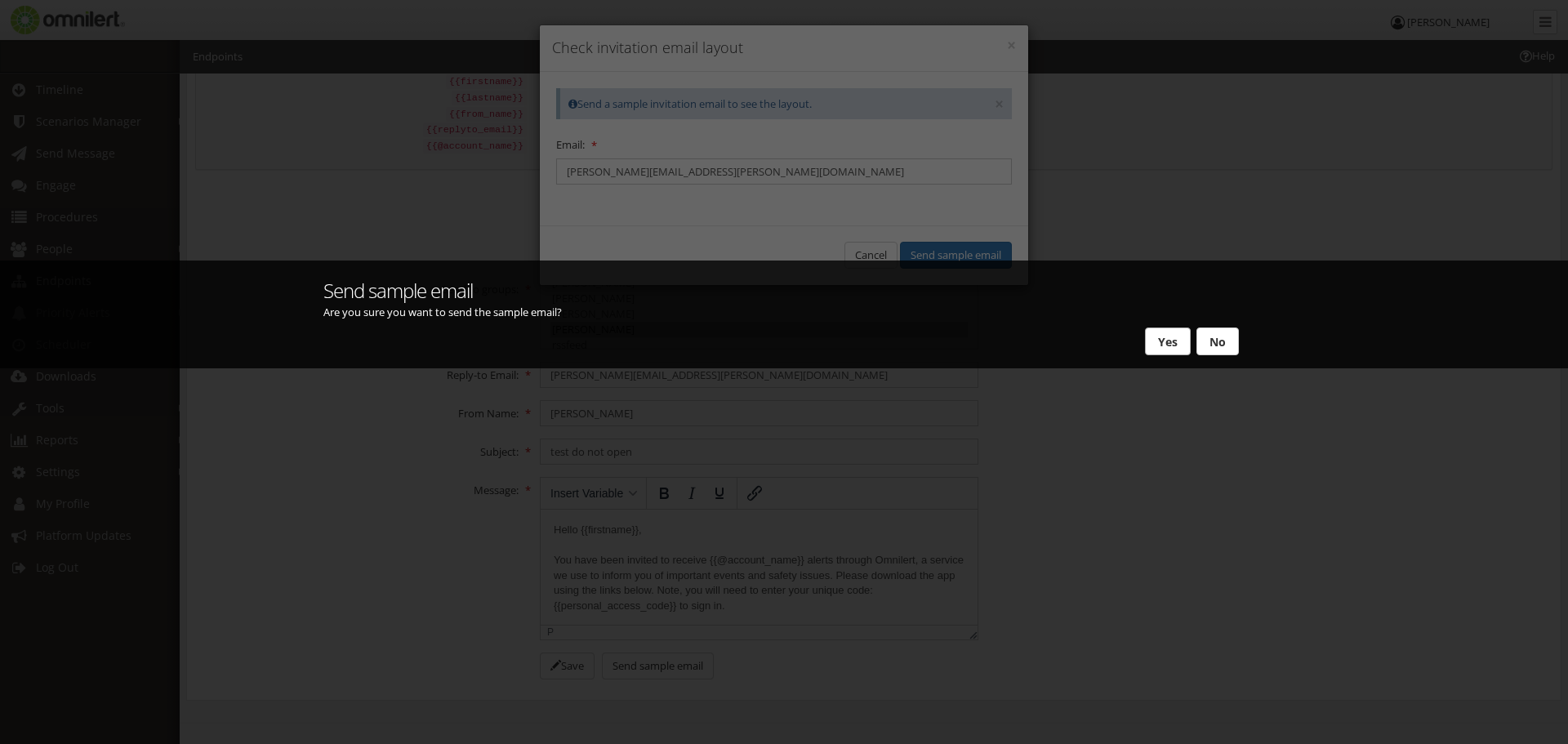
click at [1163, 339] on button "Yes" at bounding box center [1168, 341] width 46 height 28
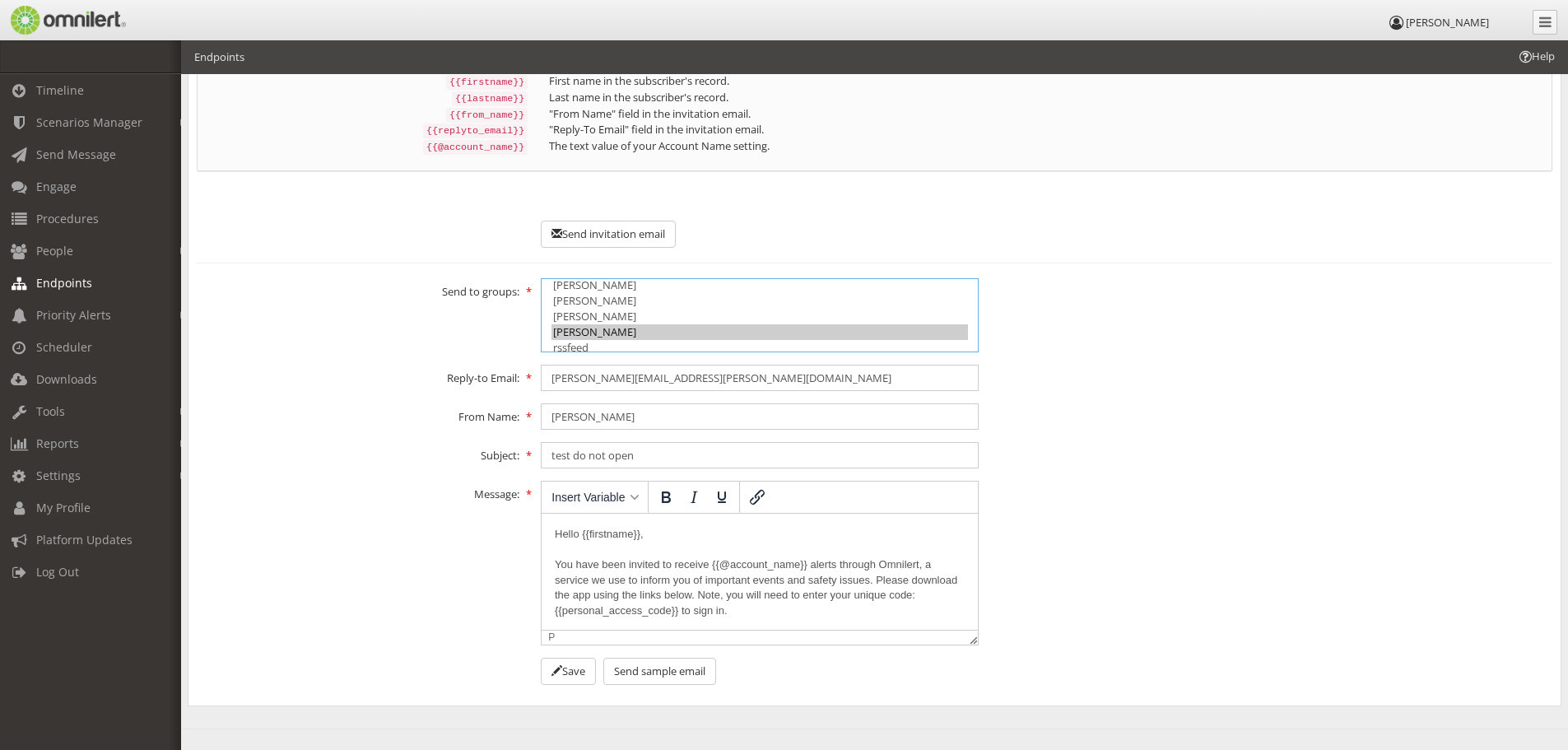
click at [613, 324] on option "[PERSON_NAME]" at bounding box center [760, 332] width 416 height 16
click at [637, 222] on button "Send invitation email" at bounding box center [608, 234] width 135 height 27
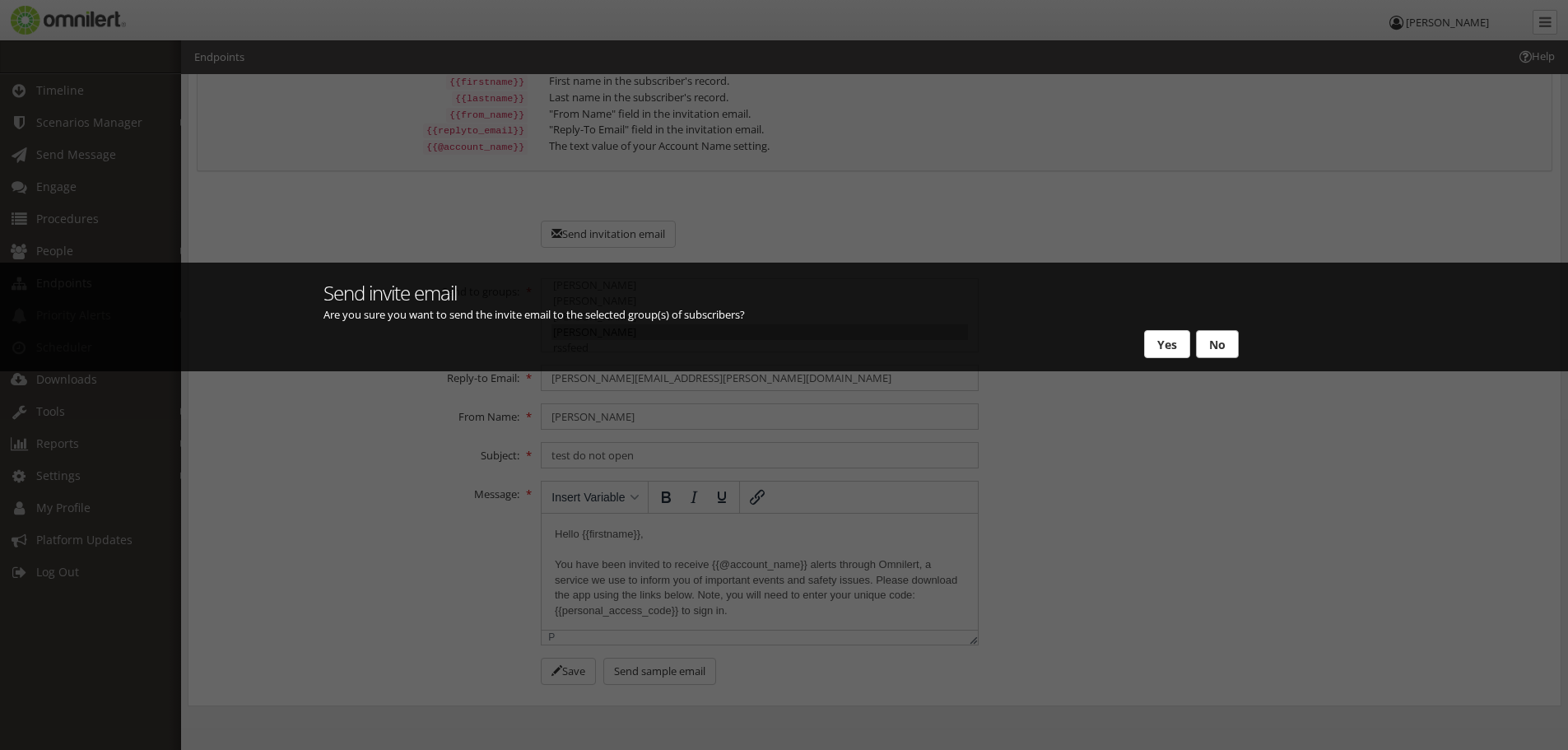
click at [1211, 338] on button "No" at bounding box center [1217, 344] width 43 height 28
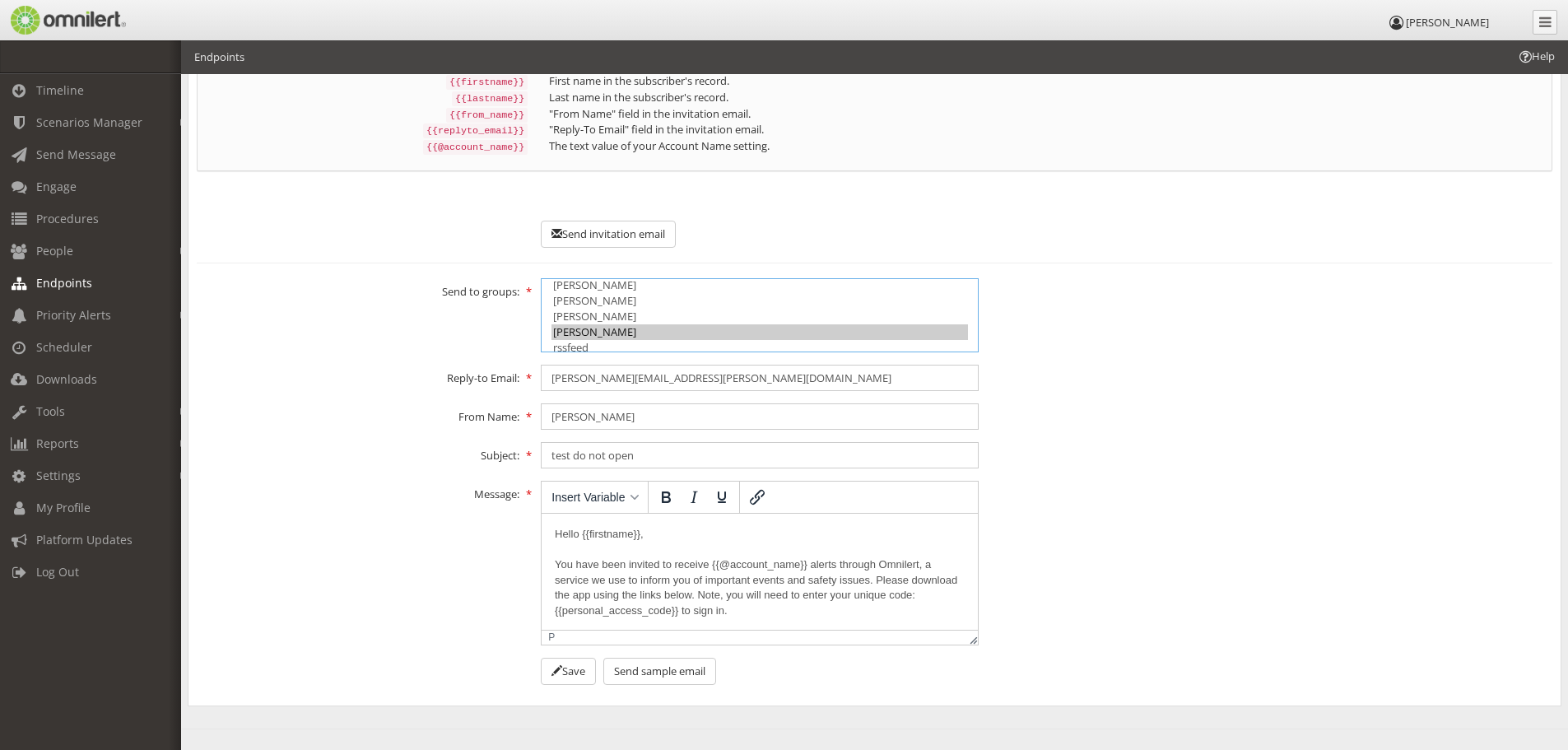
click at [582, 327] on option "[PERSON_NAME]" at bounding box center [760, 332] width 416 height 16
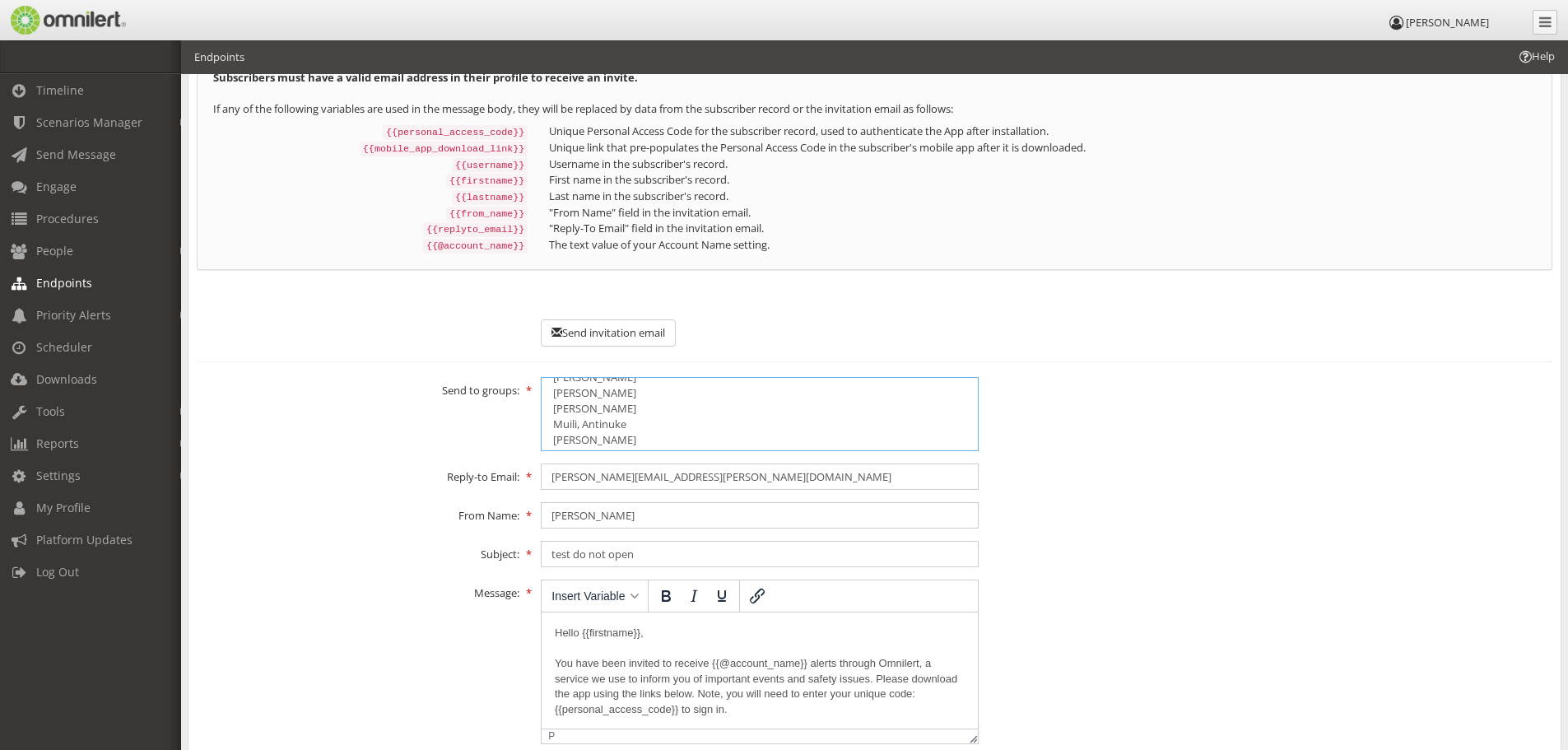
scroll to position [1111, 0]
click at [588, 400] on option "rssfeed" at bounding box center [760, 405] width 416 height 16
select select "4343095"
click at [584, 382] on option "[PERSON_NAME]" at bounding box center [760, 389] width 416 height 16
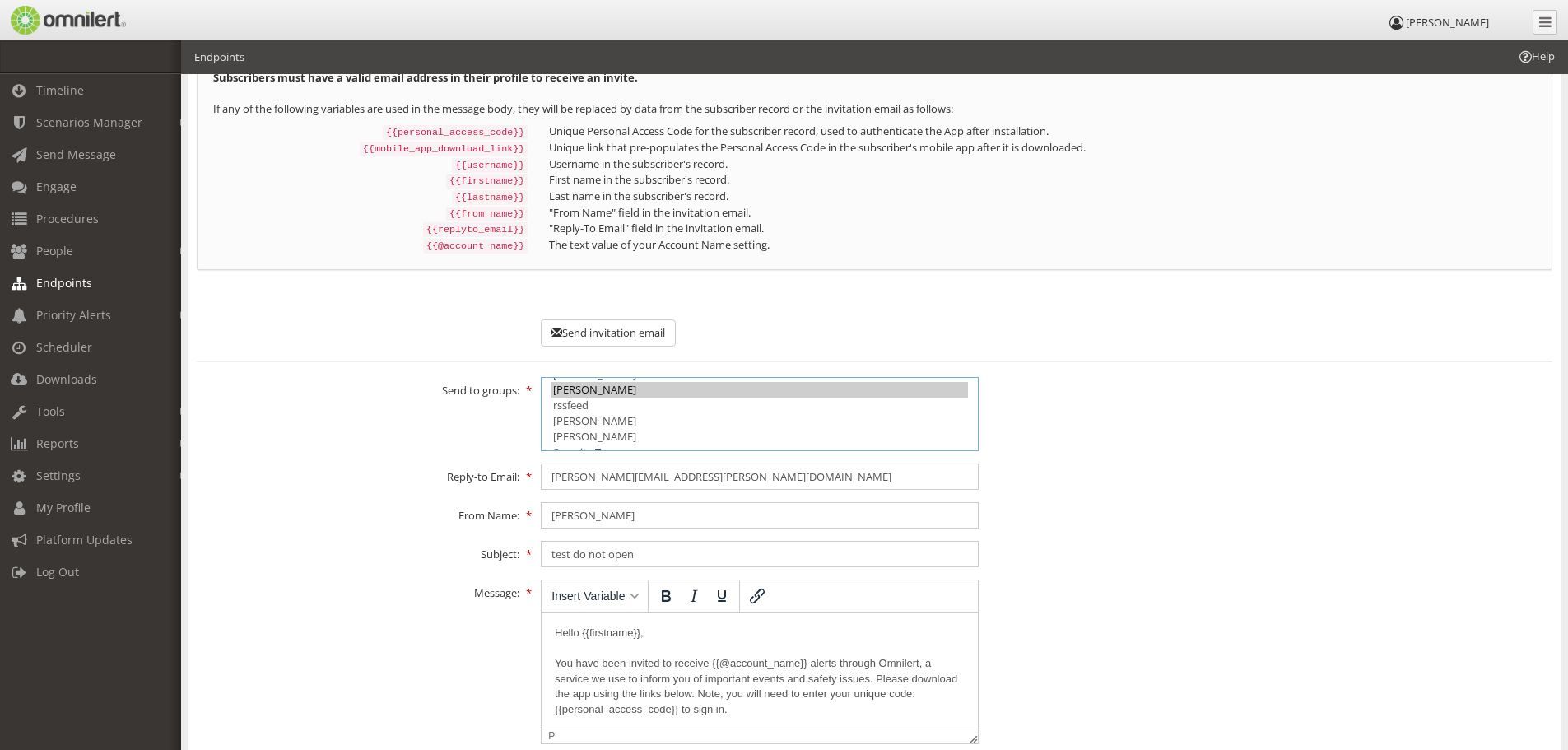
click at [584, 382] on option "[PERSON_NAME]" at bounding box center [760, 389] width 416 height 16
click at [624, 321] on button "Send invitation email" at bounding box center [608, 333] width 135 height 27
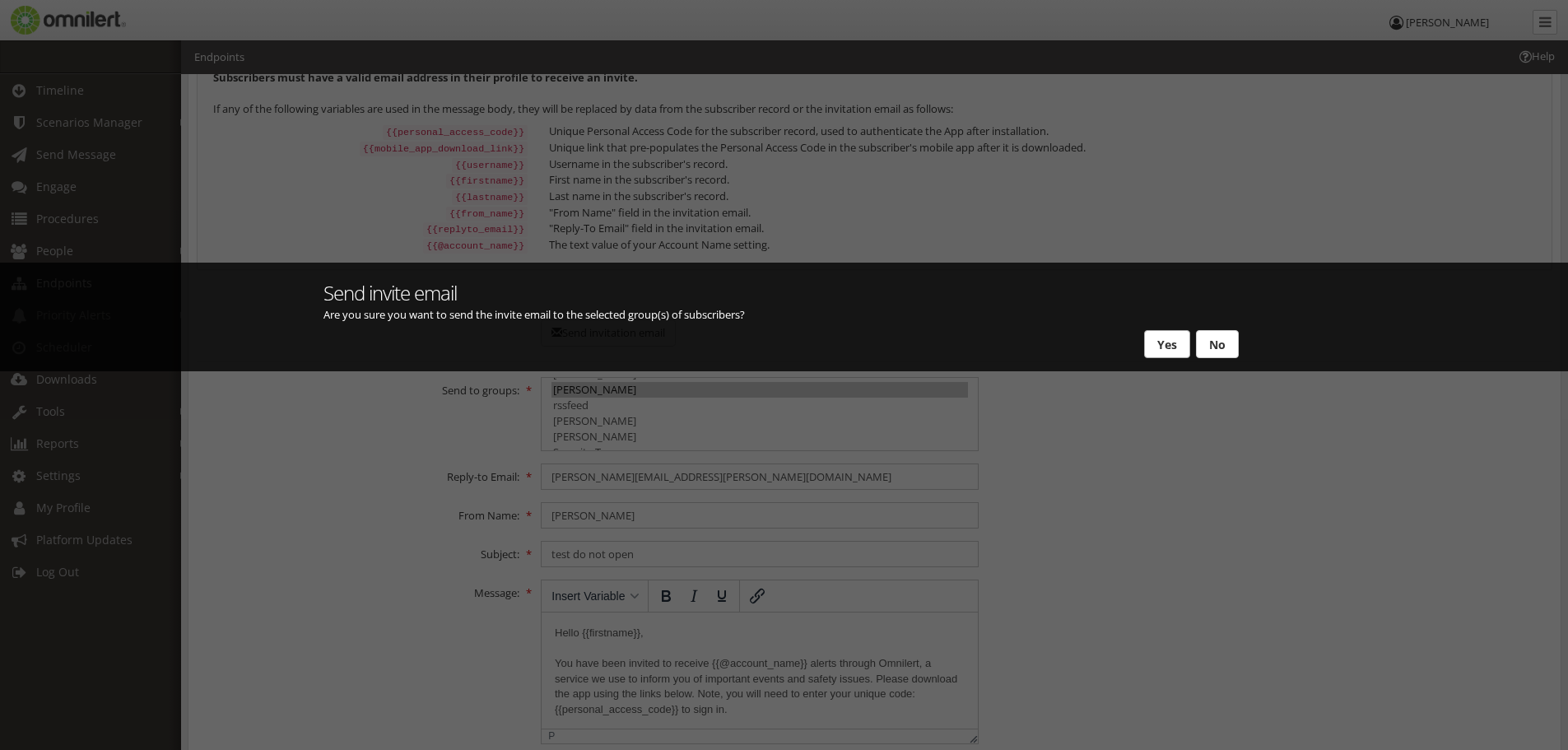
click at [1159, 348] on button "Yes" at bounding box center [1166, 344] width 46 height 28
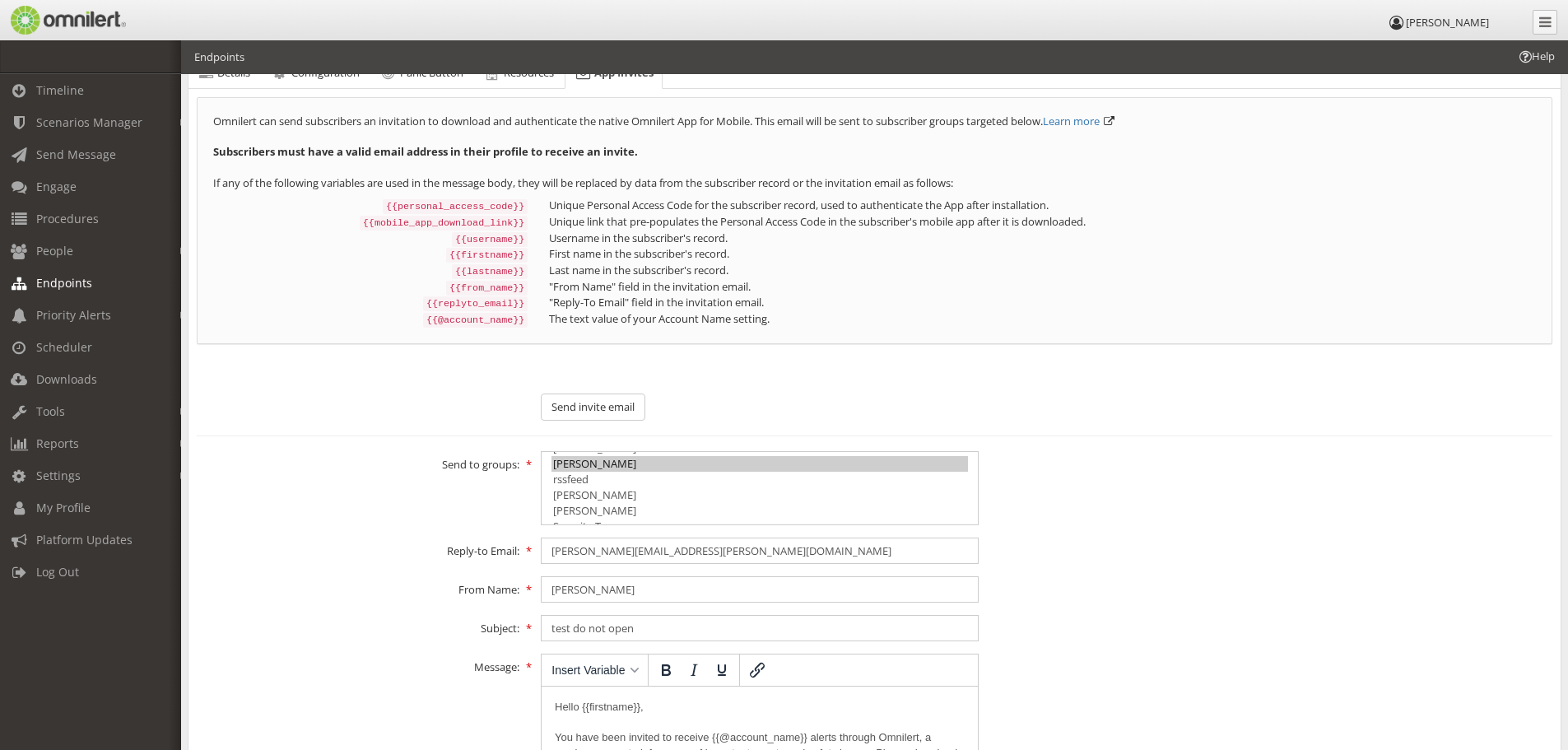
scroll to position [0, 0]
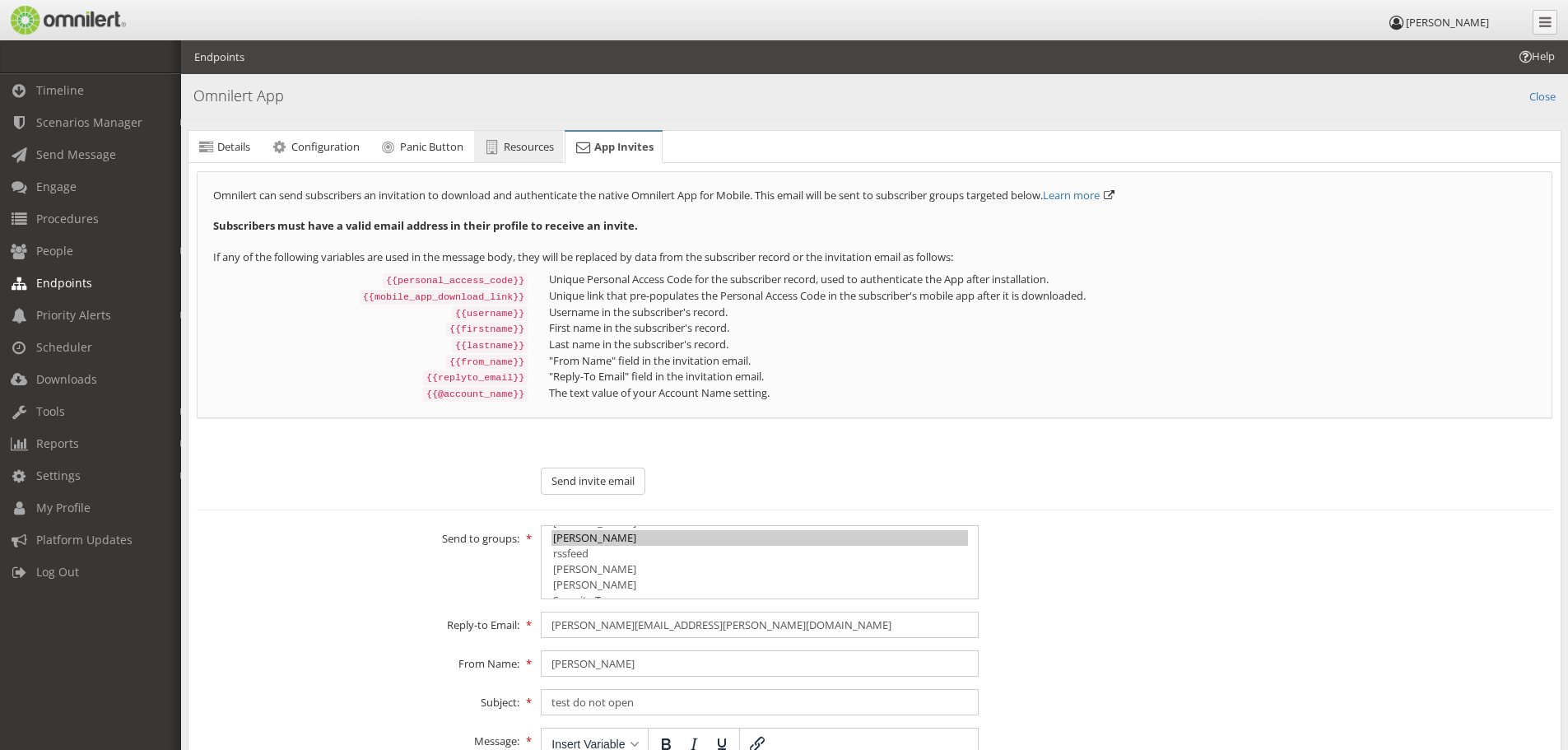
click at [513, 145] on span "Resources" at bounding box center [529, 146] width 51 height 15
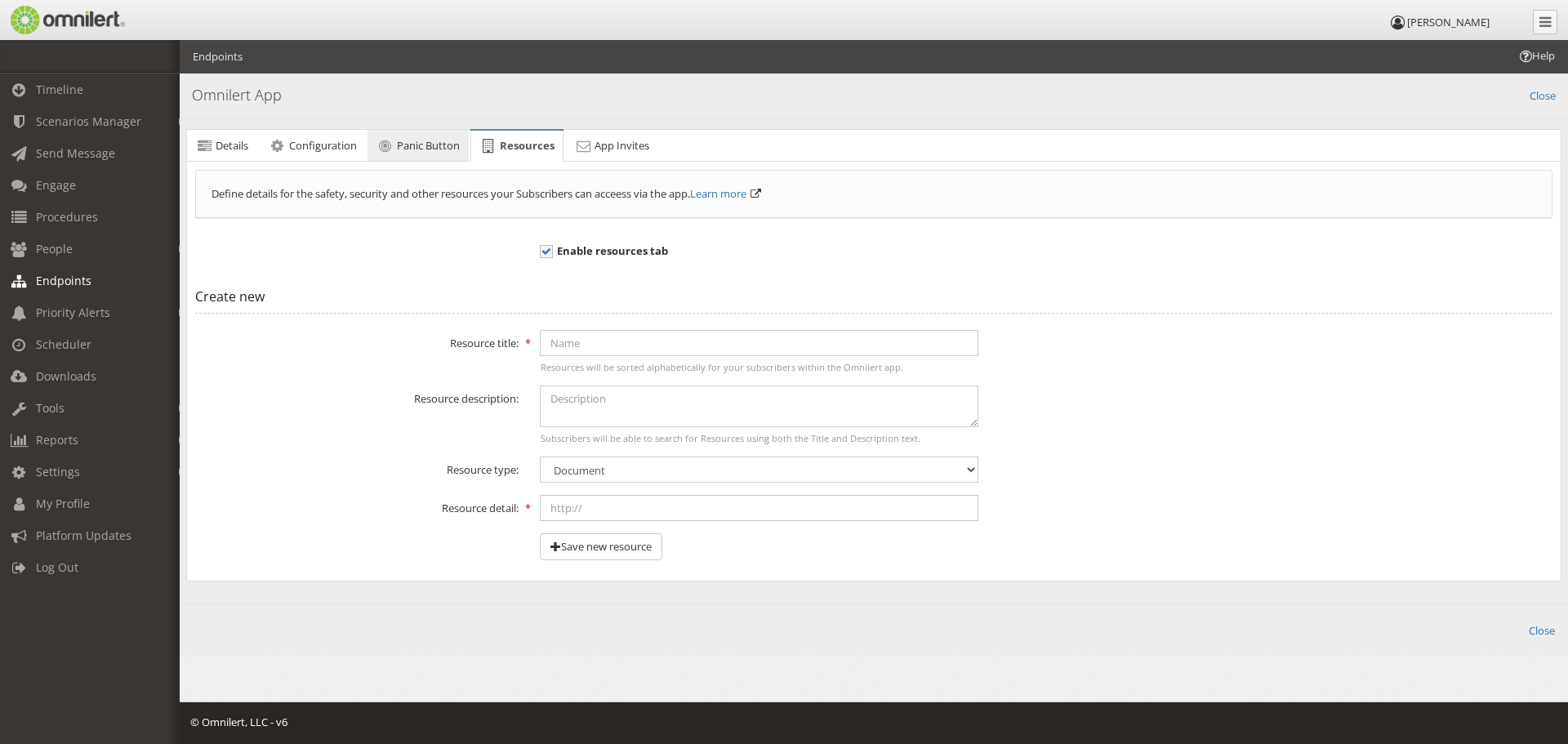
click at [425, 144] on span "Panic Button" at bounding box center [428, 145] width 63 height 15
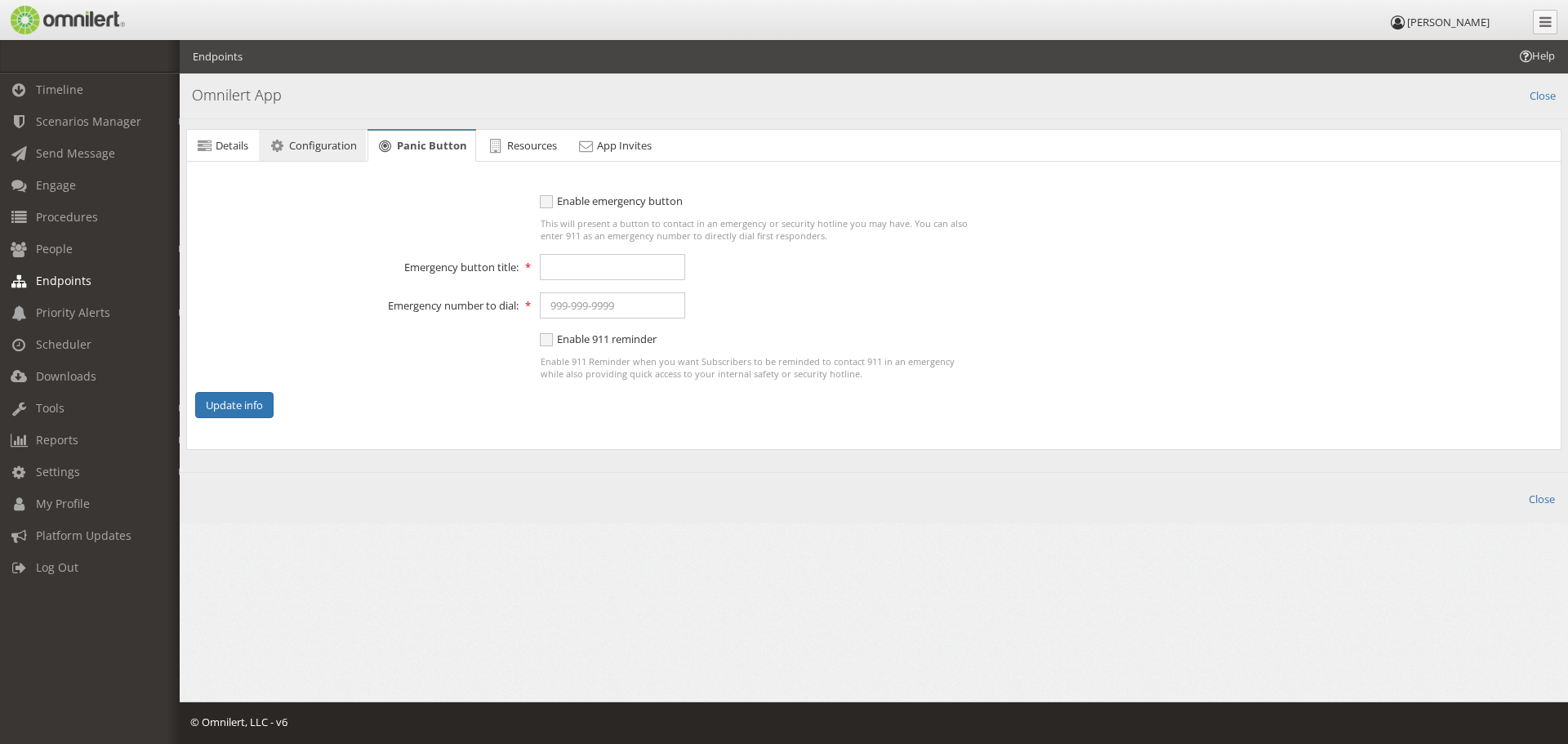
click at [305, 150] on span "Configuration" at bounding box center [323, 145] width 68 height 15
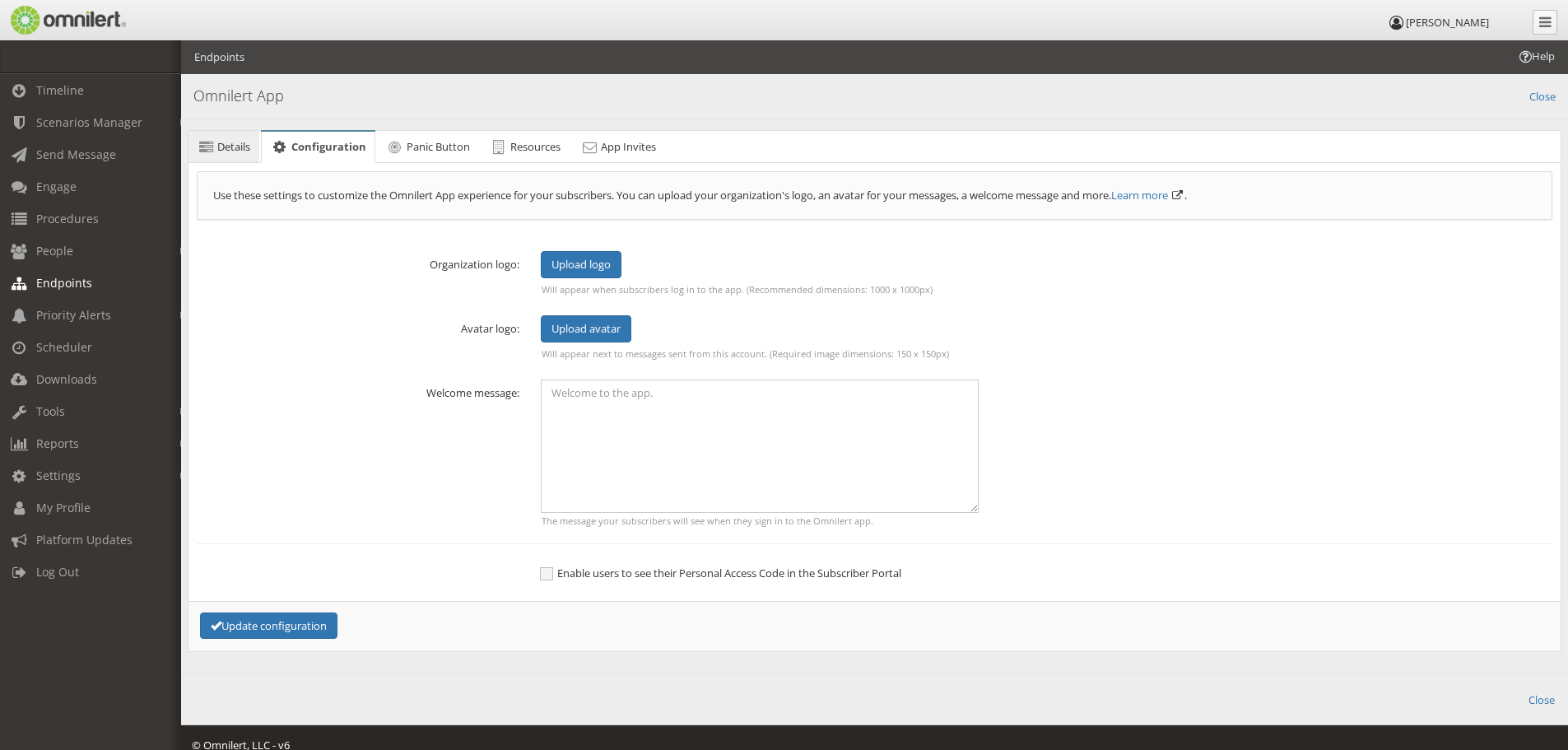
click at [247, 149] on span "Details" at bounding box center [234, 146] width 33 height 15
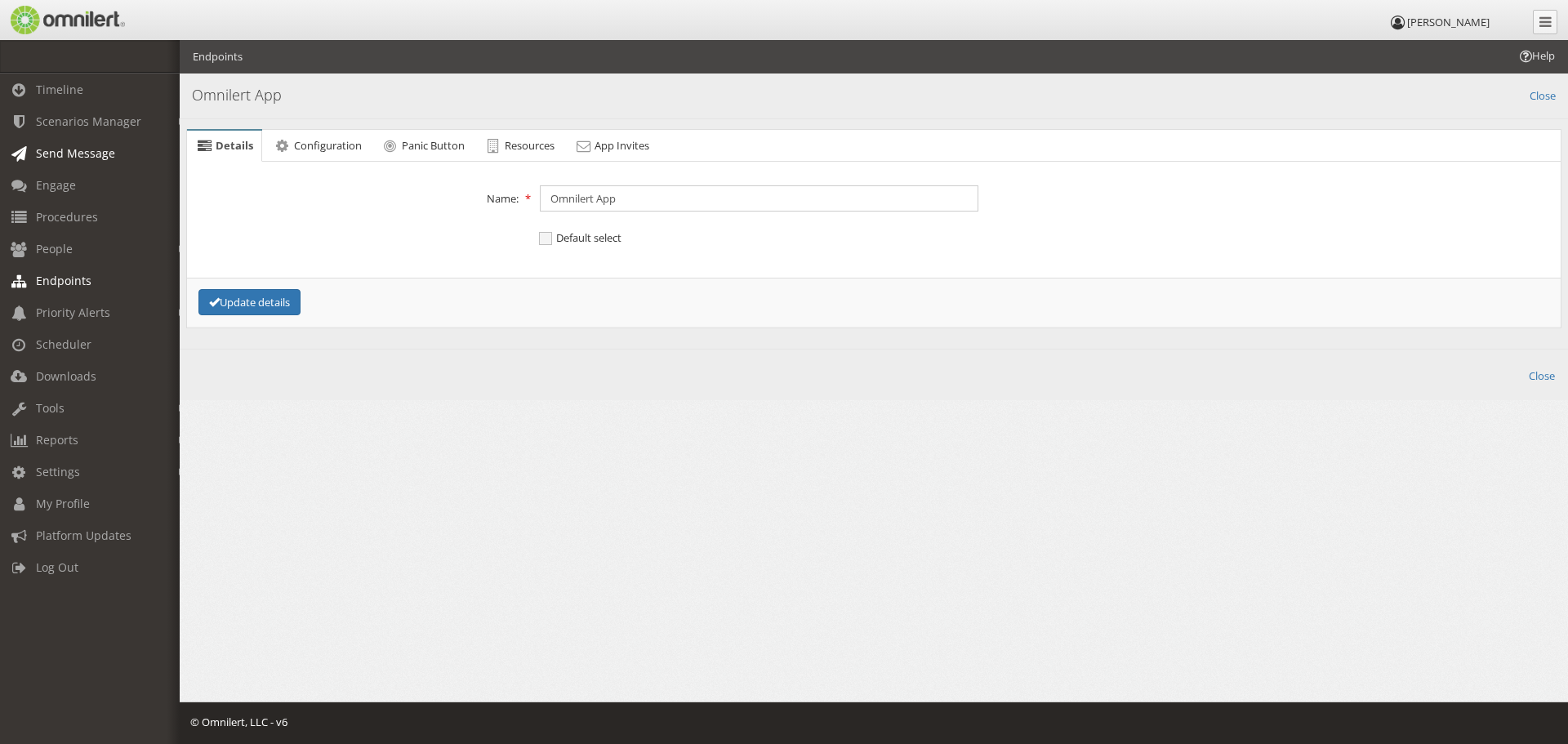
click at [72, 156] on span "Send Message" at bounding box center [75, 153] width 79 height 16
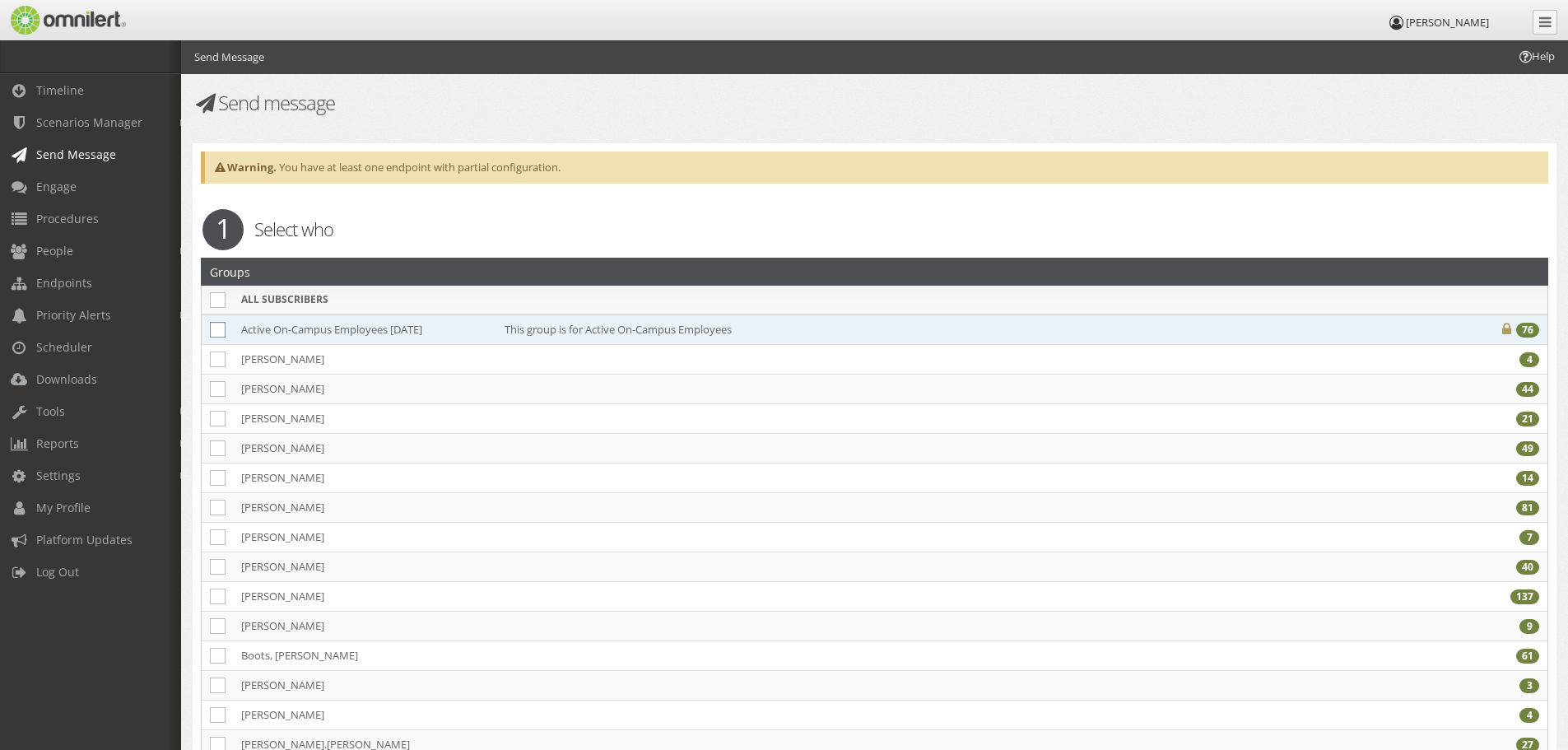
click at [220, 331] on icon at bounding box center [217, 330] width 16 height 16
checkbox input "true"
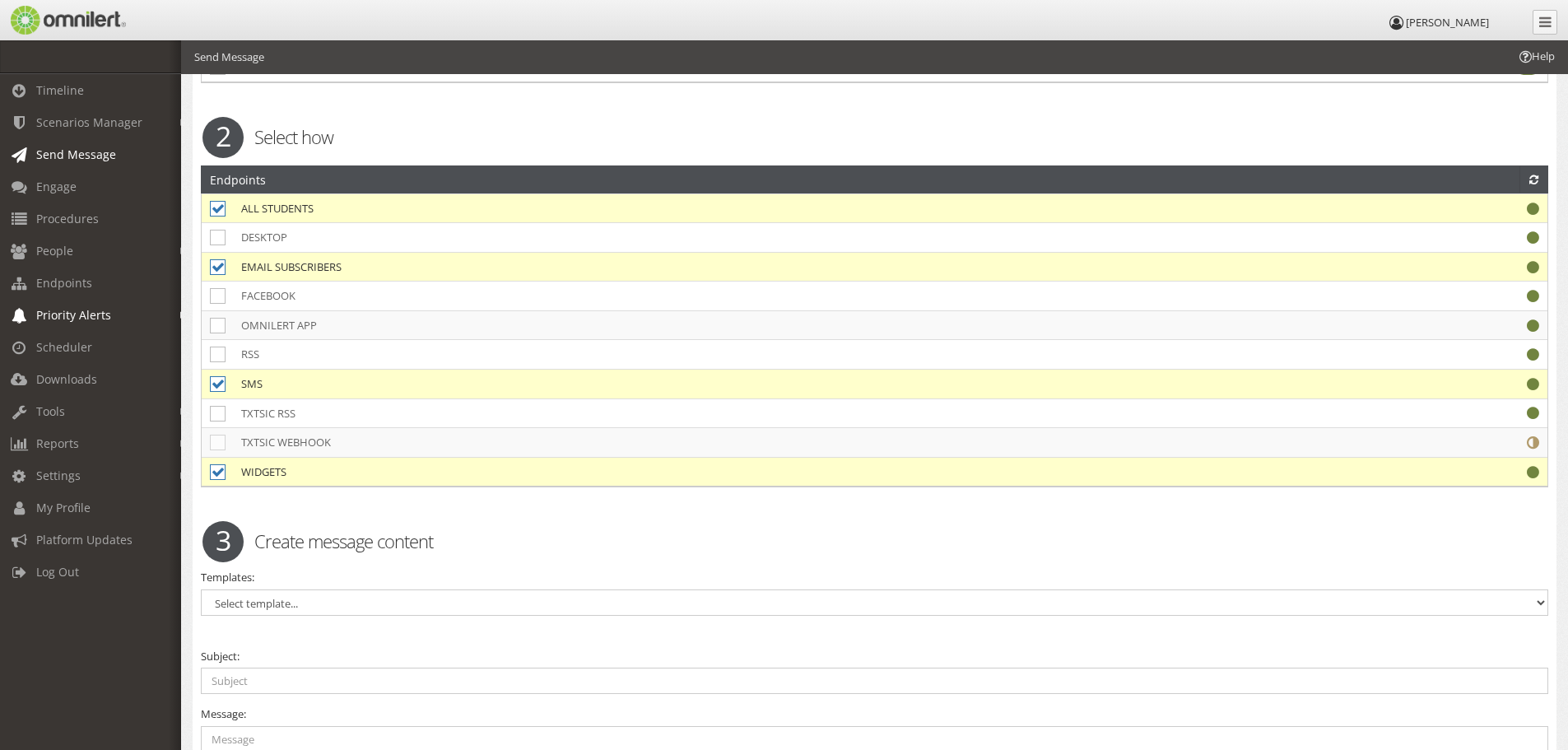
scroll to position [3045, 0]
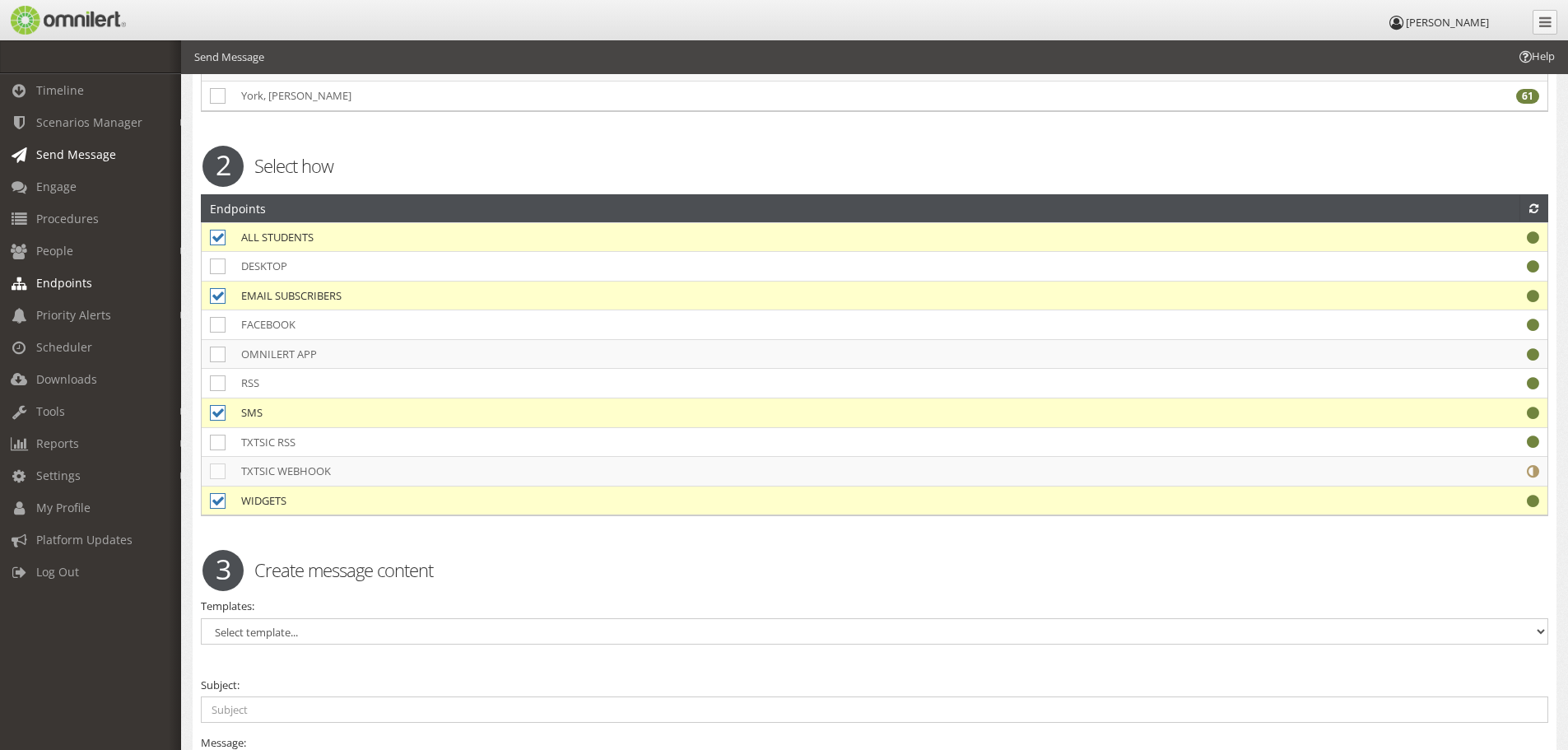
click at [67, 291] on link "Endpoints" at bounding box center [98, 282] width 196 height 32
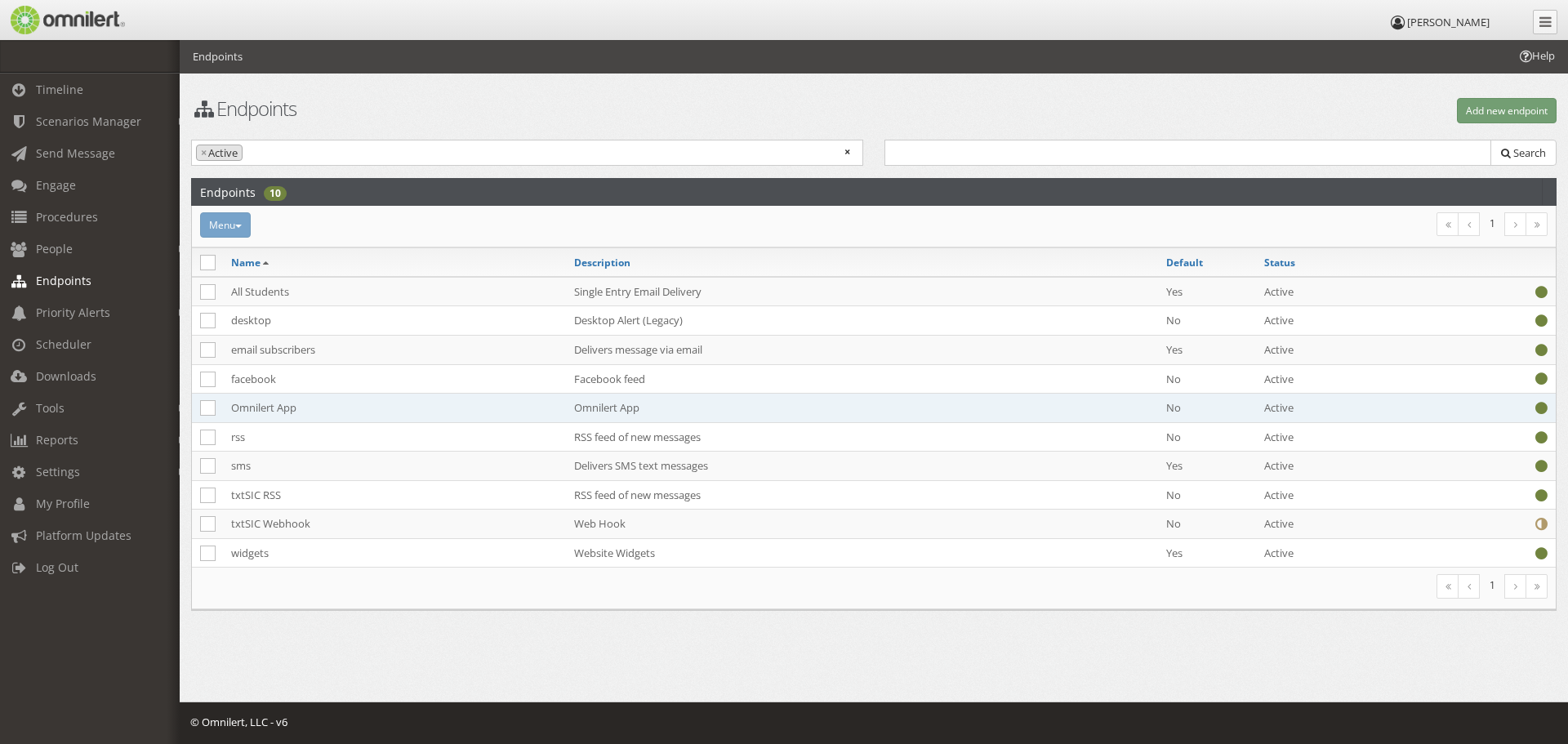
click at [276, 404] on td "Omnilert App" at bounding box center [394, 408] width 343 height 29
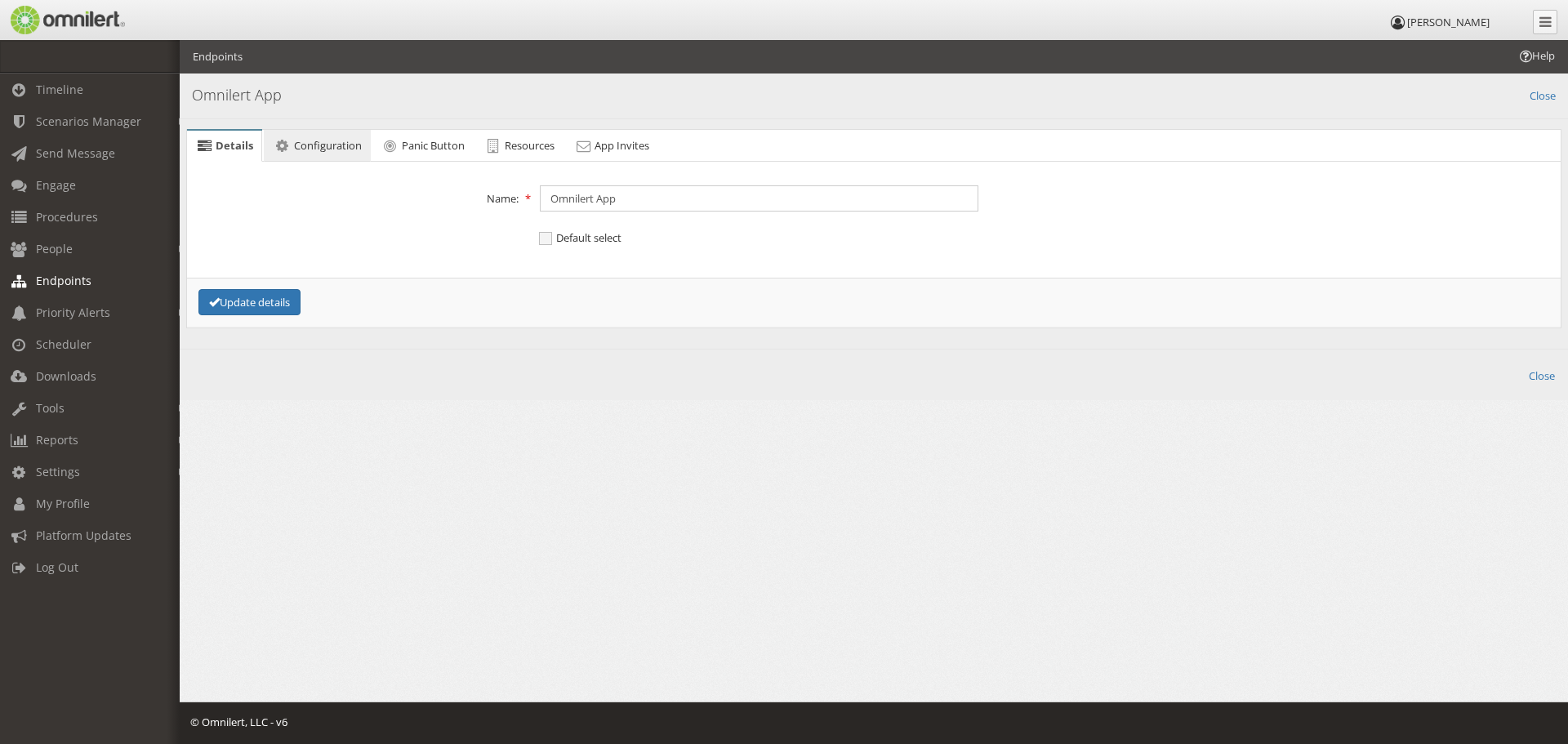
click at [338, 135] on link "Configuration" at bounding box center [316, 146] width 107 height 33
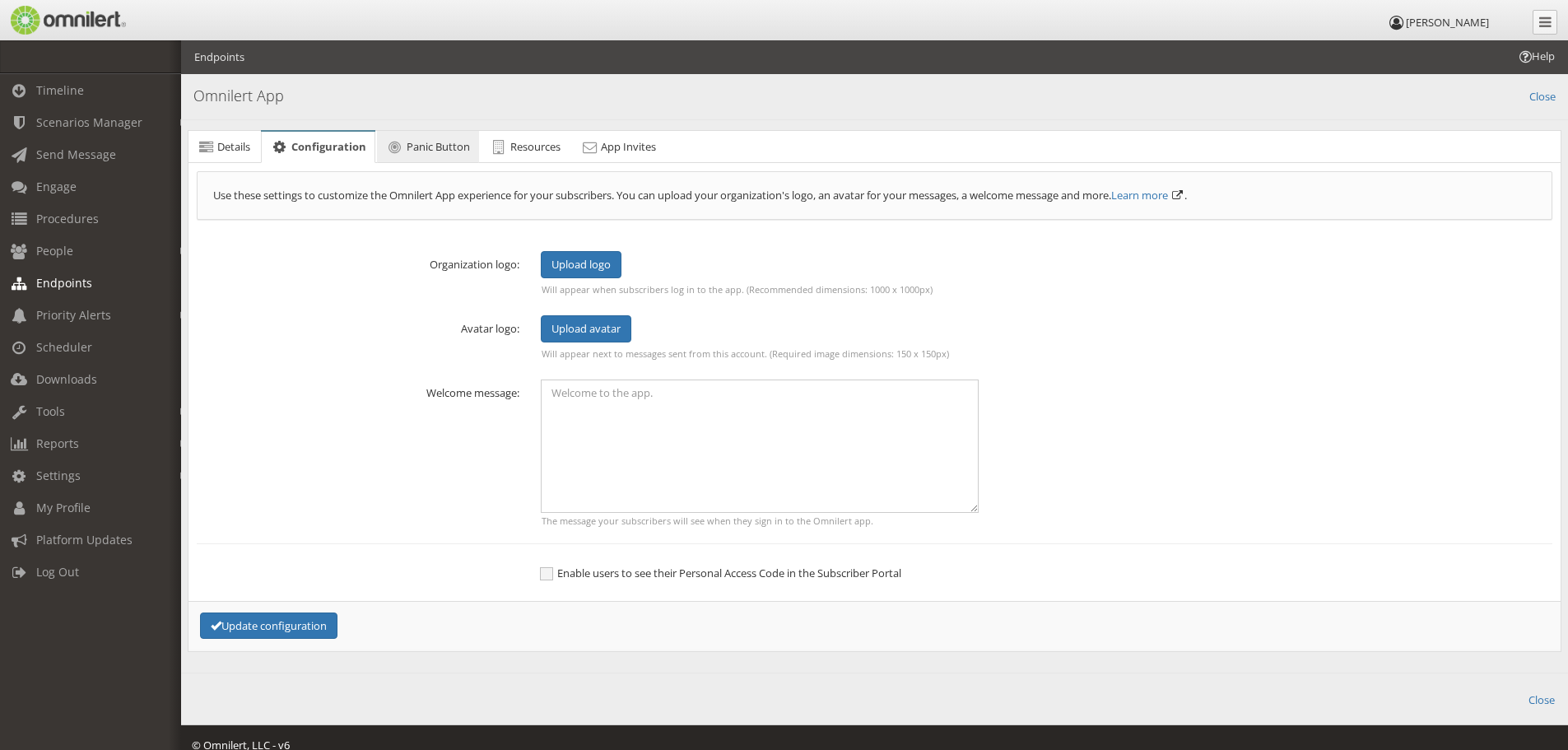
click at [432, 155] on link "Panic Button" at bounding box center [428, 148] width 102 height 33
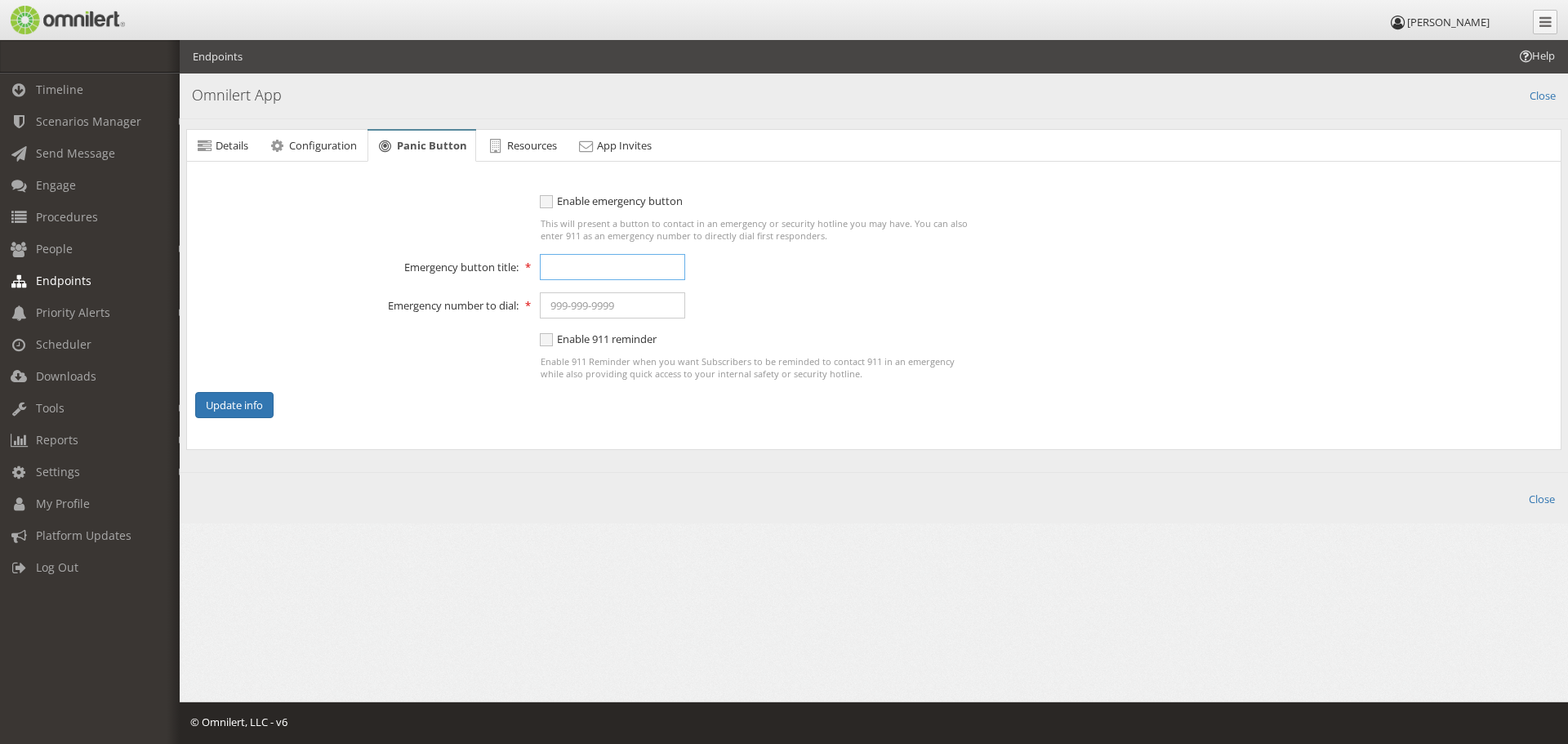
click at [554, 267] on input "text" at bounding box center [612, 267] width 146 height 26
type input "Campus Security"
click at [573, 298] on input "text" at bounding box center [612, 305] width 146 height 26
type input "[PHONE_NUMBER], 2911"
click at [232, 409] on button "Update info" at bounding box center [234, 404] width 78 height 27
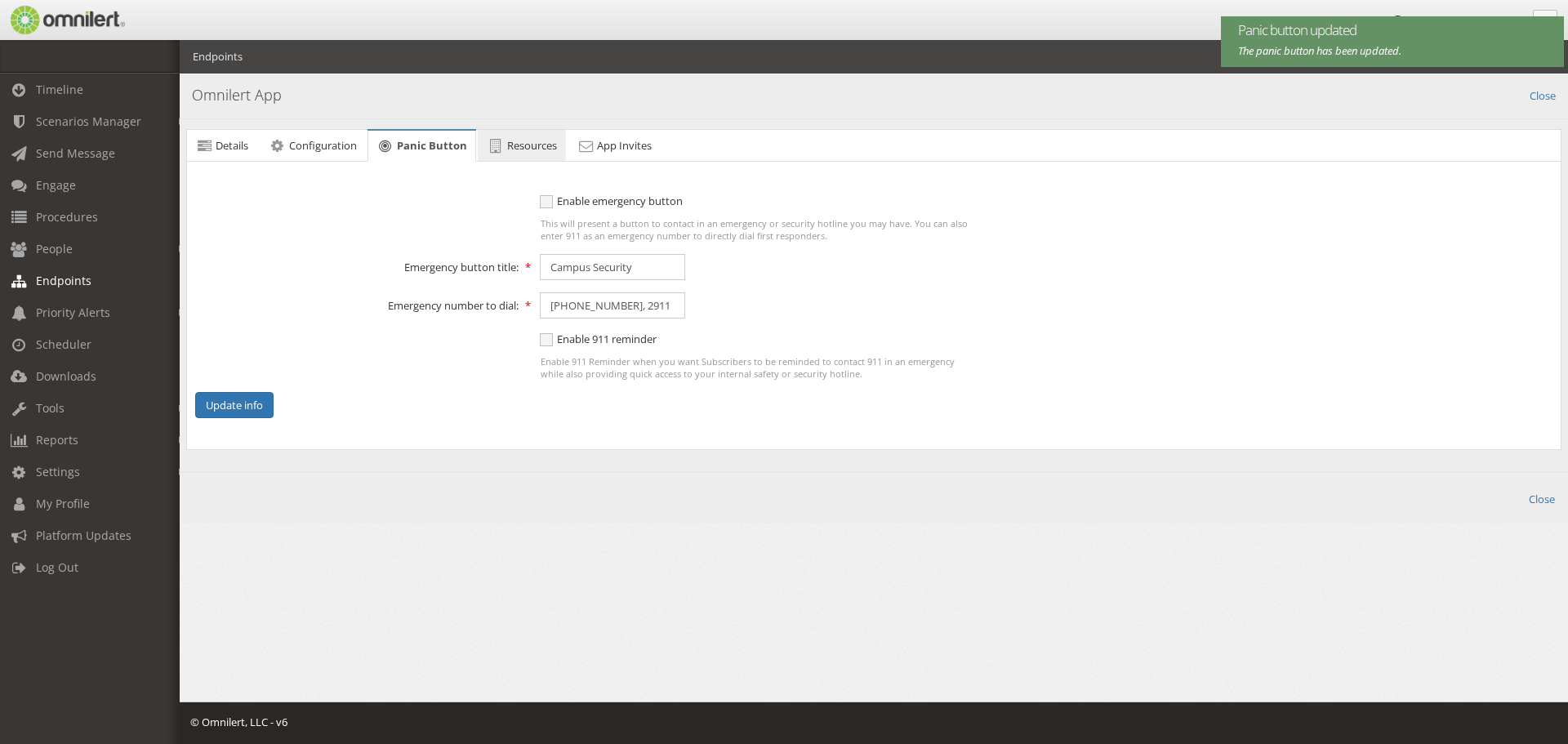
click at [521, 156] on link "Resources" at bounding box center [522, 146] width 88 height 33
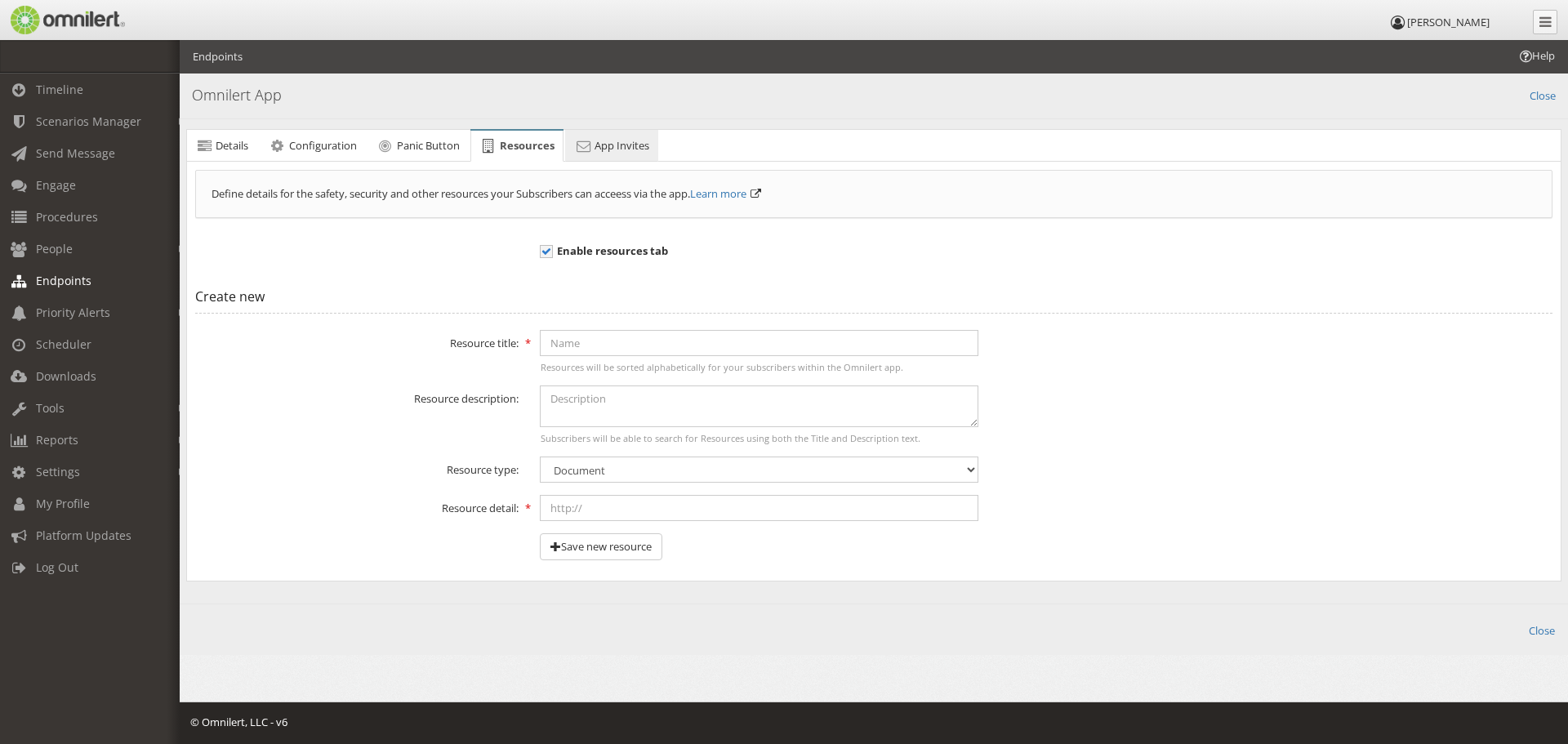
click at [591, 151] on icon at bounding box center [583, 146] width 18 height 10
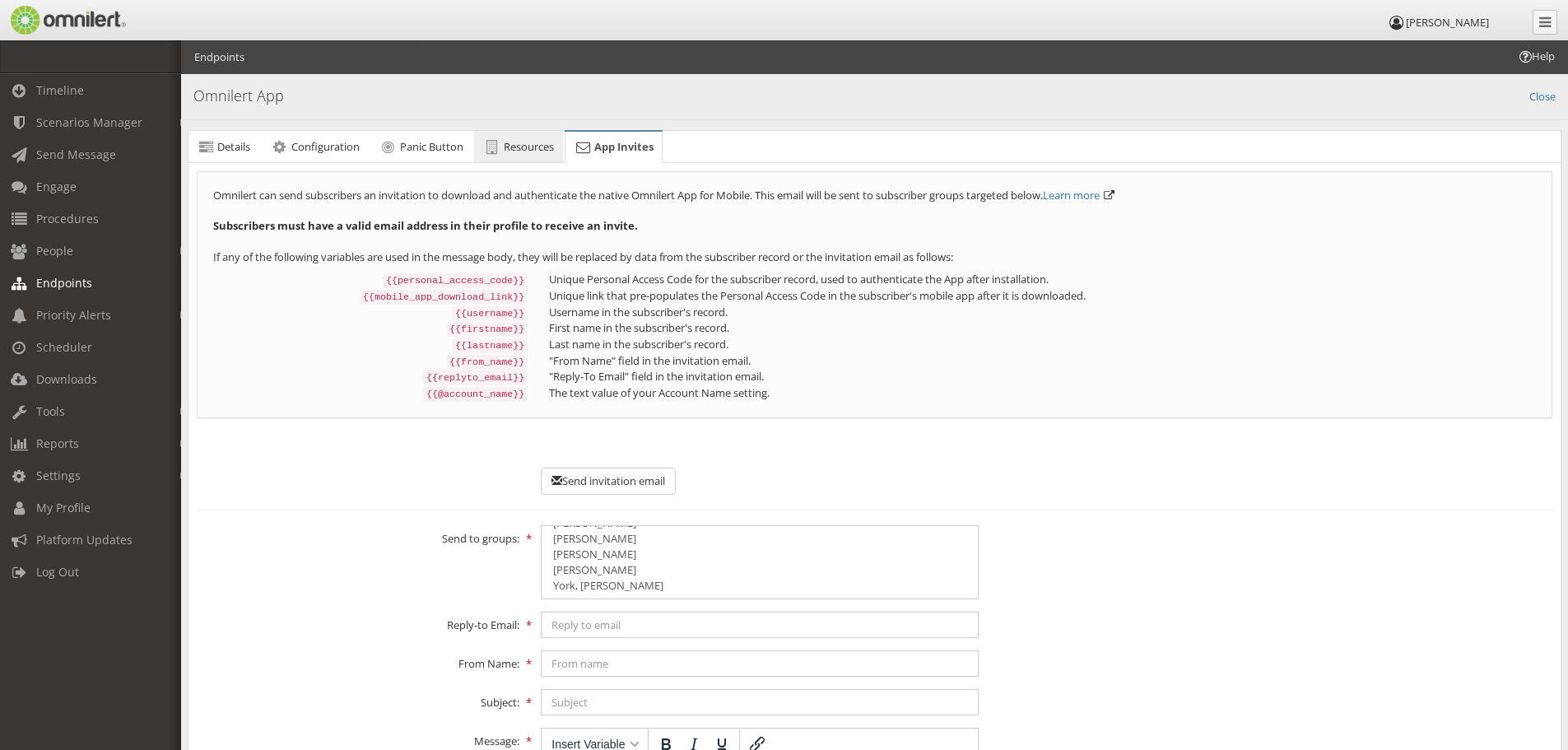
click at [538, 134] on link "Resources" at bounding box center [519, 148] width 89 height 33
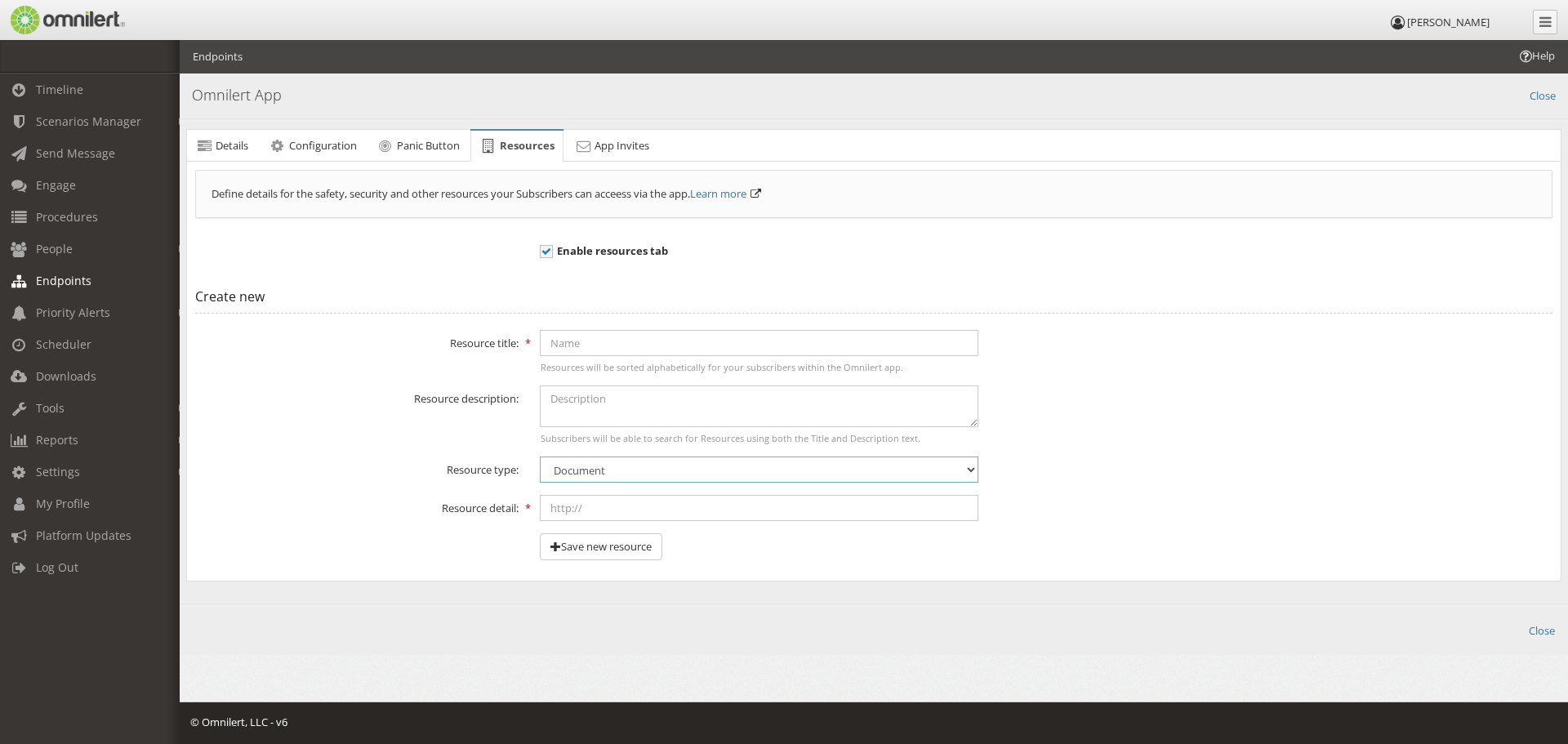
click at [618, 475] on select "Document PDF Image Video Link Phone" at bounding box center [759, 469] width 438 height 26
click at [347, 138] on span "Configuration" at bounding box center [323, 145] width 68 height 15
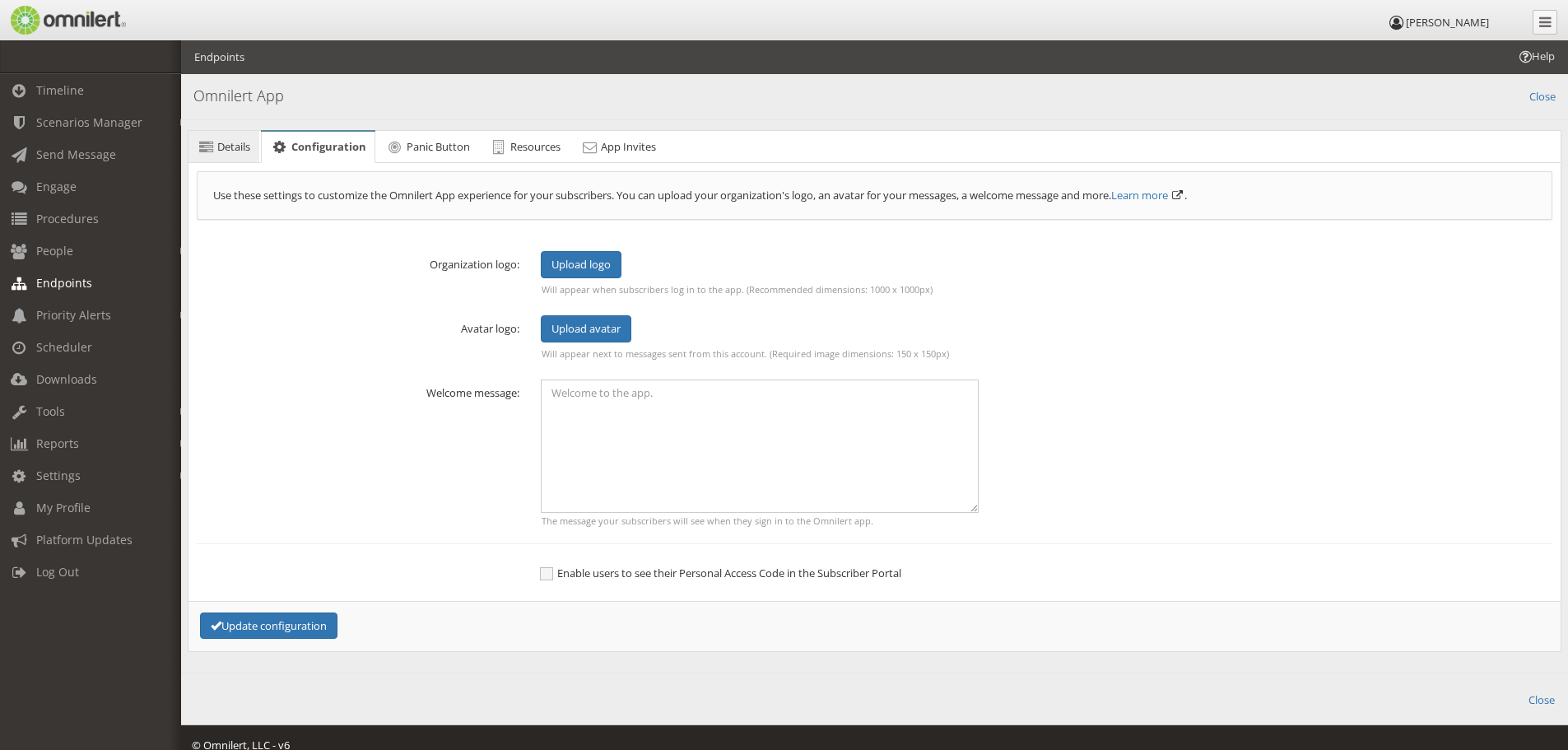
click at [223, 139] on span "Details" at bounding box center [234, 146] width 33 height 15
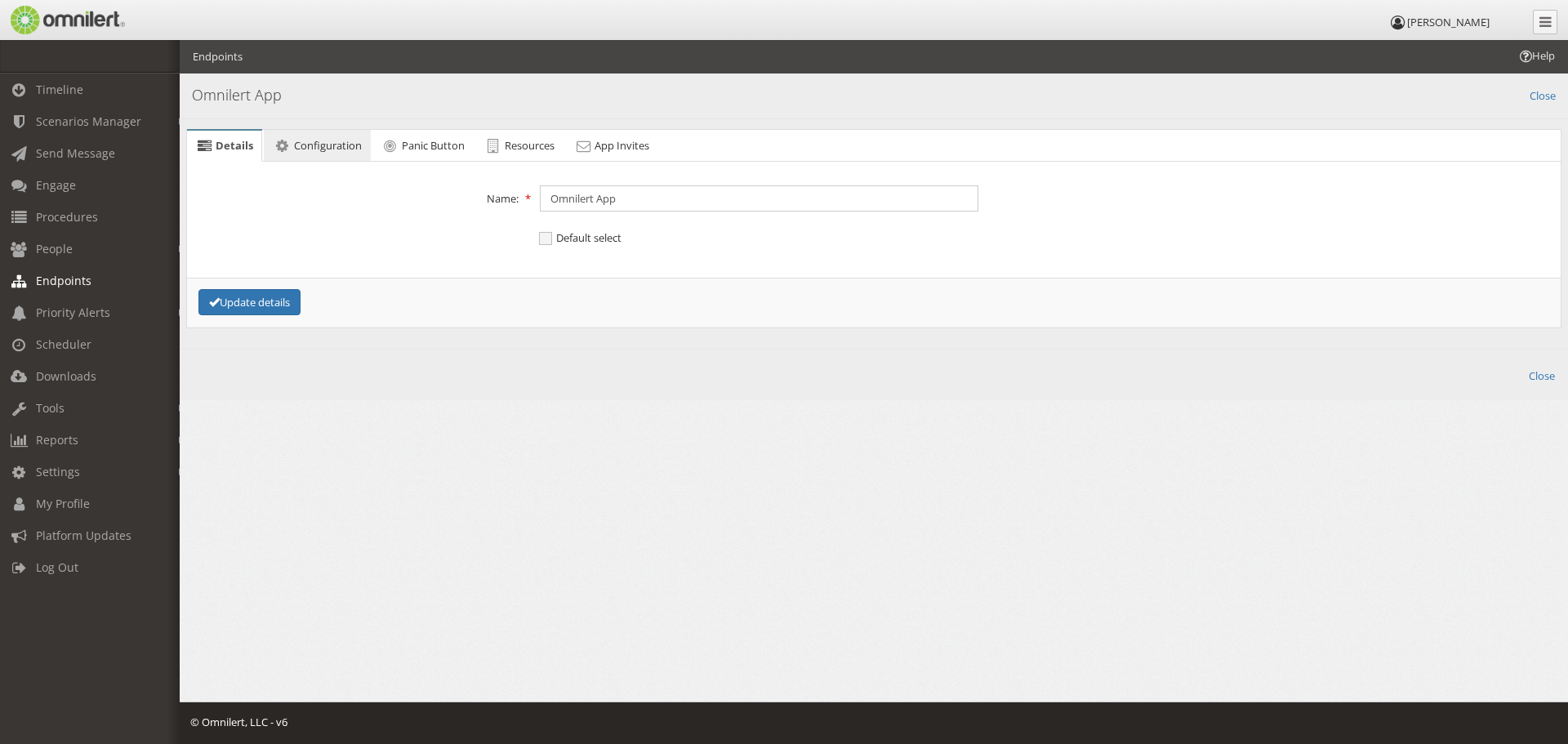
click at [313, 148] on span "Configuration" at bounding box center [327, 145] width 68 height 15
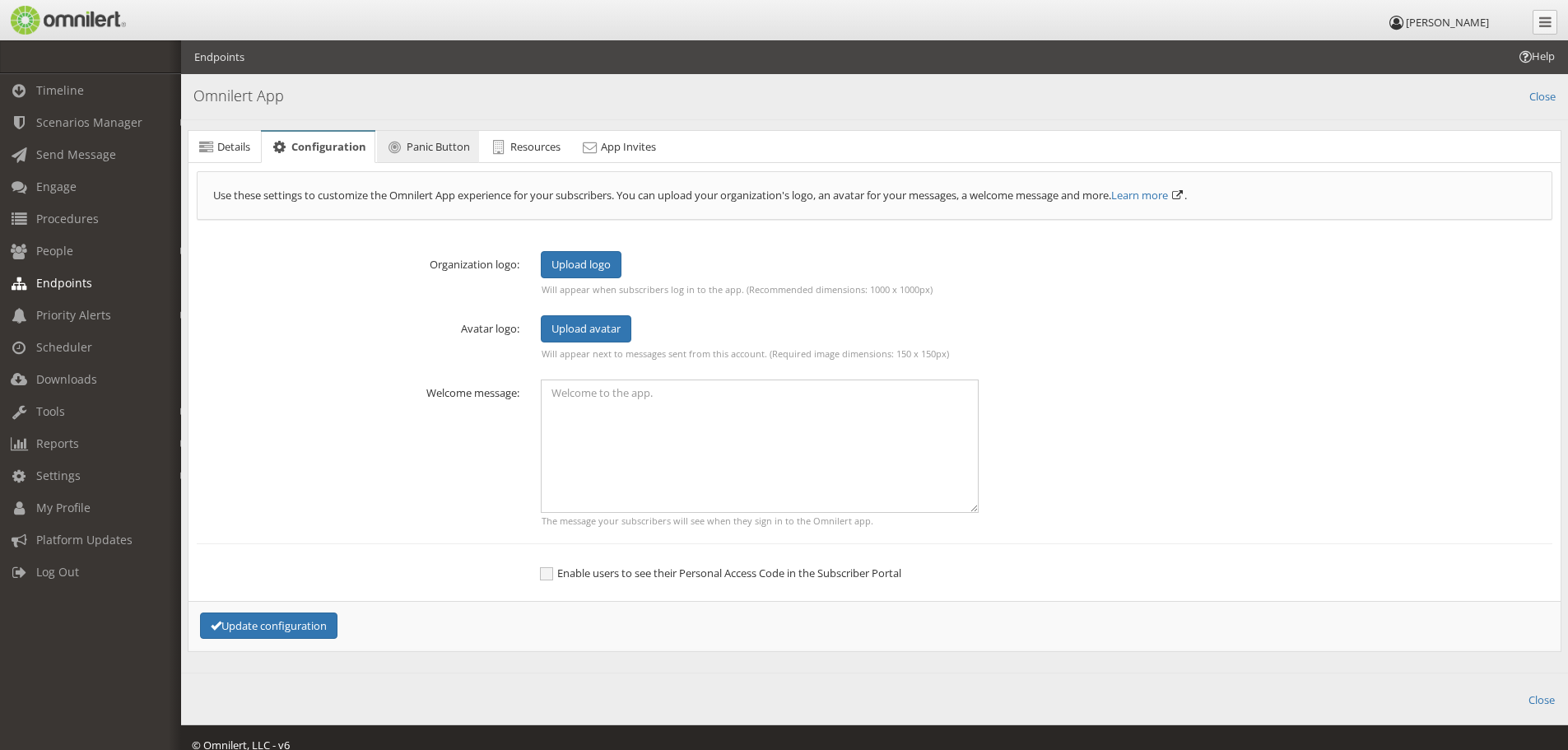
click at [407, 150] on link "Panic Button" at bounding box center [428, 148] width 102 height 33
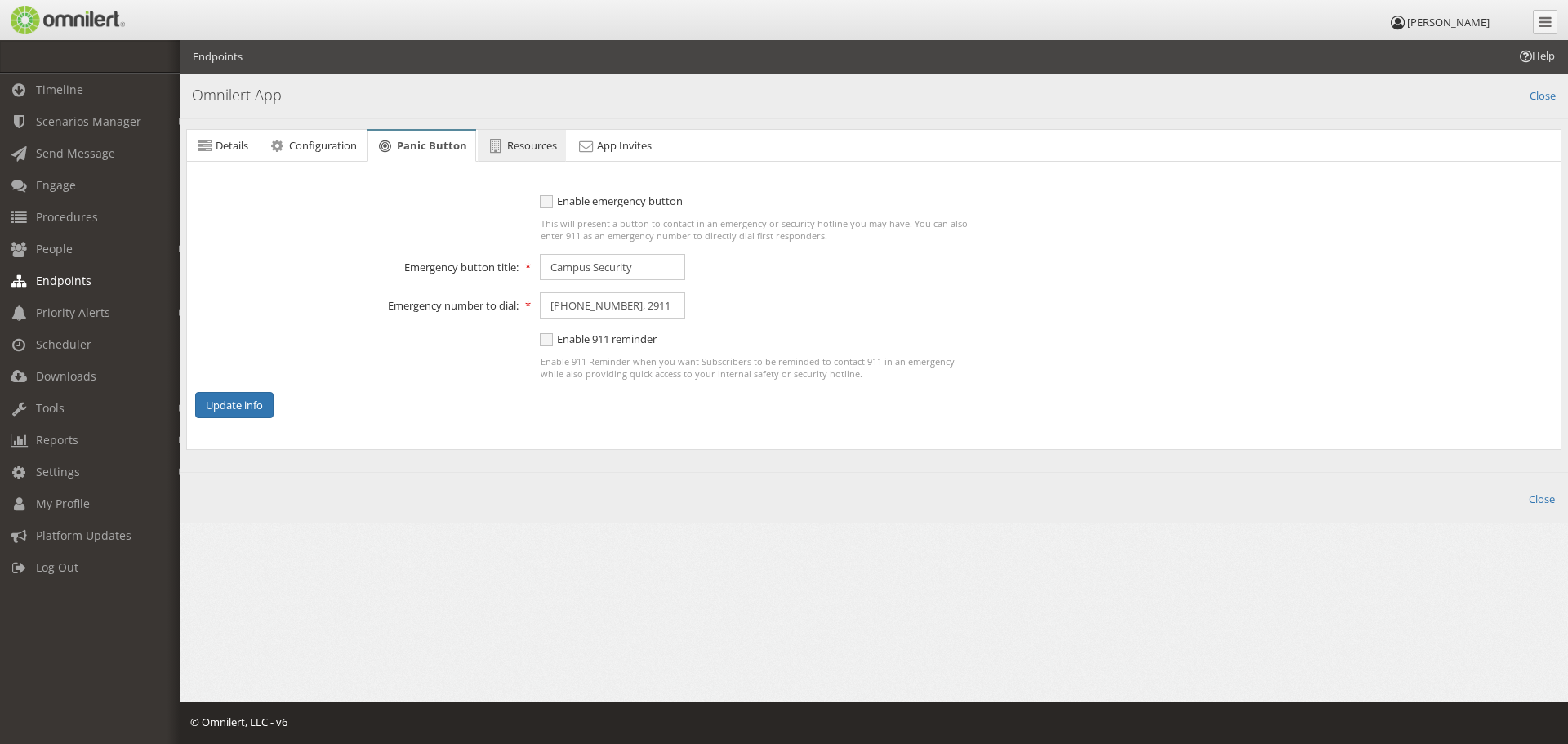
click at [554, 138] on span "Resources" at bounding box center [532, 145] width 50 height 15
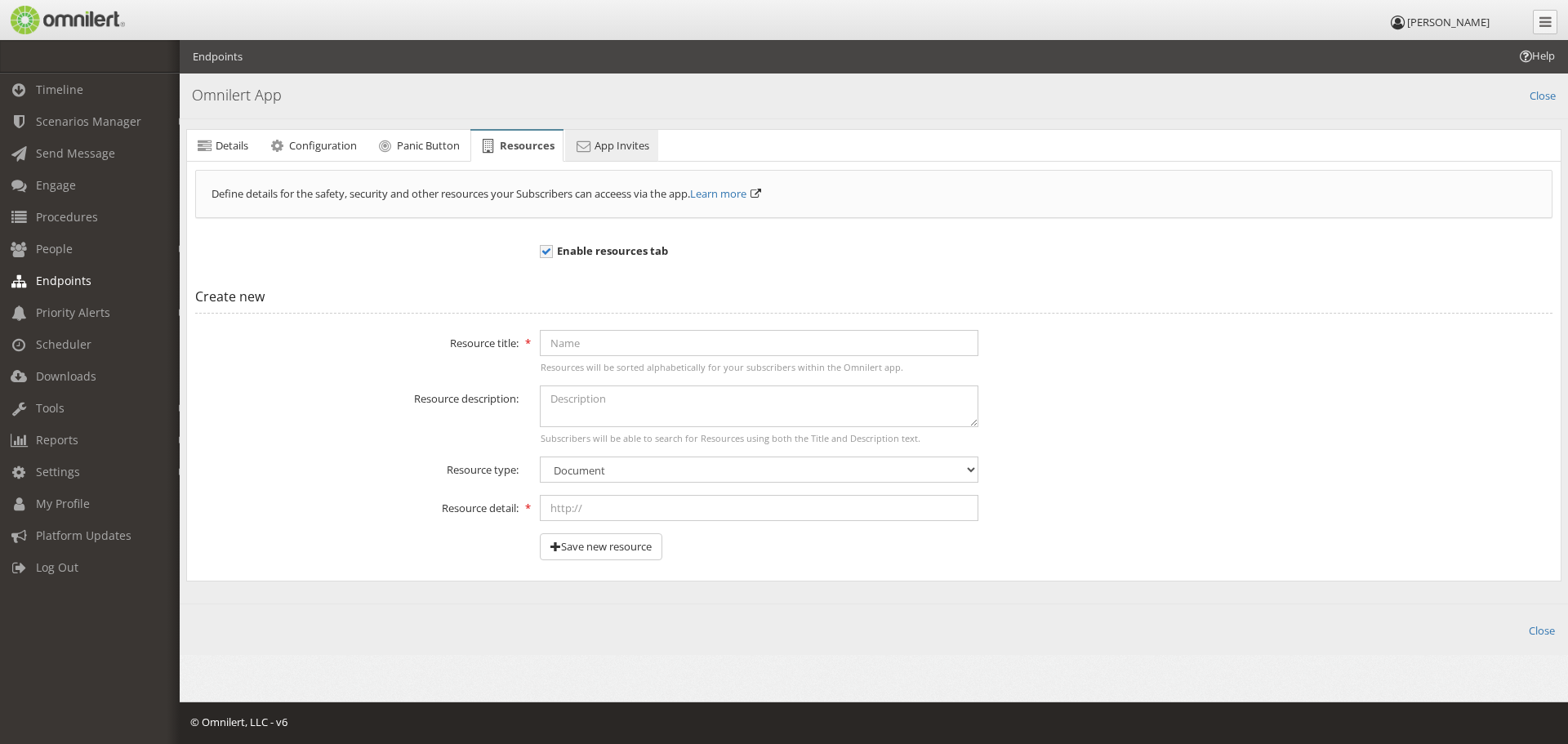
click at [583, 152] on link "App Invites" at bounding box center [611, 146] width 93 height 33
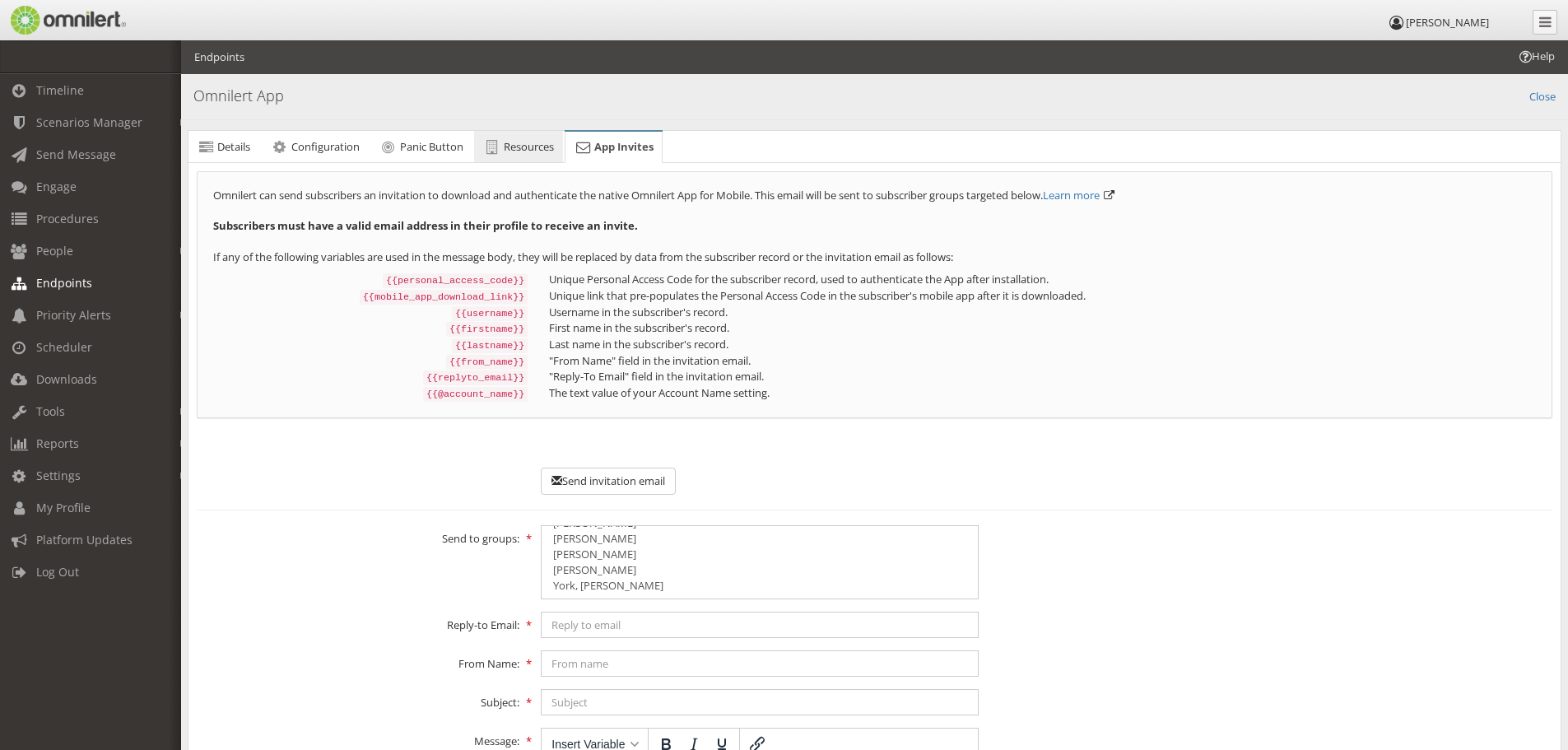
click at [529, 145] on span "Resources" at bounding box center [529, 146] width 51 height 15
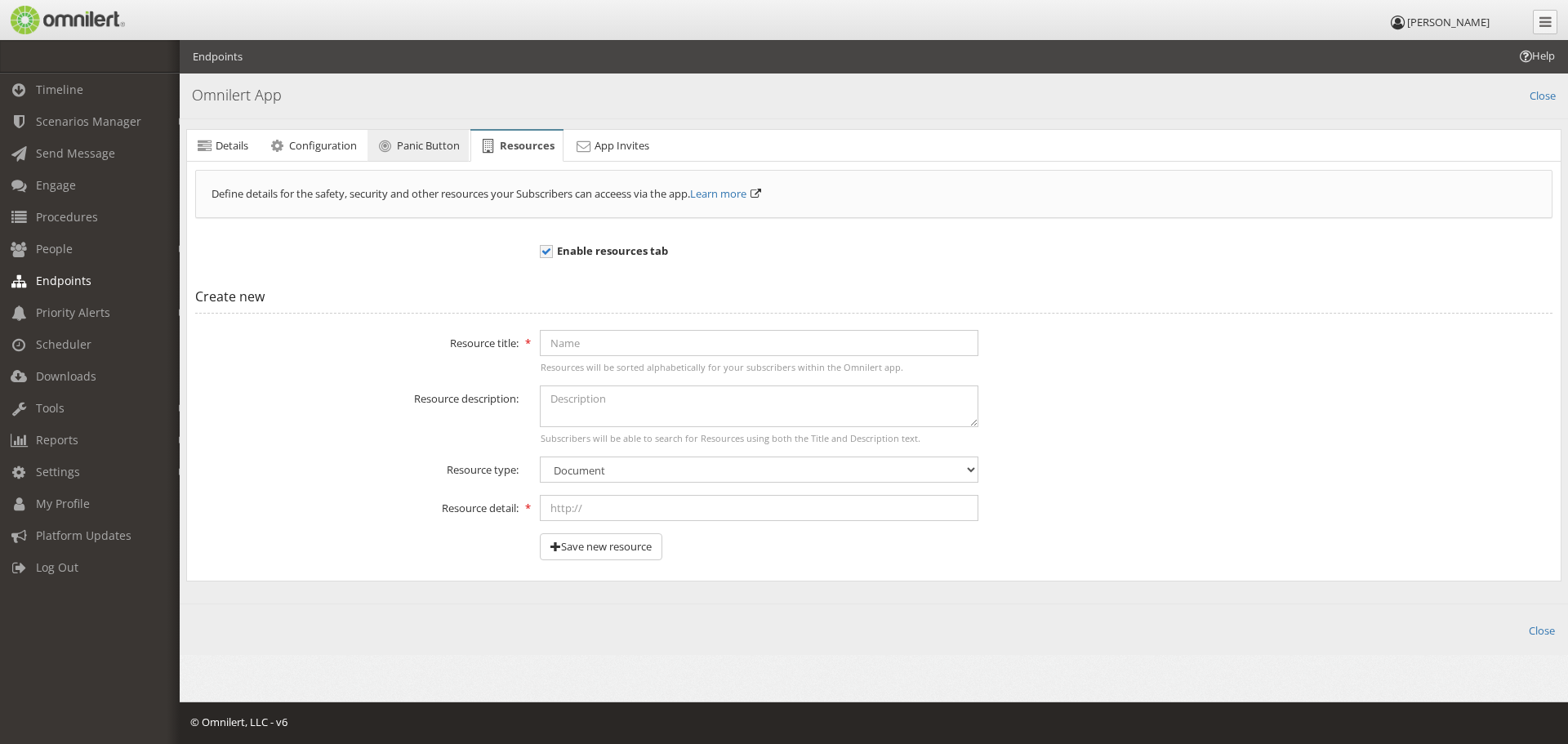
click at [414, 149] on span "Panic Button" at bounding box center [428, 145] width 63 height 15
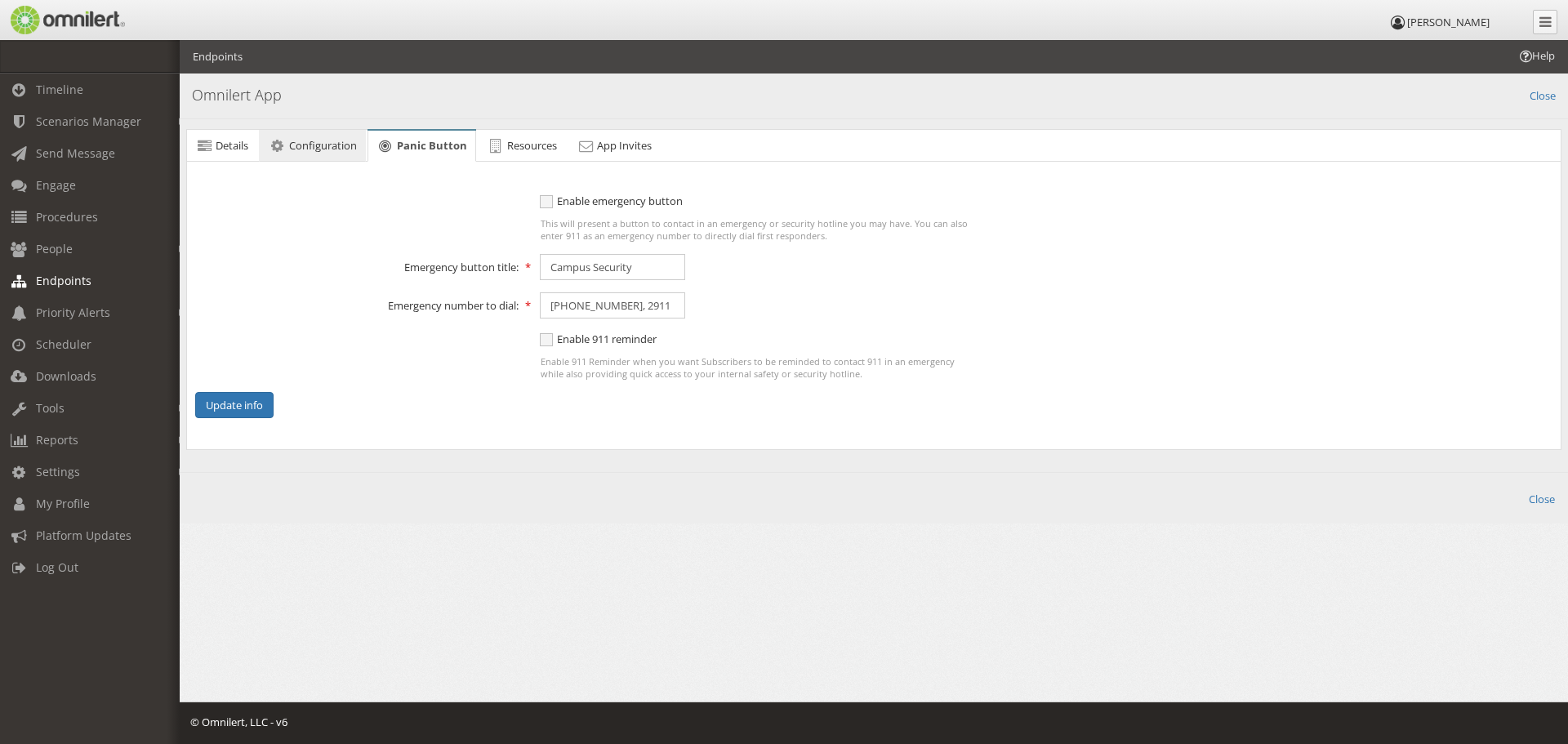
click at [293, 150] on span "Configuration" at bounding box center [323, 145] width 68 height 15
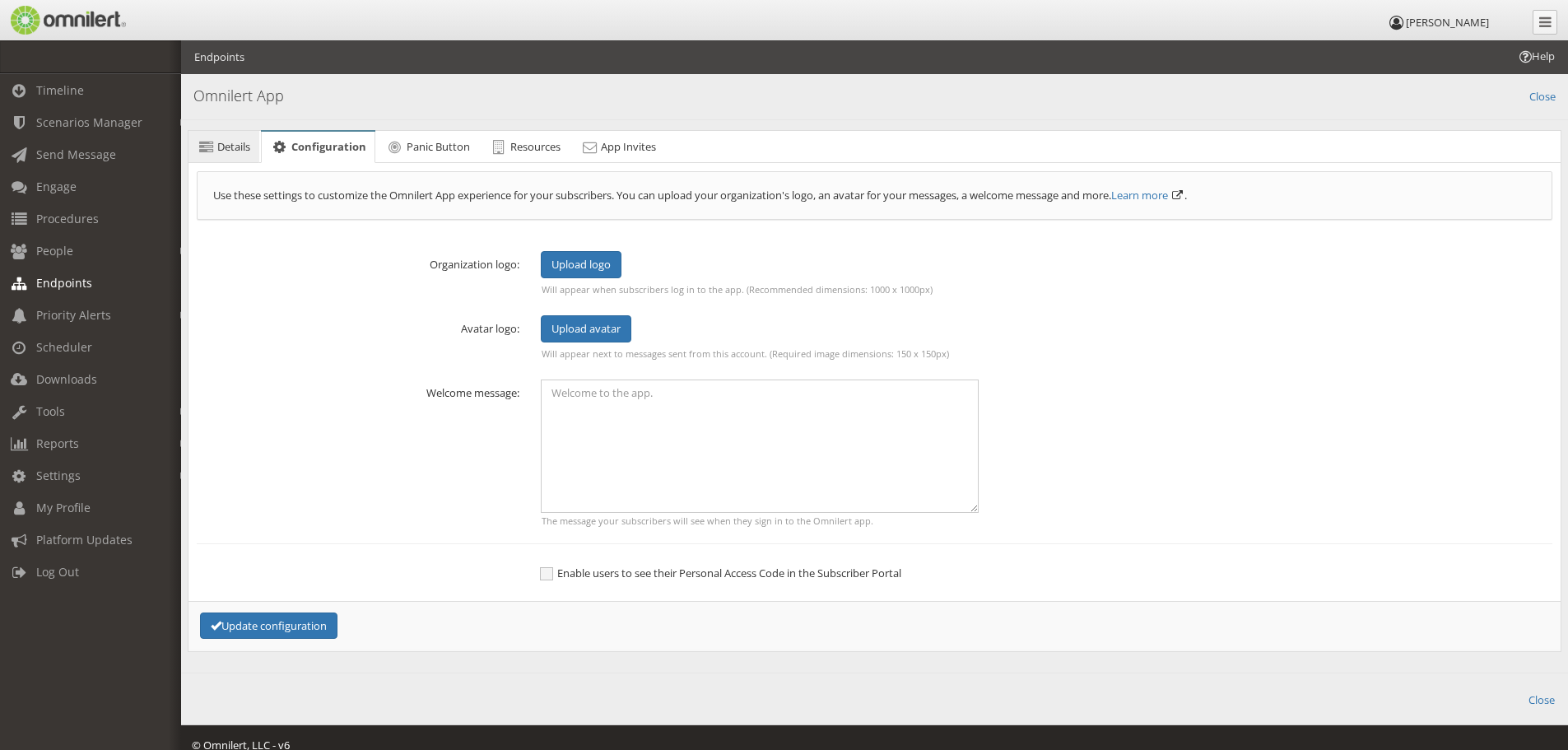
click at [233, 142] on span "Details" at bounding box center [234, 146] width 33 height 15
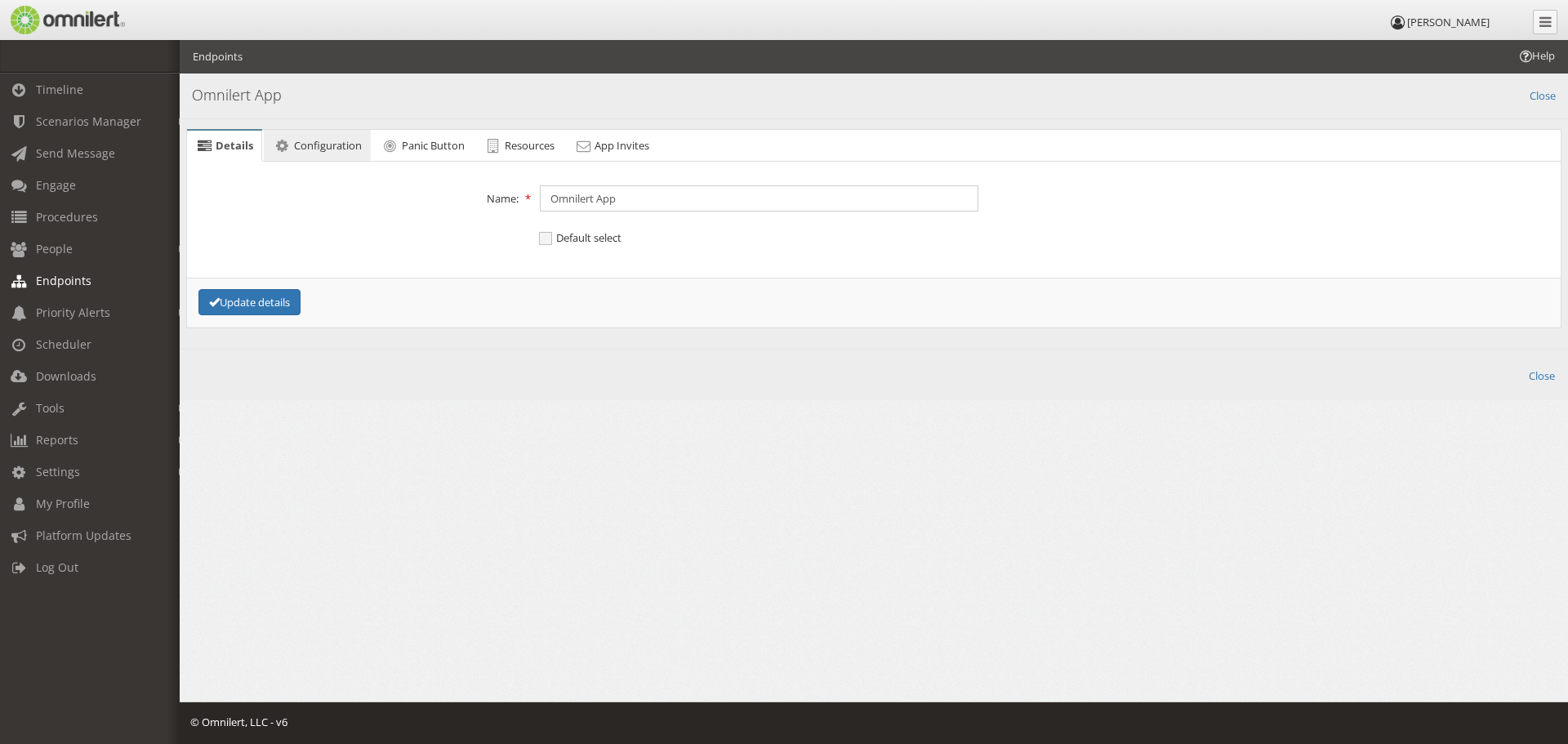
click at [313, 153] on link "Configuration" at bounding box center [316, 146] width 107 height 33
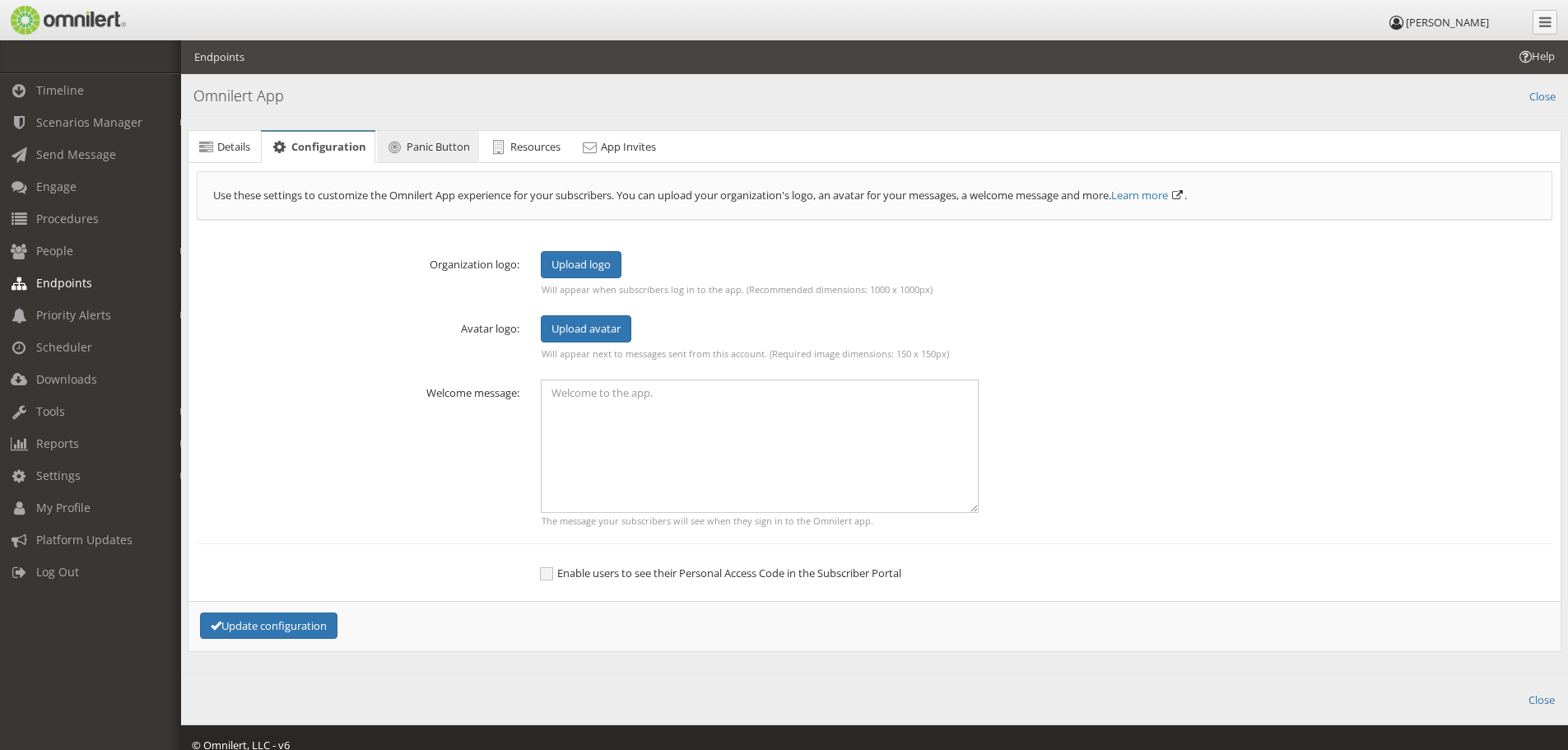
click at [409, 137] on link "Panic Button" at bounding box center [428, 148] width 102 height 33
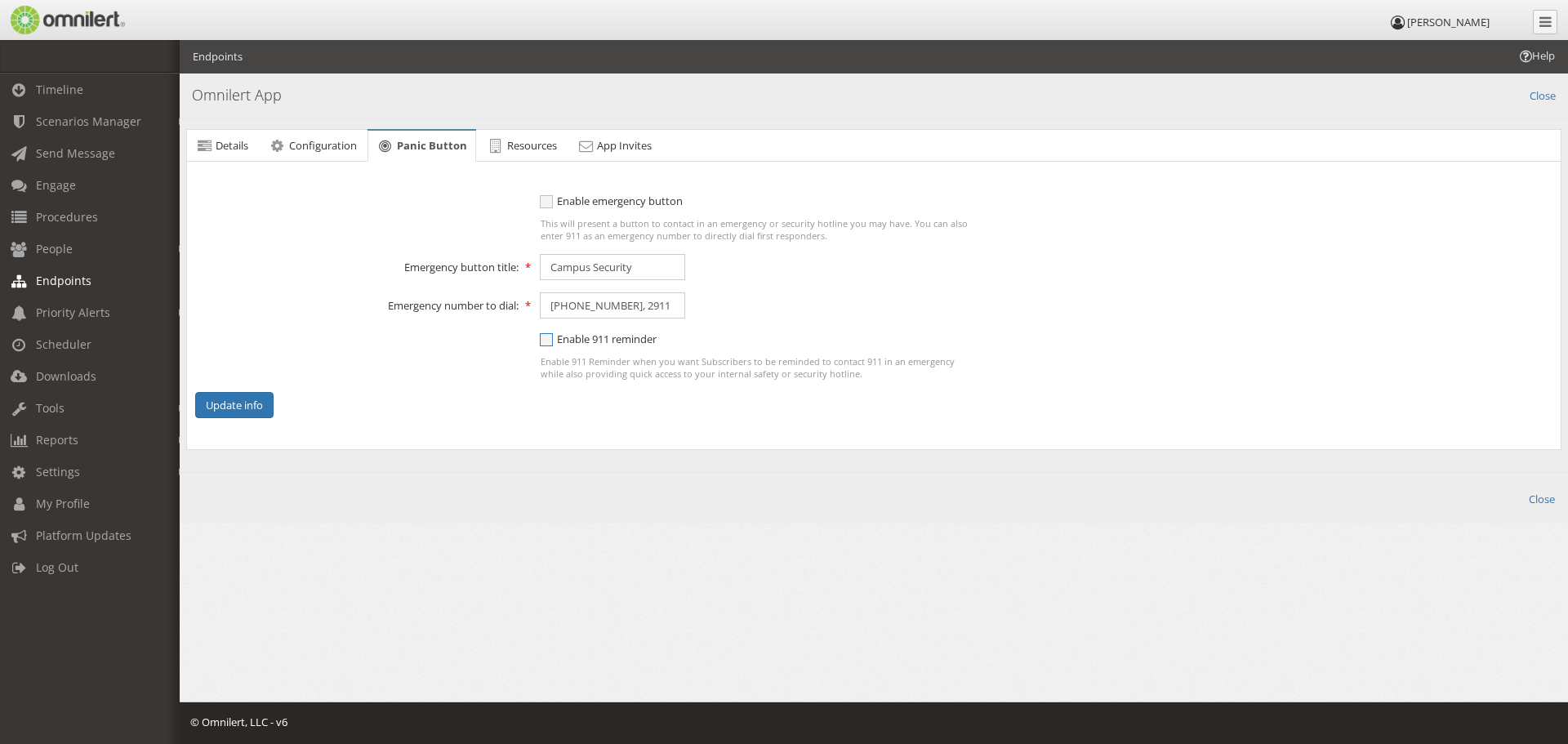
click at [551, 339] on span "Enable 911 reminder" at bounding box center [598, 339] width 117 height 15
click at [551, 339] on input "Enable 911 reminder" at bounding box center [547, 341] width 15 height 21
checkbox input "true"
click at [243, 400] on button "Update info" at bounding box center [234, 404] width 78 height 27
click at [554, 197] on span "Enable emergency button" at bounding box center [611, 200] width 143 height 15
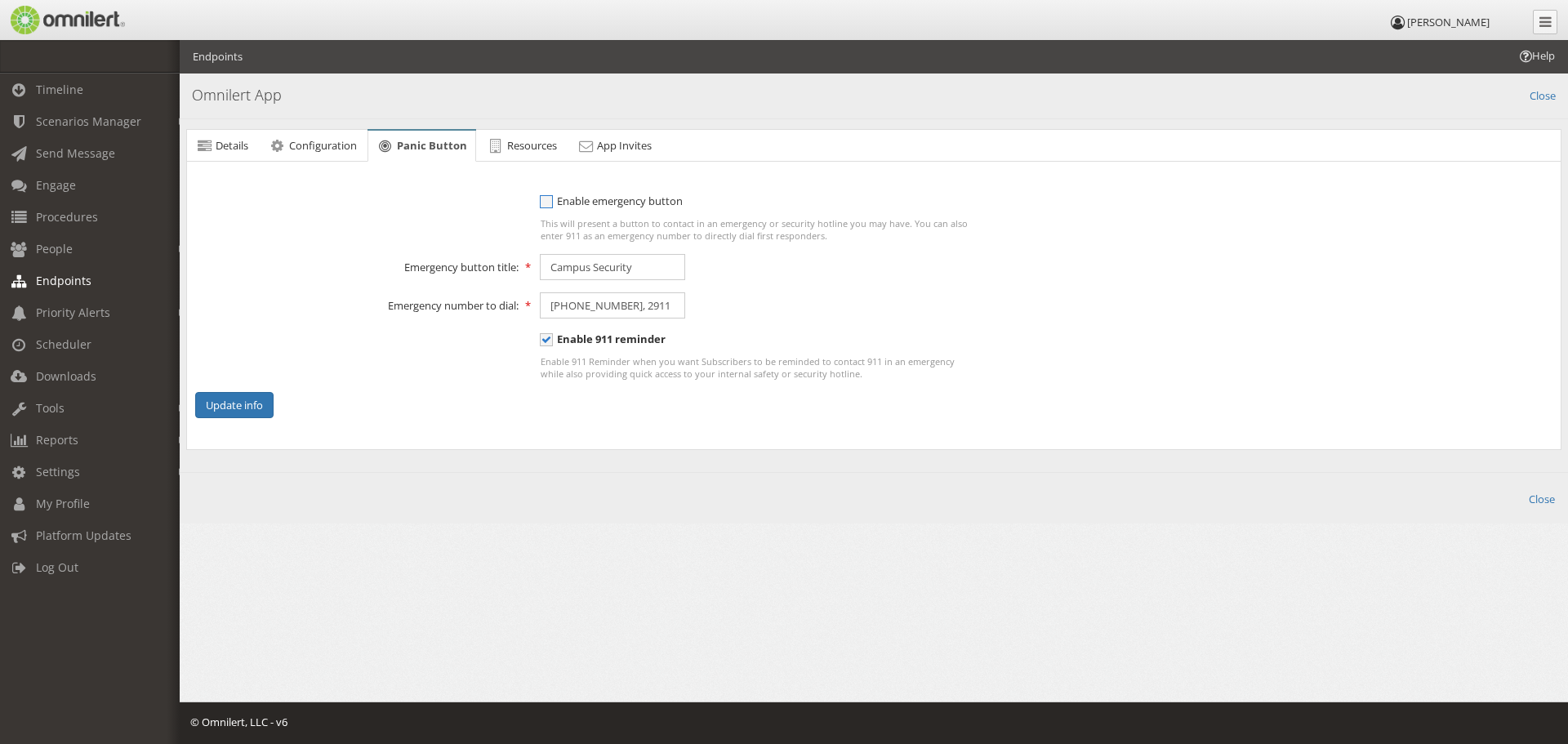
click at [554, 197] on input "Enable emergency button" at bounding box center [547, 203] width 15 height 21
checkbox input "true"
click at [220, 398] on button "Update info" at bounding box center [234, 404] width 78 height 27
